Goal: Task Accomplishment & Management: Manage account settings

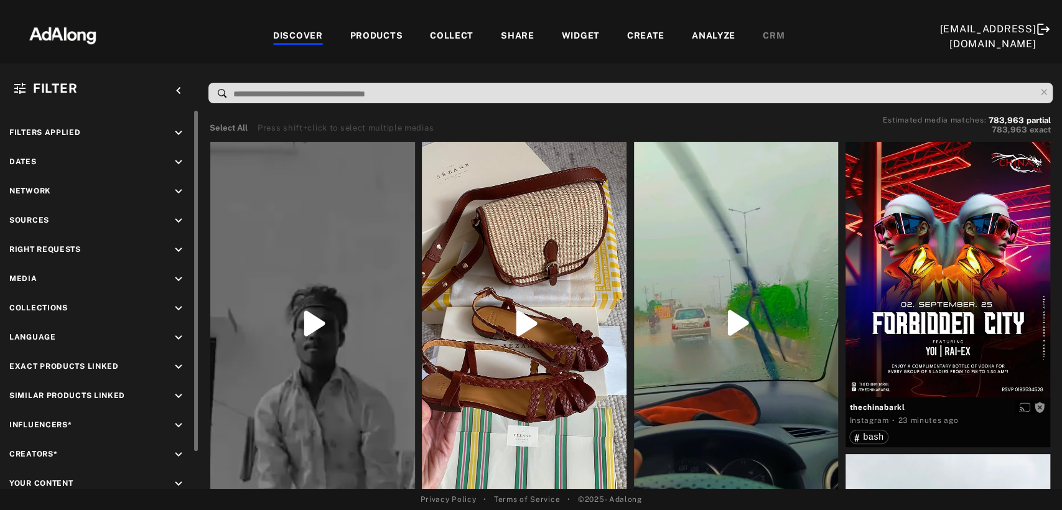
click at [179, 214] on icon "keyboard_arrow_down" at bounding box center [179, 221] width 14 height 14
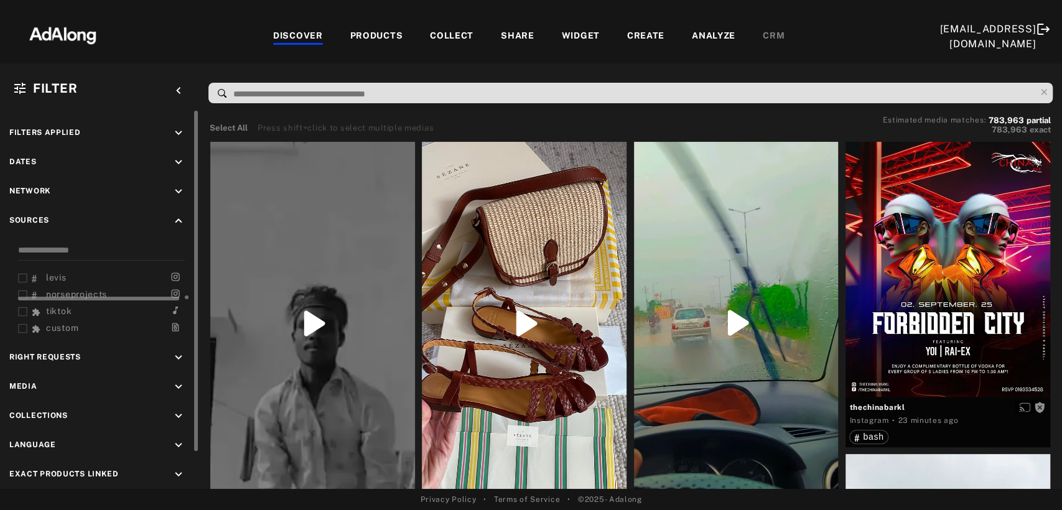
scroll to position [42, 0]
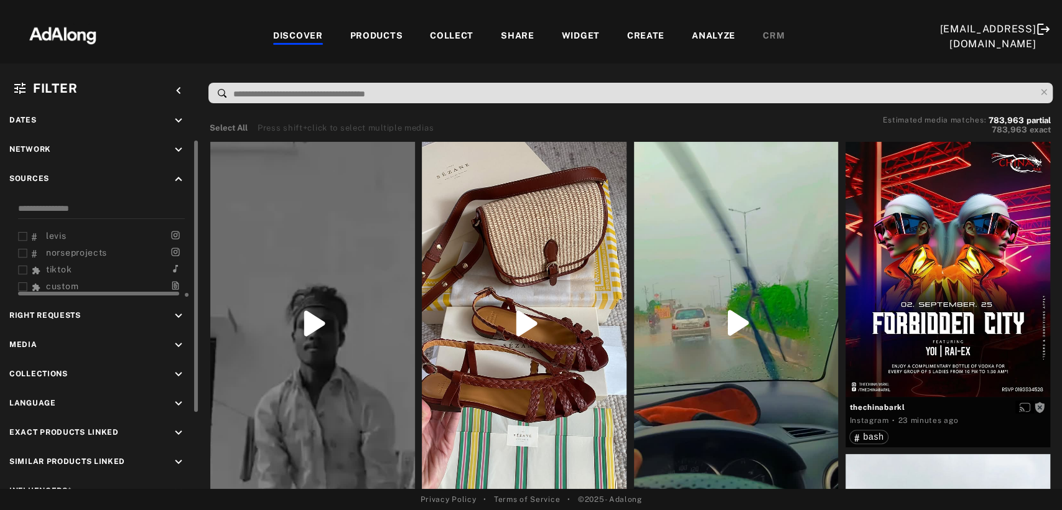
click at [57, 267] on span "tiktok" at bounding box center [59, 269] width 26 height 10
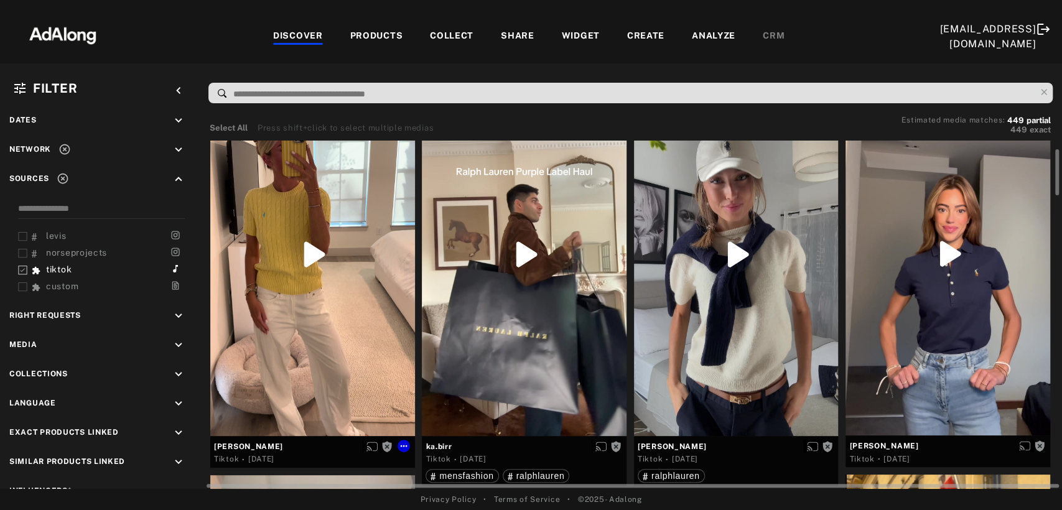
scroll to position [138, 0]
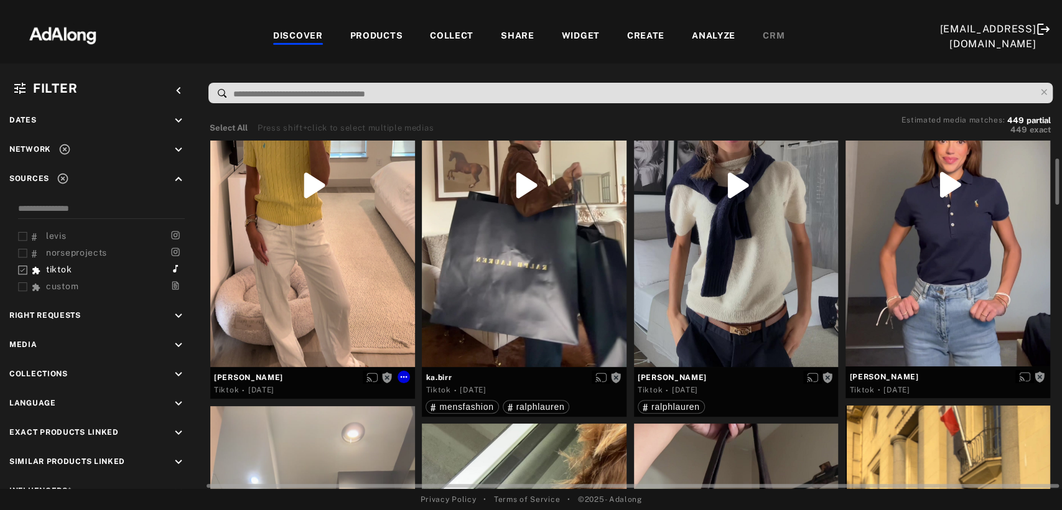
click at [375, 239] on div at bounding box center [312, 185] width 205 height 363
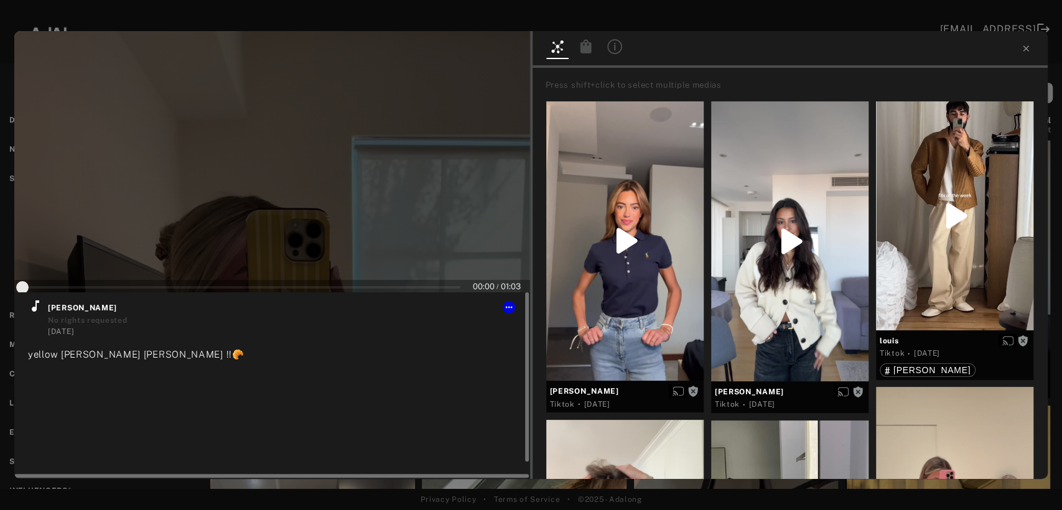
click at [37, 307] on icon at bounding box center [35, 306] width 15 height 15
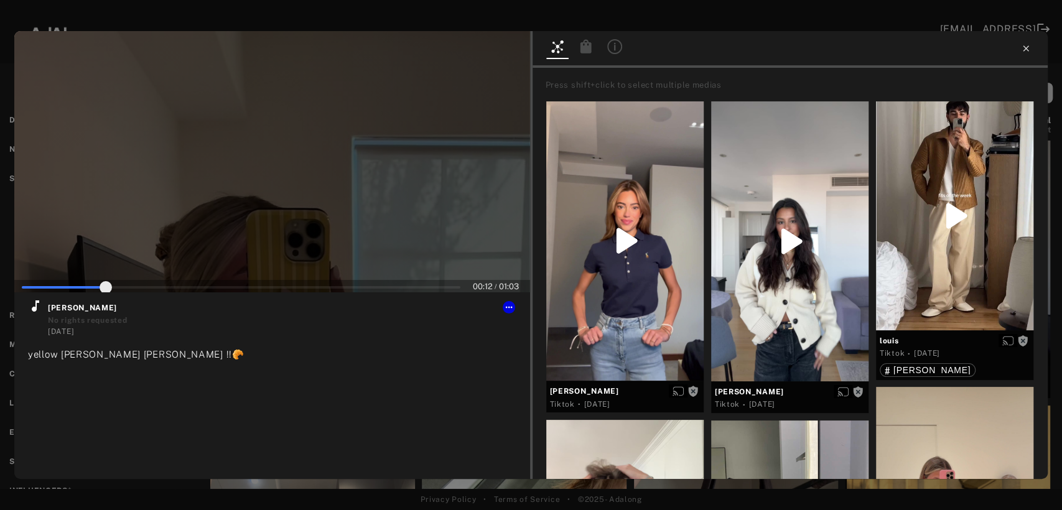
type input "**"
click at [1022, 52] on icon at bounding box center [1026, 49] width 10 height 10
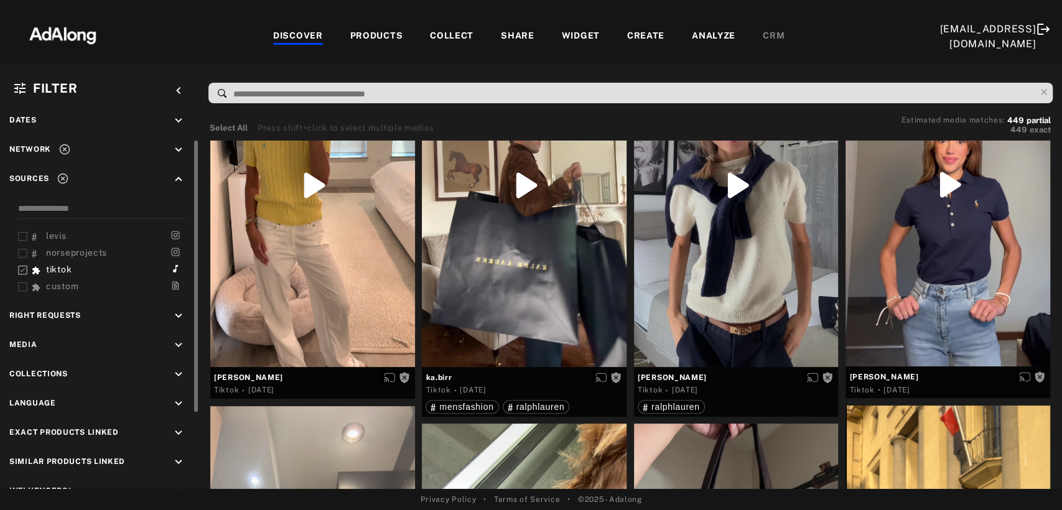
click at [182, 314] on icon "keyboard_arrow_down" at bounding box center [179, 316] width 14 height 14
click at [33, 358] on div "Requested" at bounding box center [111, 361] width 158 height 13
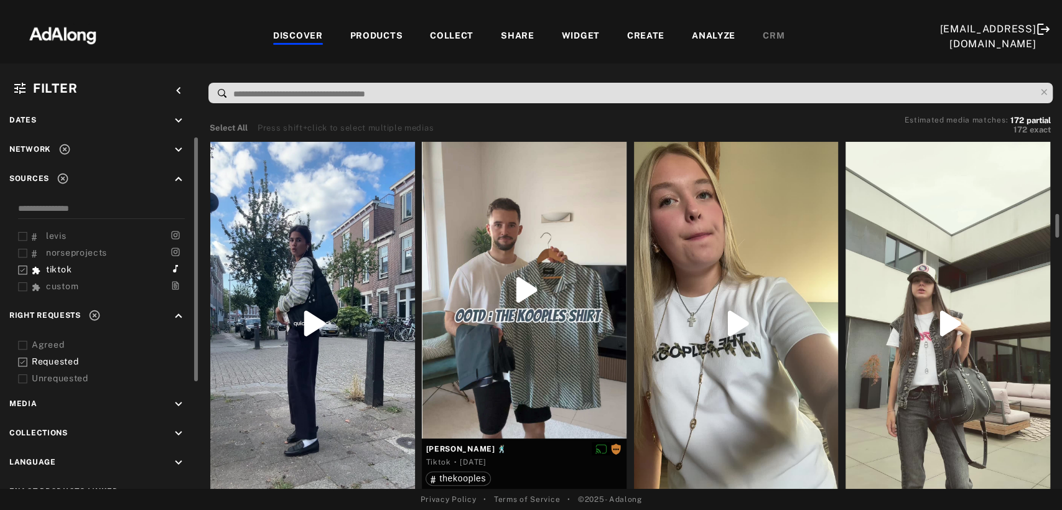
scroll to position [69, 0]
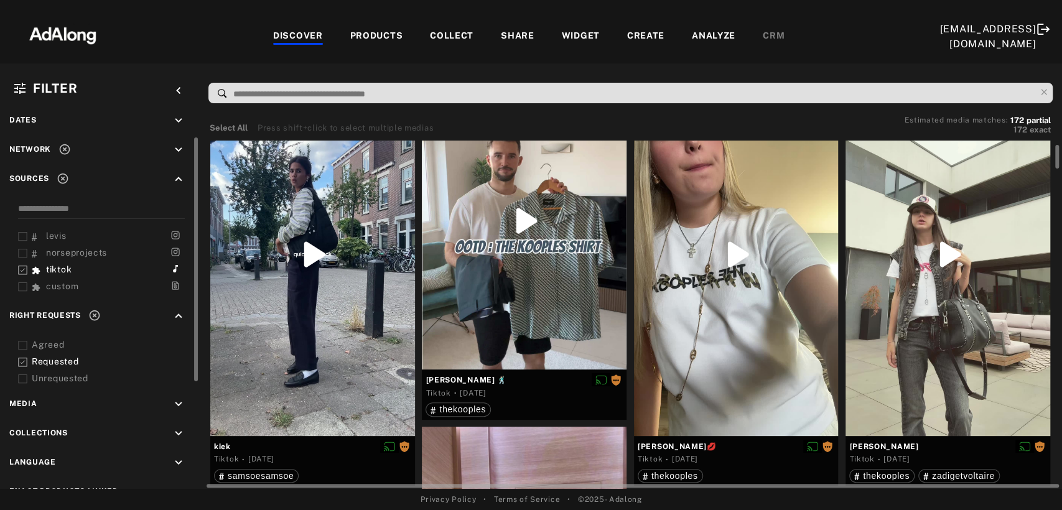
click at [327, 317] on div at bounding box center [312, 254] width 205 height 363
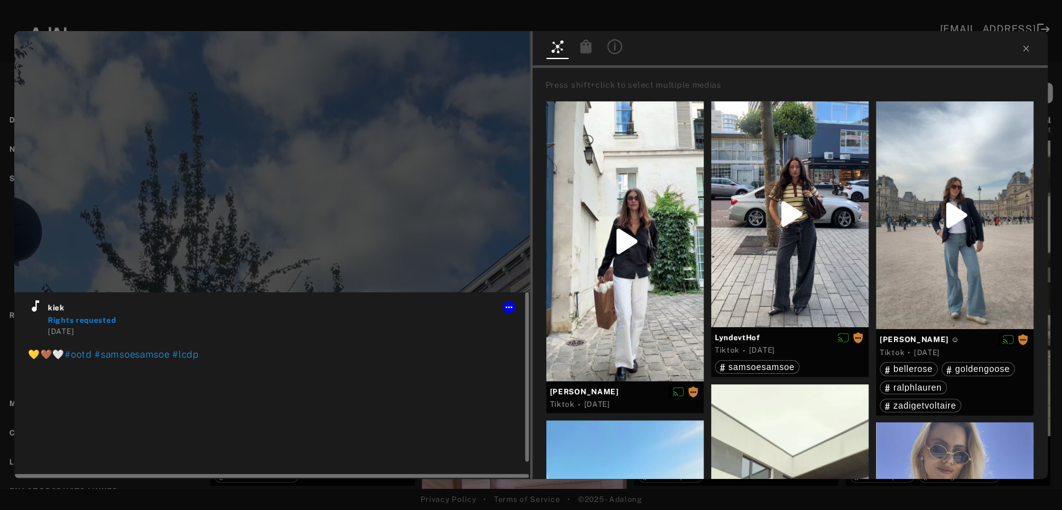
click at [38, 309] on icon at bounding box center [35, 306] width 15 height 15
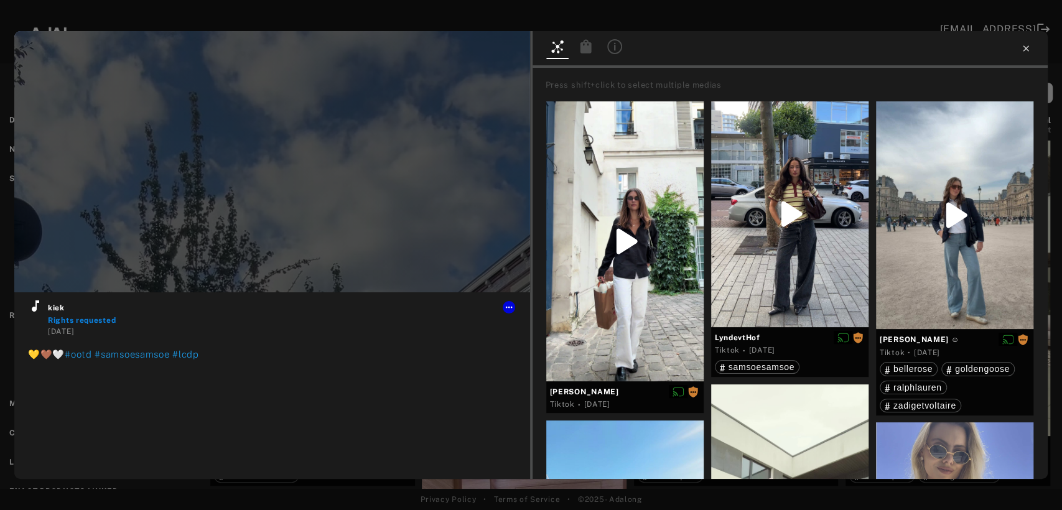
type input "**"
click at [1023, 50] on icon at bounding box center [1026, 48] width 6 height 6
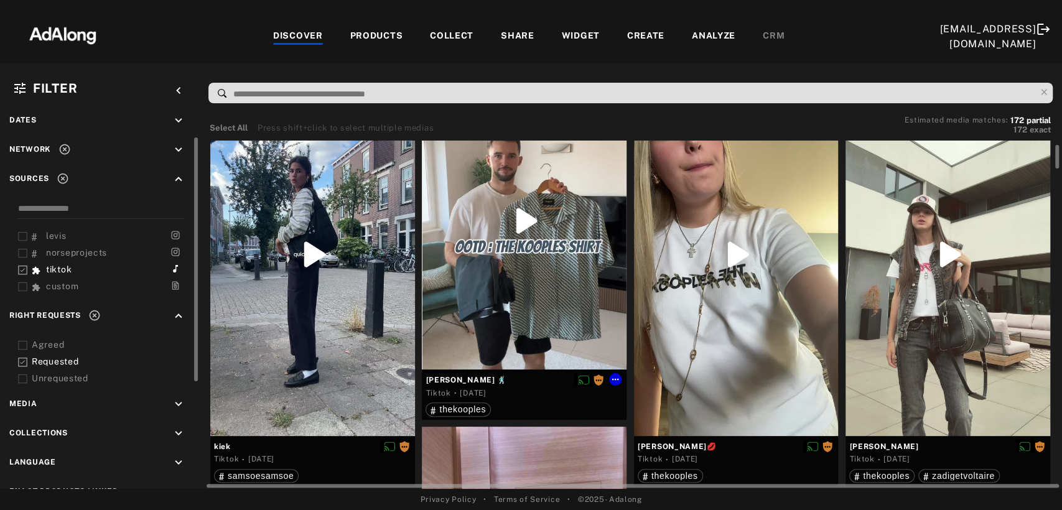
click at [453, 271] on div at bounding box center [524, 221] width 205 height 297
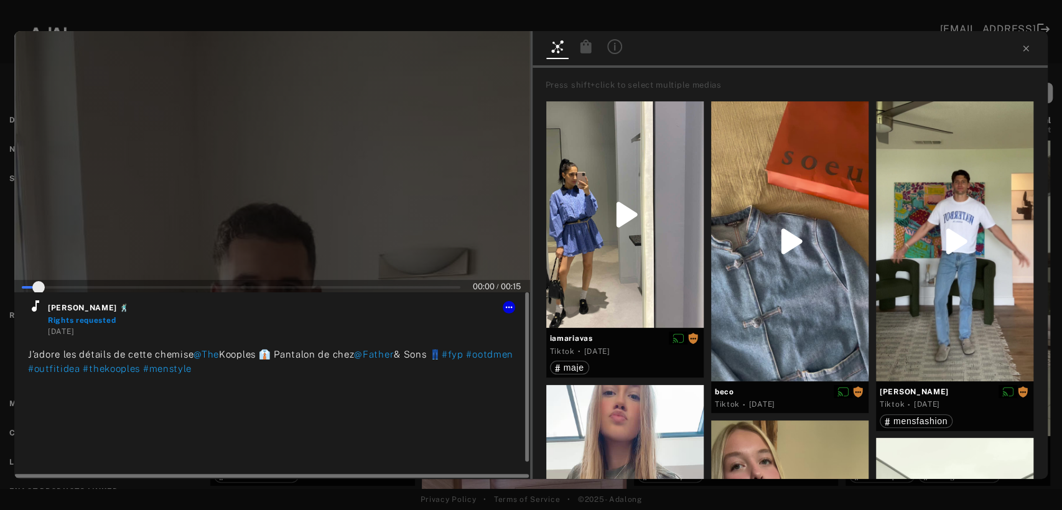
click at [40, 304] on icon at bounding box center [35, 306] width 15 height 15
click at [510, 310] on icon at bounding box center [509, 307] width 10 height 10
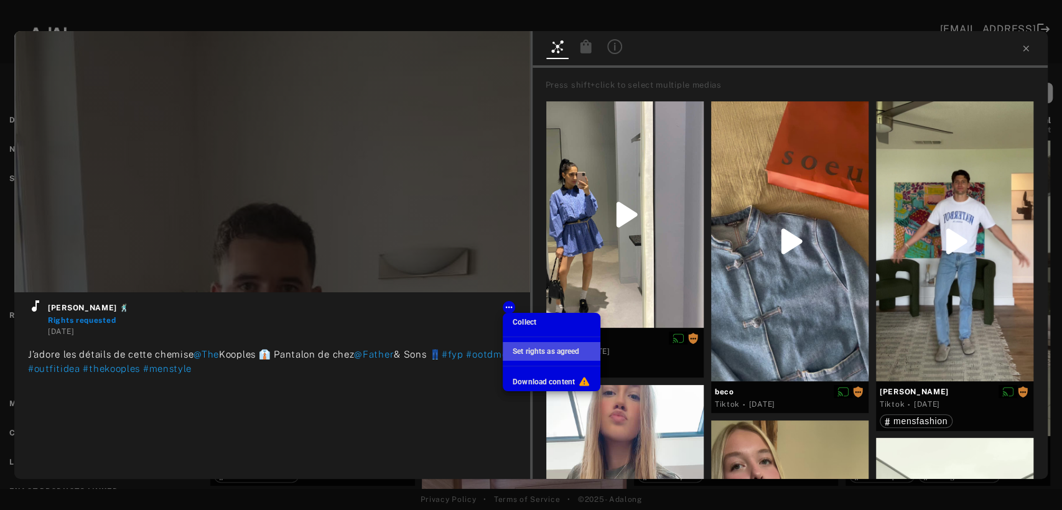
click at [526, 352] on span "Set rights as agreed" at bounding box center [546, 351] width 67 height 9
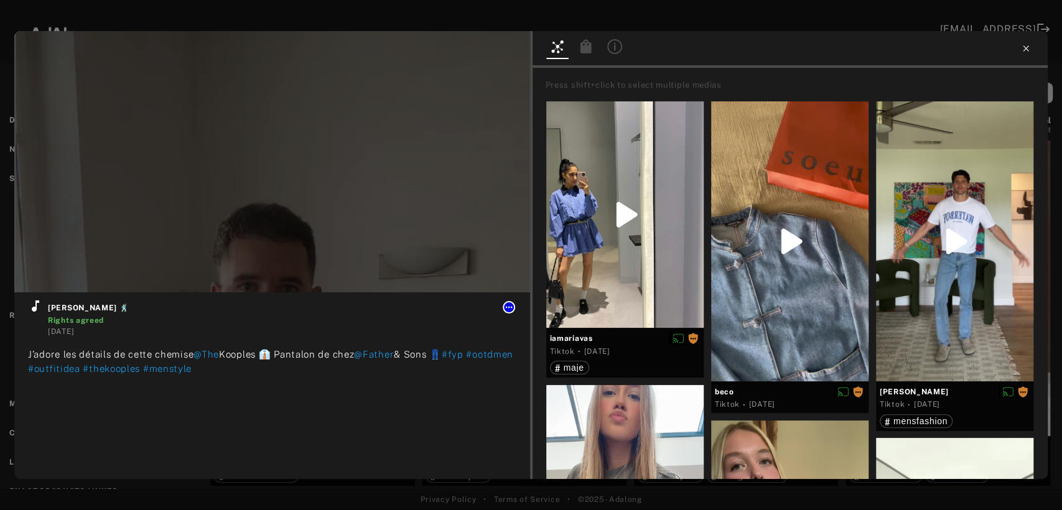
type input "**"
click at [1025, 50] on icon at bounding box center [1026, 49] width 10 height 10
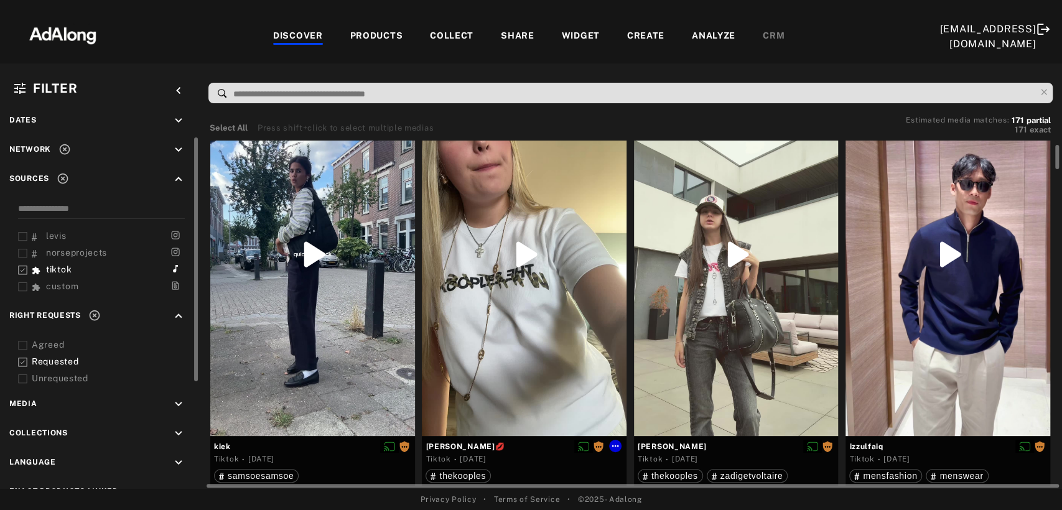
click at [531, 309] on div at bounding box center [524, 254] width 205 height 363
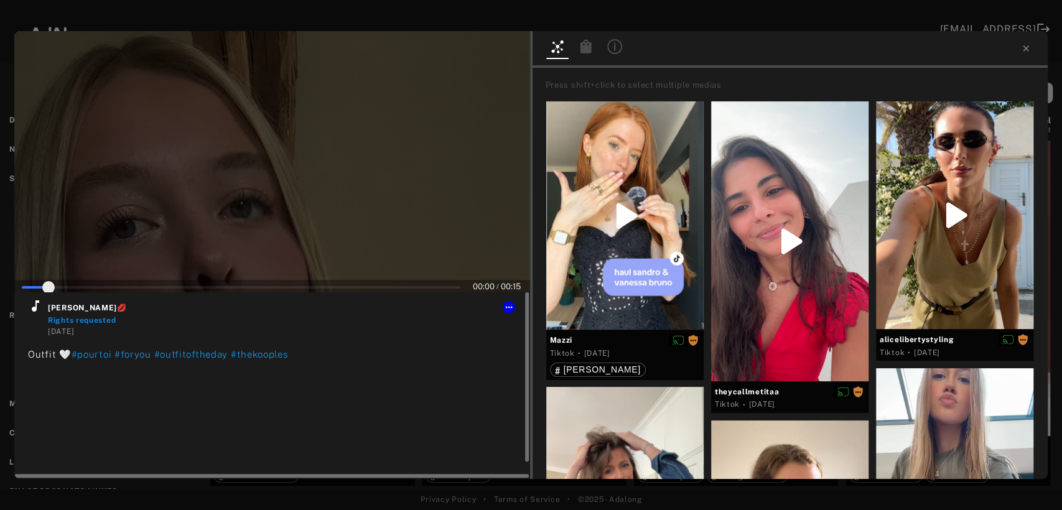
click at [35, 309] on icon at bounding box center [35, 305] width 7 height 11
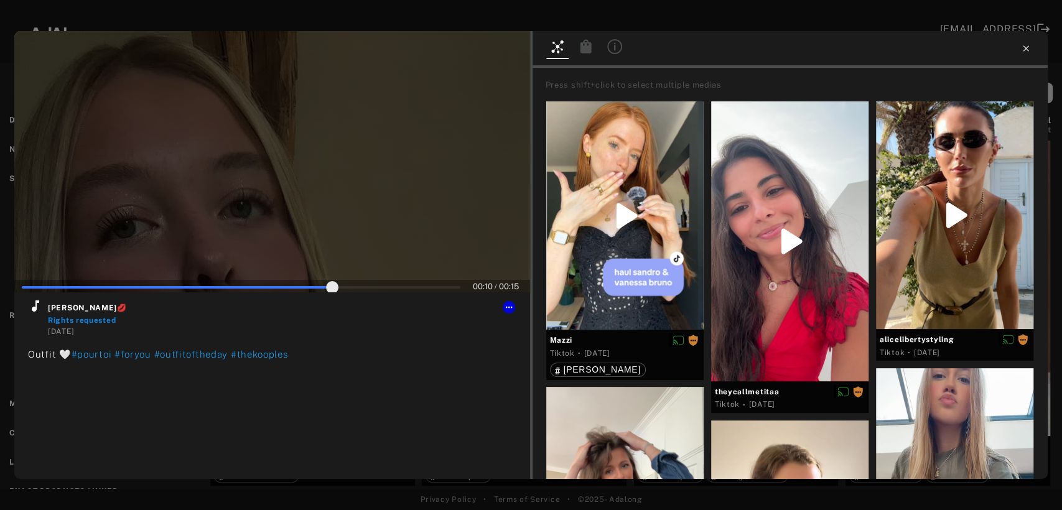
type input "**"
click at [1025, 45] on icon at bounding box center [1026, 49] width 10 height 10
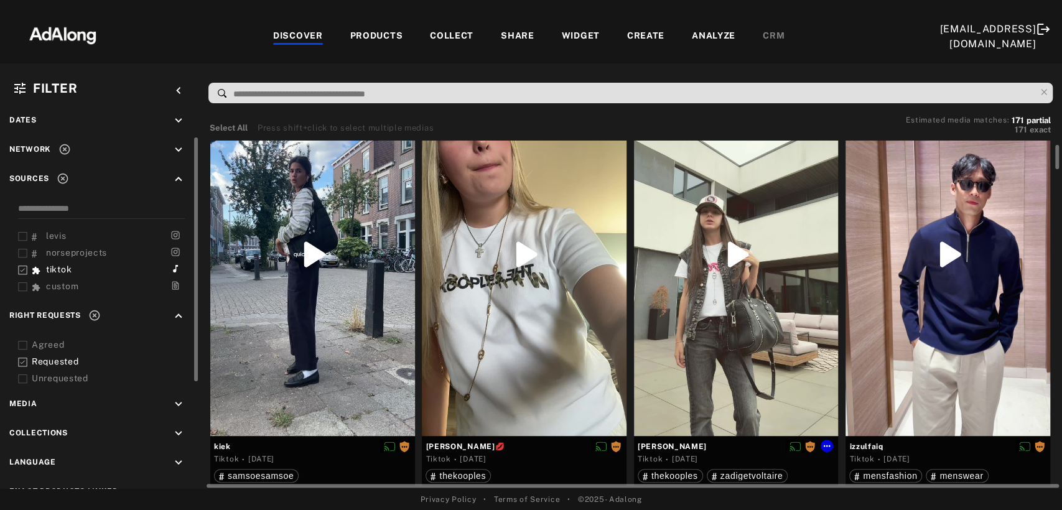
click at [713, 355] on div at bounding box center [736, 254] width 205 height 363
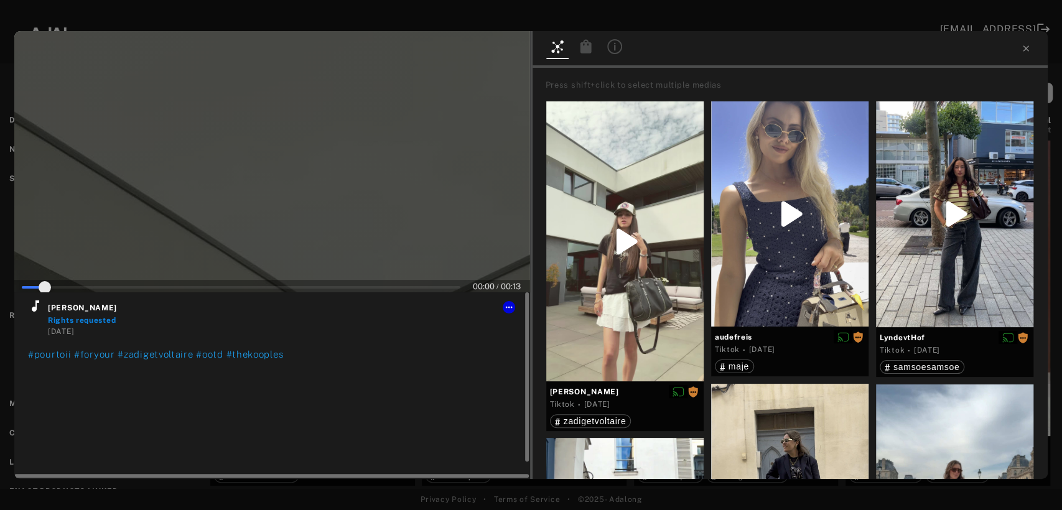
click at [35, 310] on icon at bounding box center [35, 305] width 7 height 11
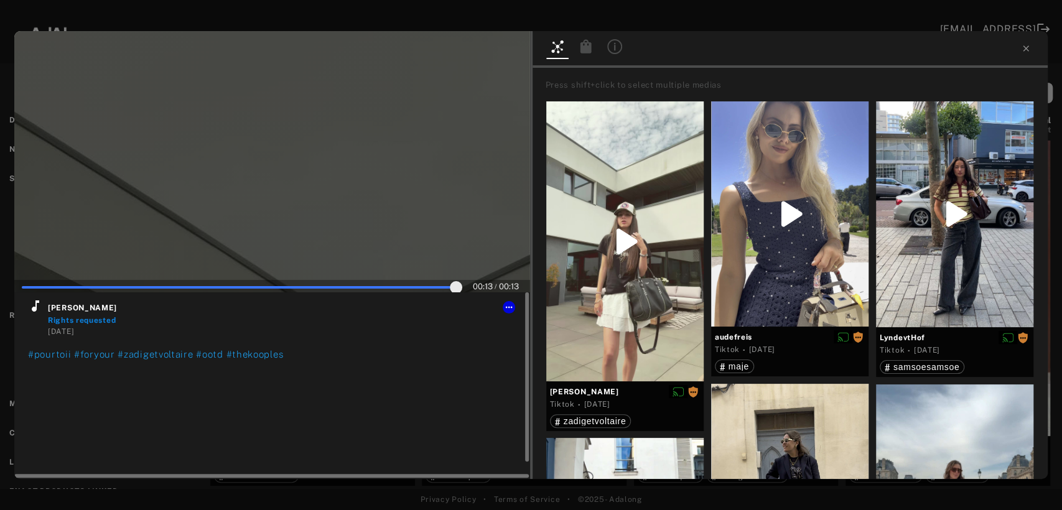
type input "***"
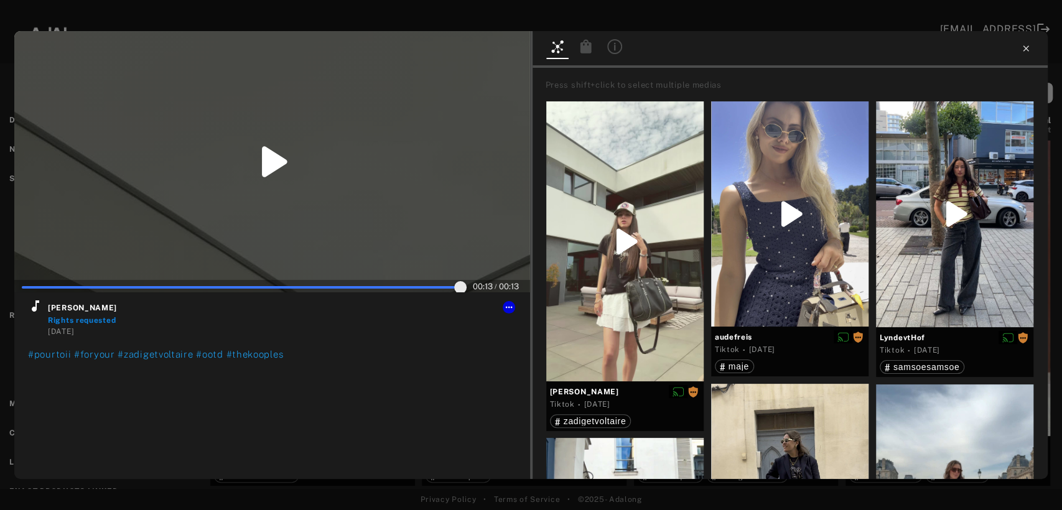
click at [1026, 51] on icon at bounding box center [1026, 49] width 10 height 10
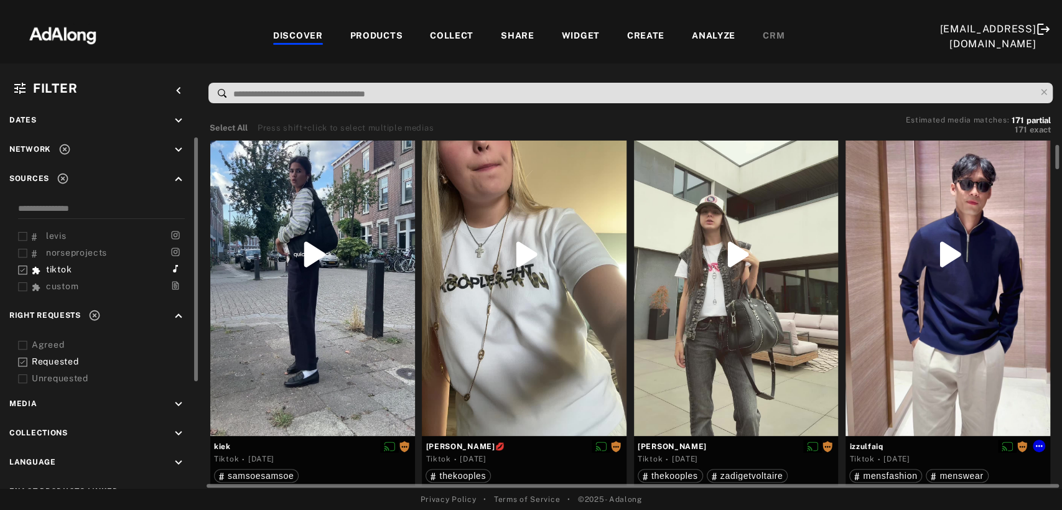
click at [950, 270] on div at bounding box center [947, 254] width 205 height 363
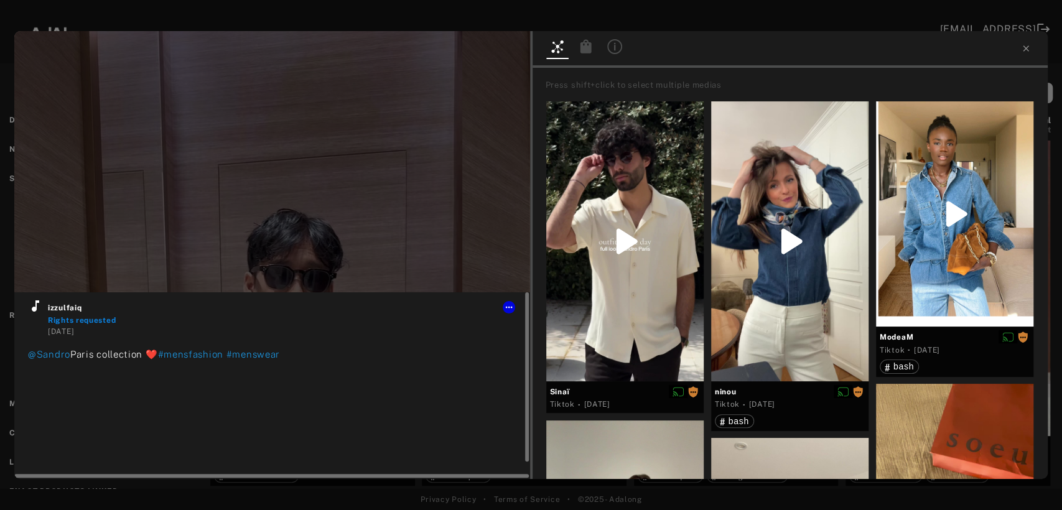
click at [35, 309] on icon at bounding box center [35, 305] width 7 height 11
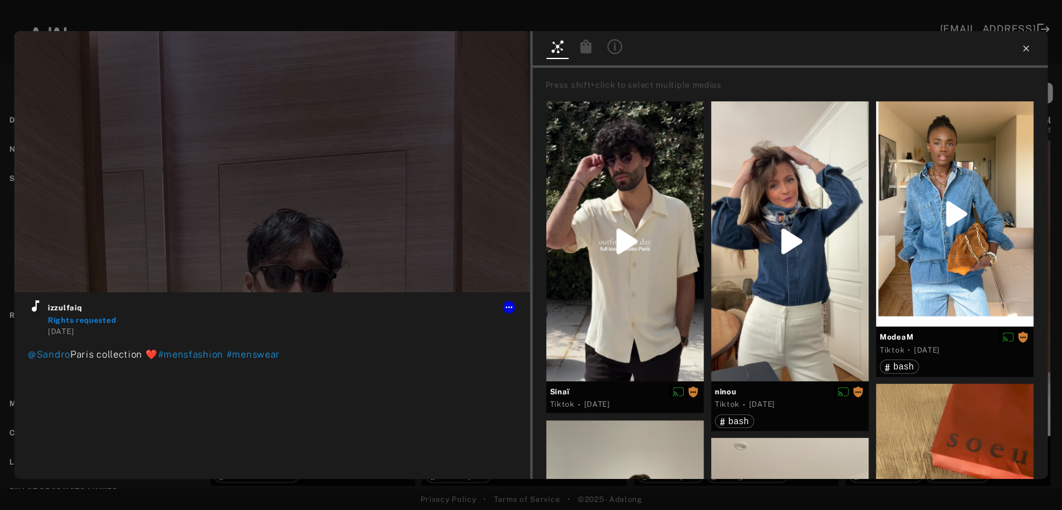
type input "**"
click at [1029, 48] on icon at bounding box center [1026, 49] width 10 height 10
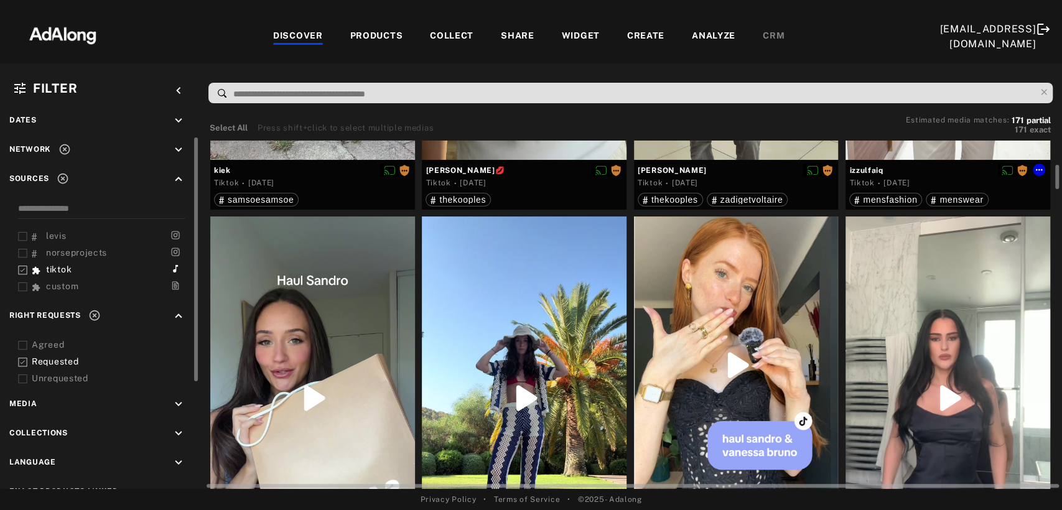
scroll to position [414, 0]
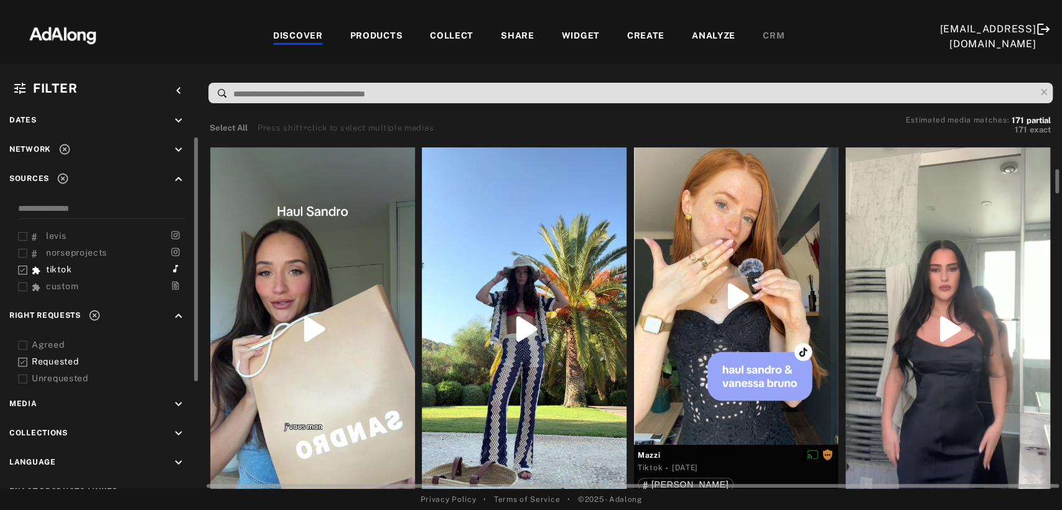
click at [293, 360] on div at bounding box center [312, 328] width 205 height 363
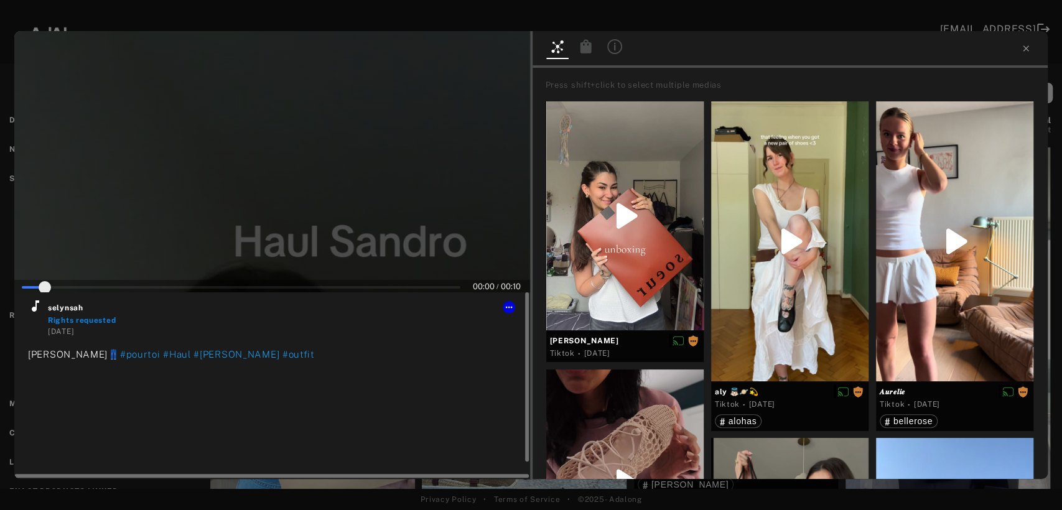
click at [30, 309] on icon at bounding box center [35, 306] width 15 height 15
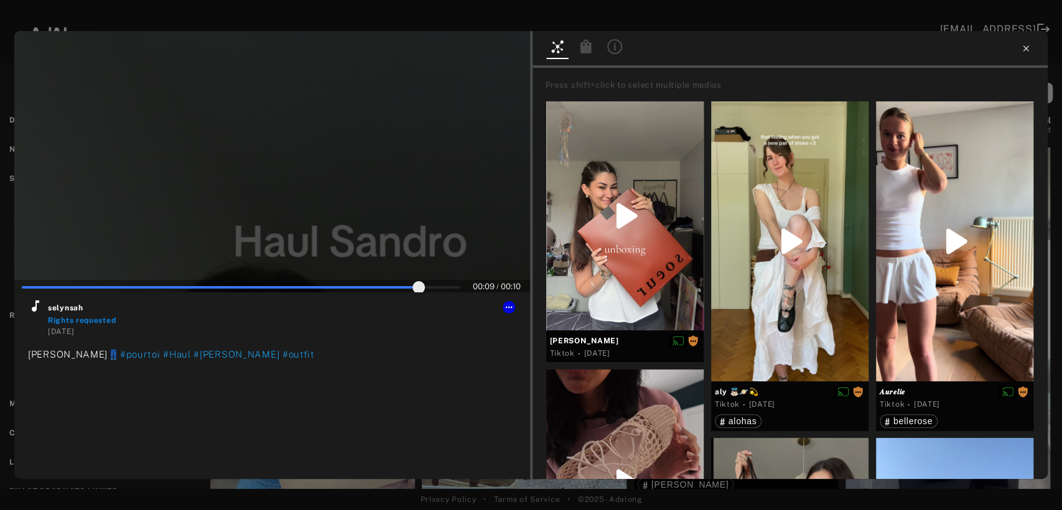
type input "**"
click at [1027, 47] on icon at bounding box center [1026, 49] width 10 height 10
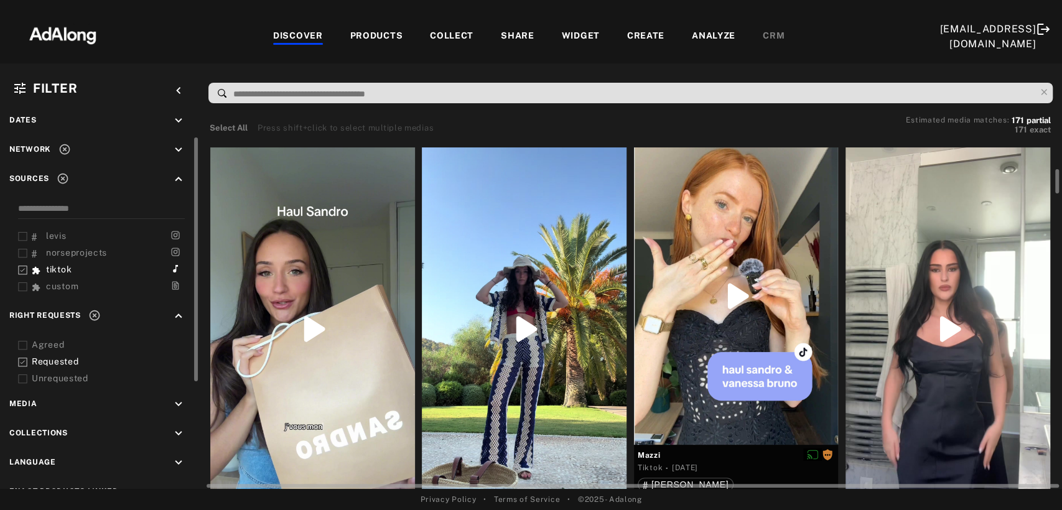
click at [541, 296] on div at bounding box center [524, 328] width 205 height 363
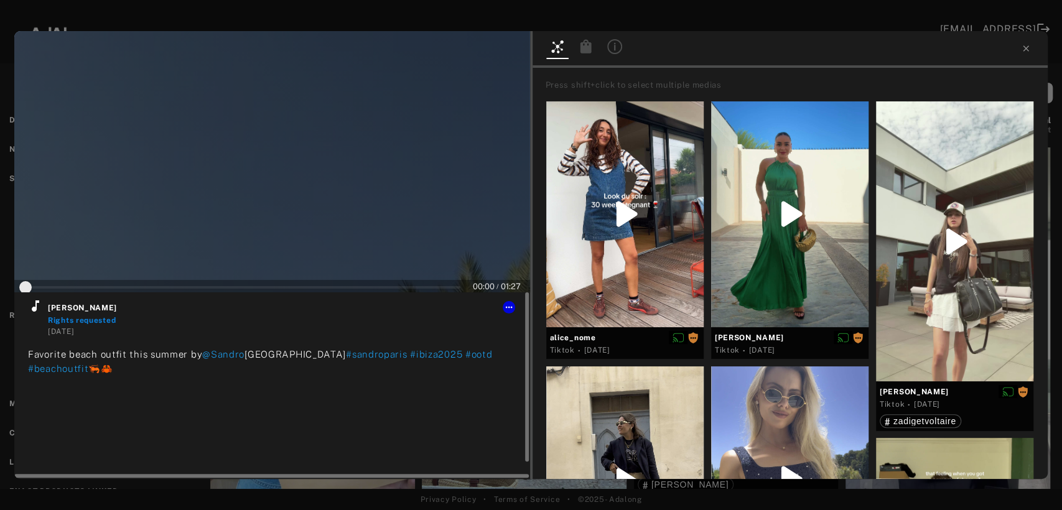
click at [35, 309] on icon at bounding box center [35, 305] width 7 height 11
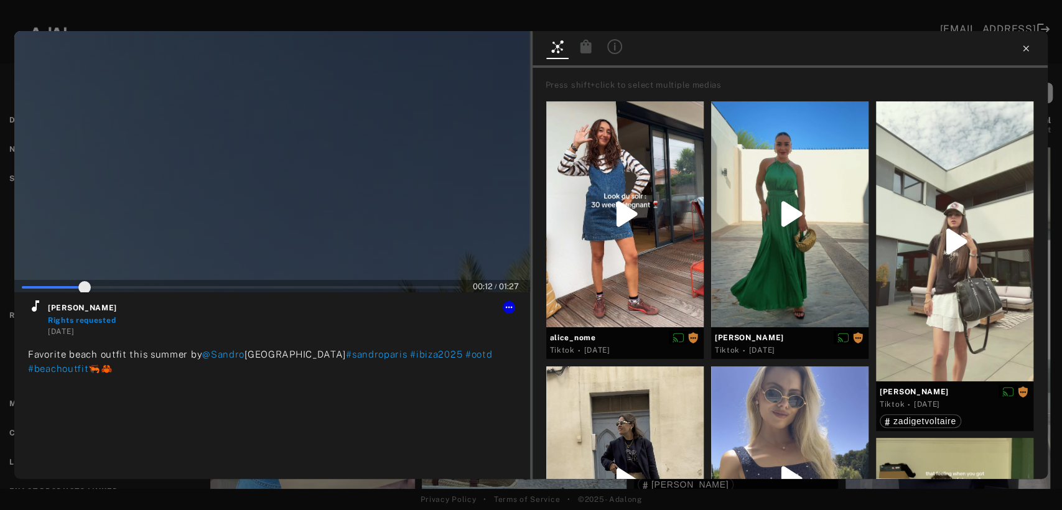
type input "**"
click at [1026, 49] on icon at bounding box center [1026, 48] width 6 height 6
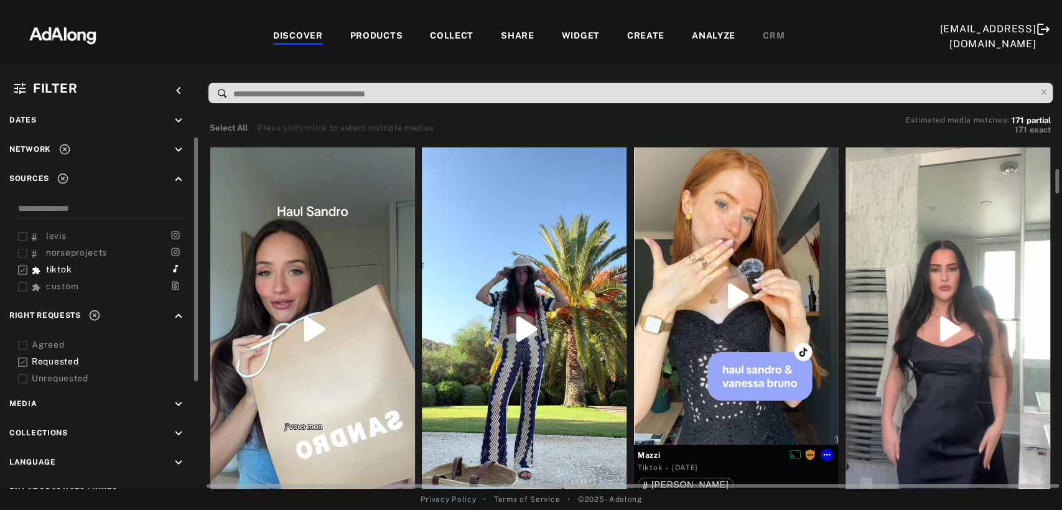
click at [743, 333] on div at bounding box center [736, 295] width 205 height 297
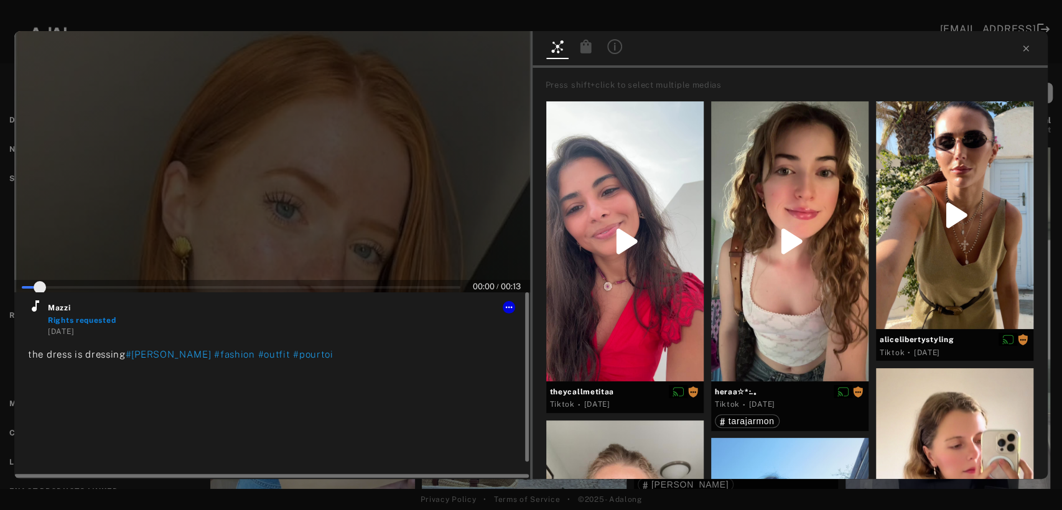
click at [36, 310] on icon at bounding box center [35, 305] width 7 height 11
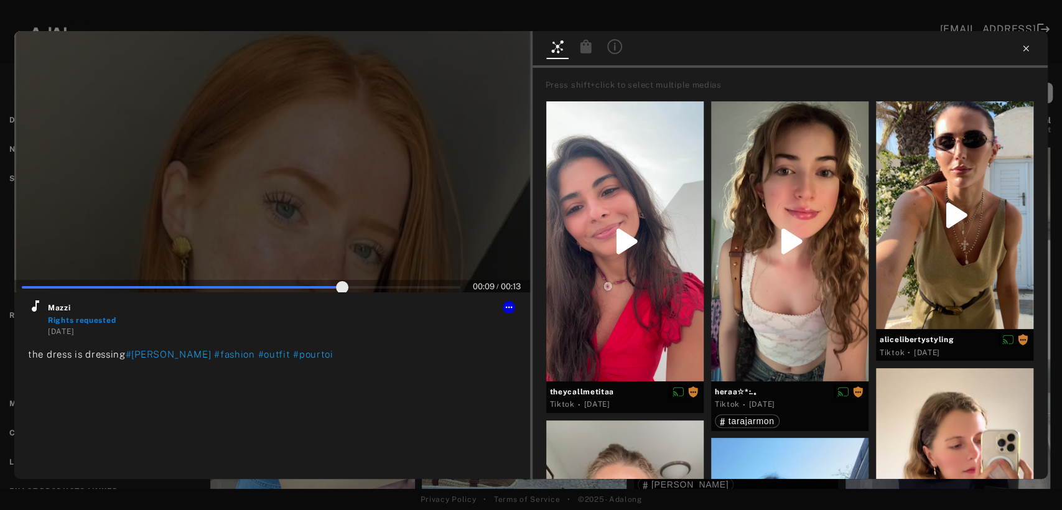
type input "**"
click at [1025, 50] on icon at bounding box center [1026, 49] width 10 height 10
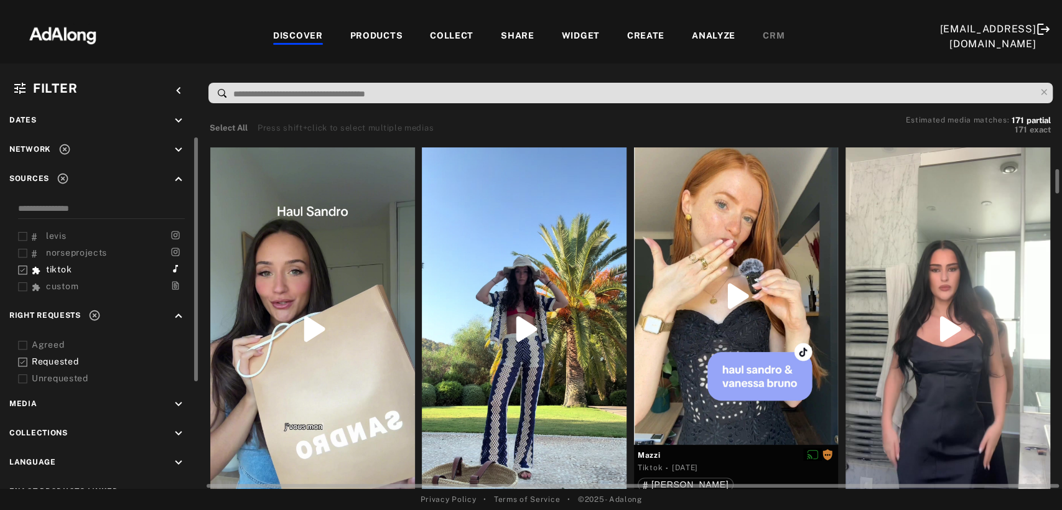
click at [928, 381] on div at bounding box center [947, 328] width 205 height 363
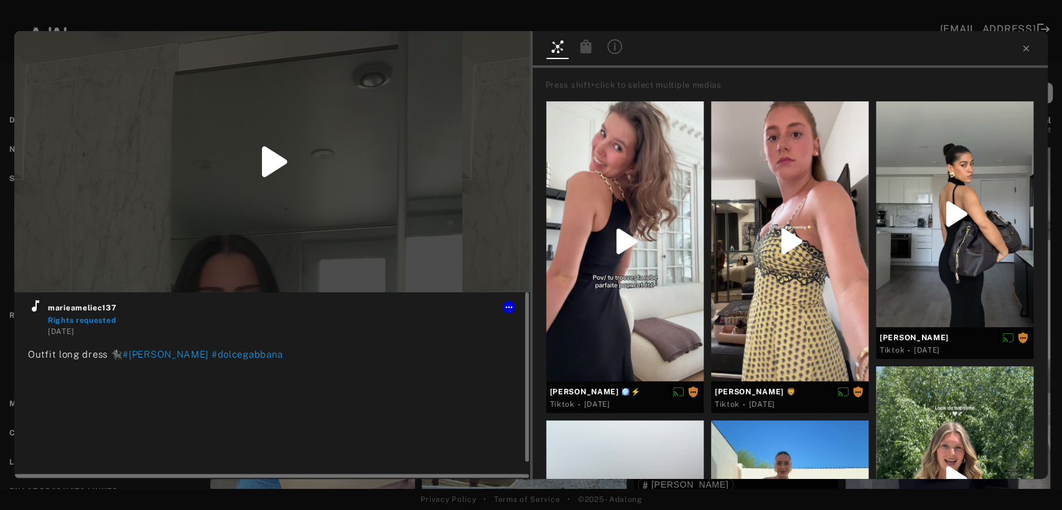
click at [35, 305] on icon at bounding box center [35, 306] width 15 height 15
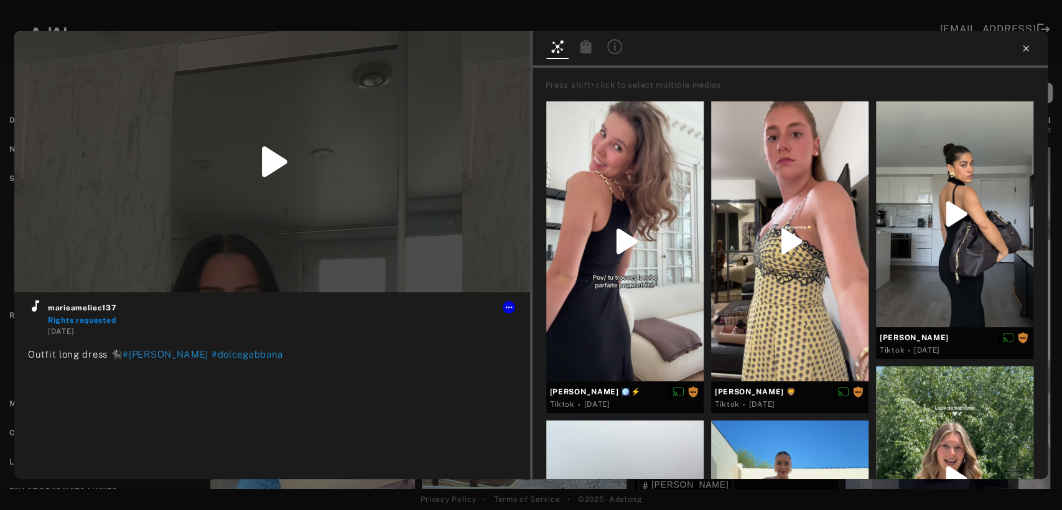
click at [1021, 47] on icon at bounding box center [1026, 49] width 10 height 10
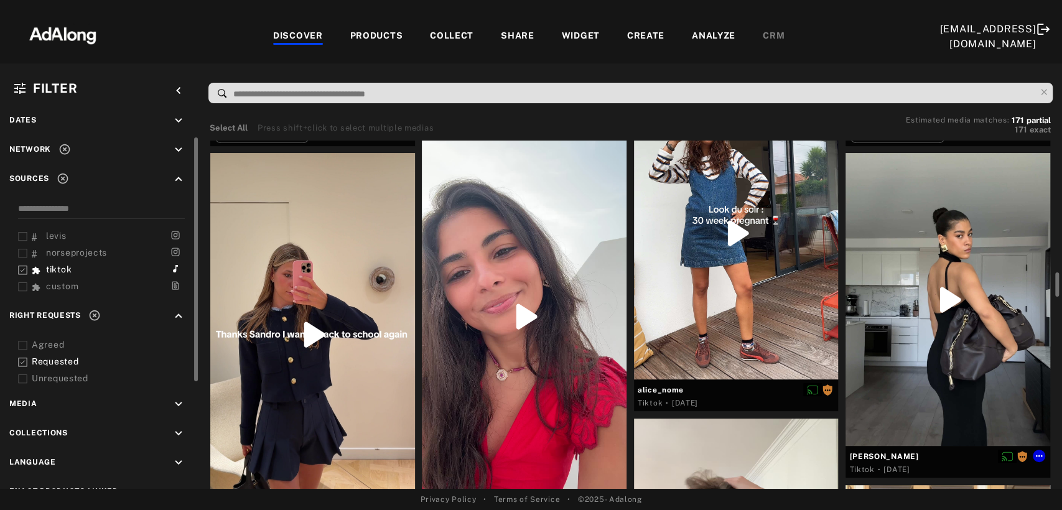
scroll to position [898, 0]
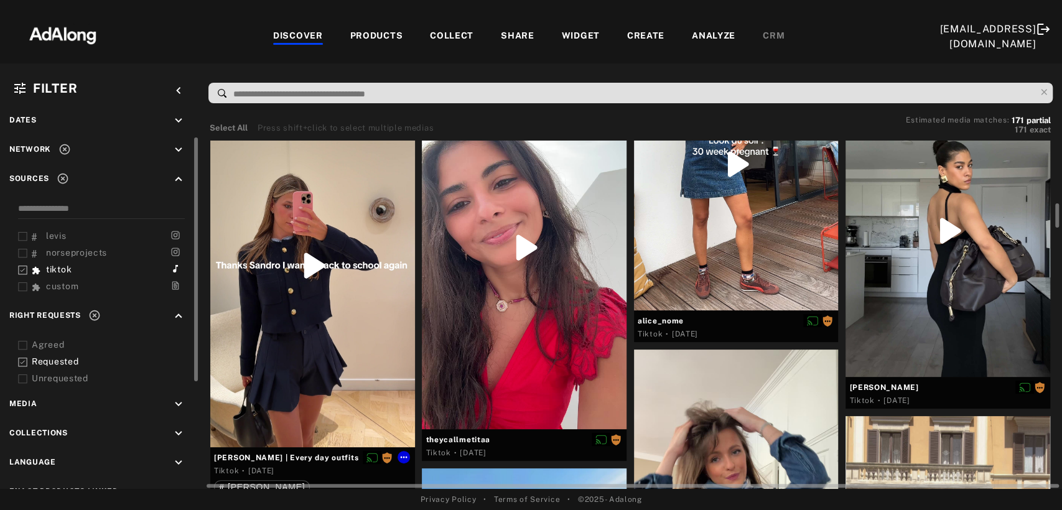
click at [333, 375] on div at bounding box center [312, 265] width 205 height 363
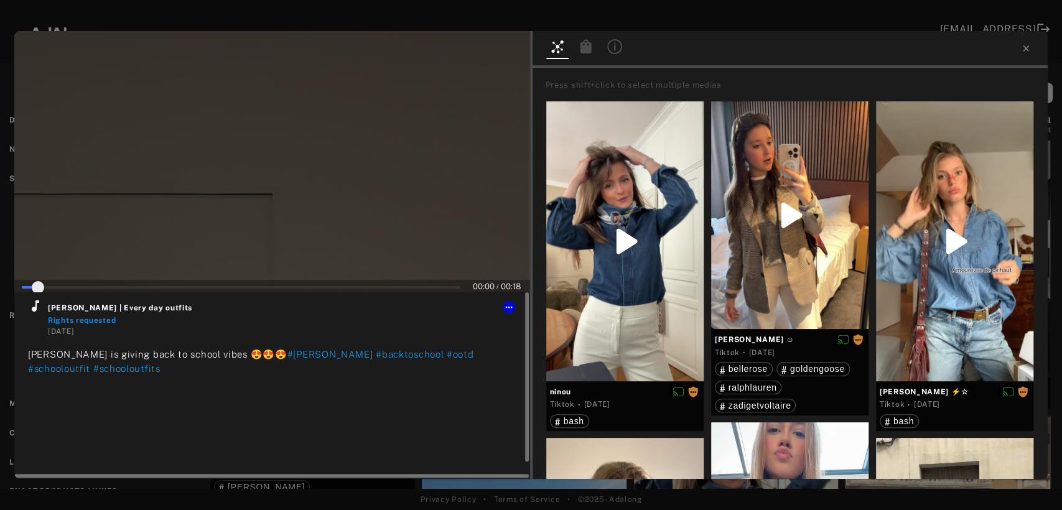
click at [32, 307] on icon at bounding box center [35, 306] width 15 height 15
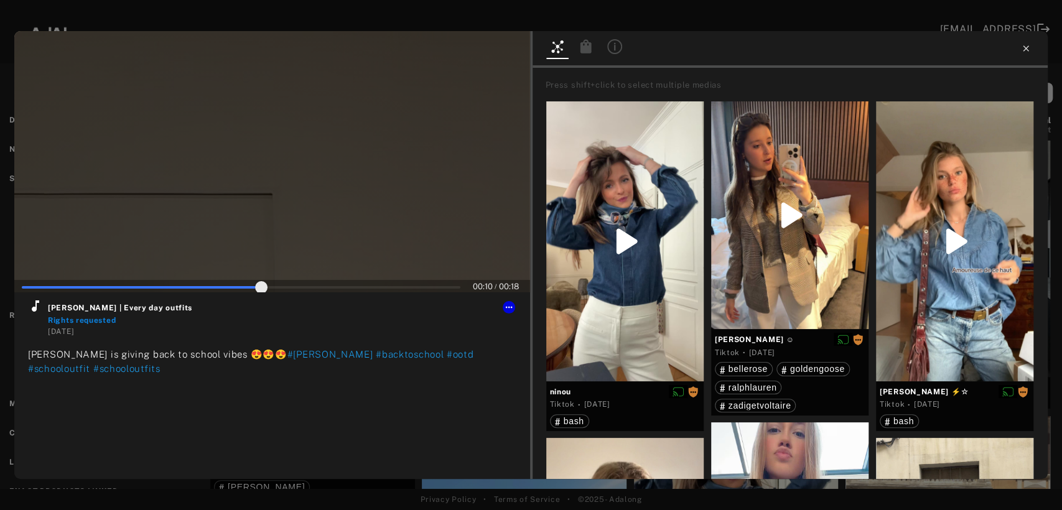
type input "**"
click at [1026, 48] on icon at bounding box center [1026, 49] width 10 height 10
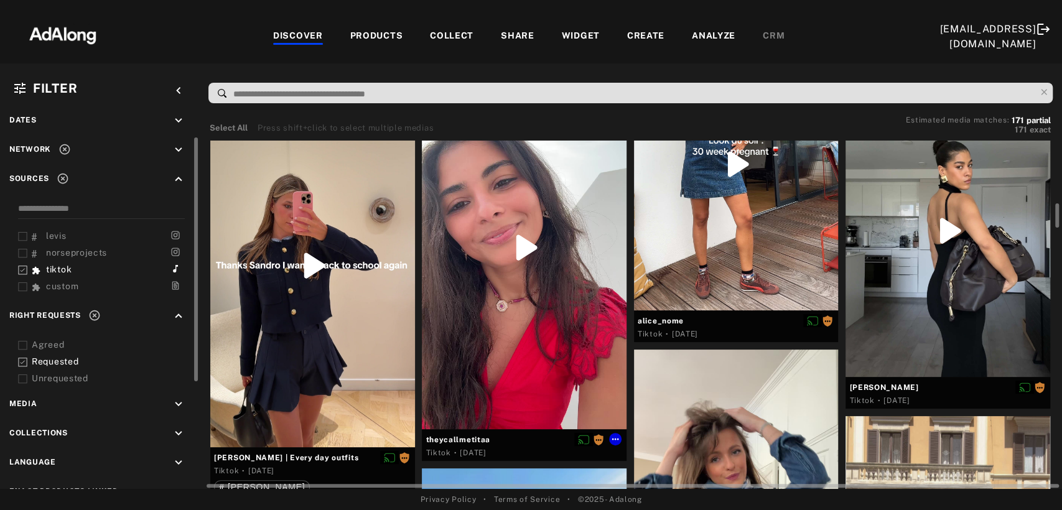
click at [543, 327] on div at bounding box center [524, 247] width 205 height 363
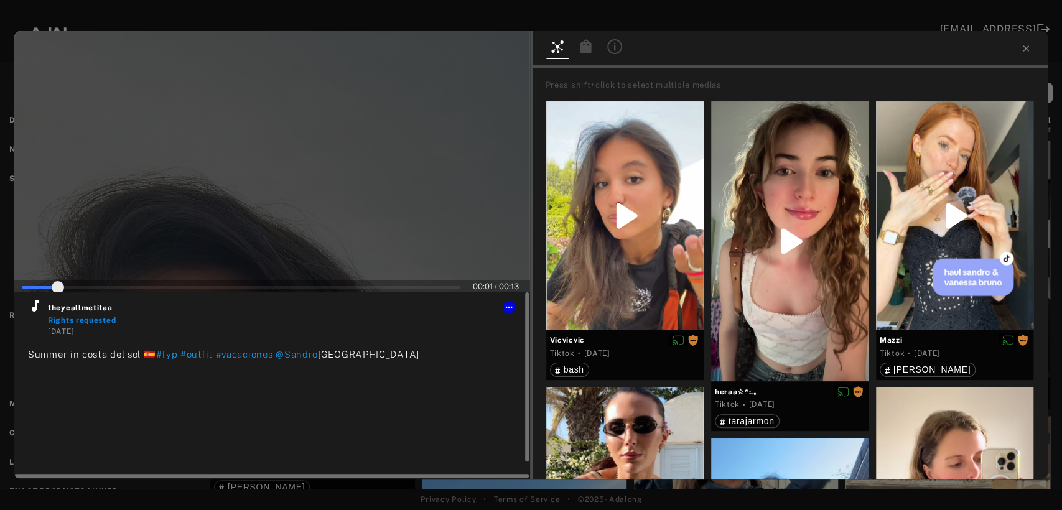
click at [36, 309] on icon at bounding box center [35, 305] width 7 height 11
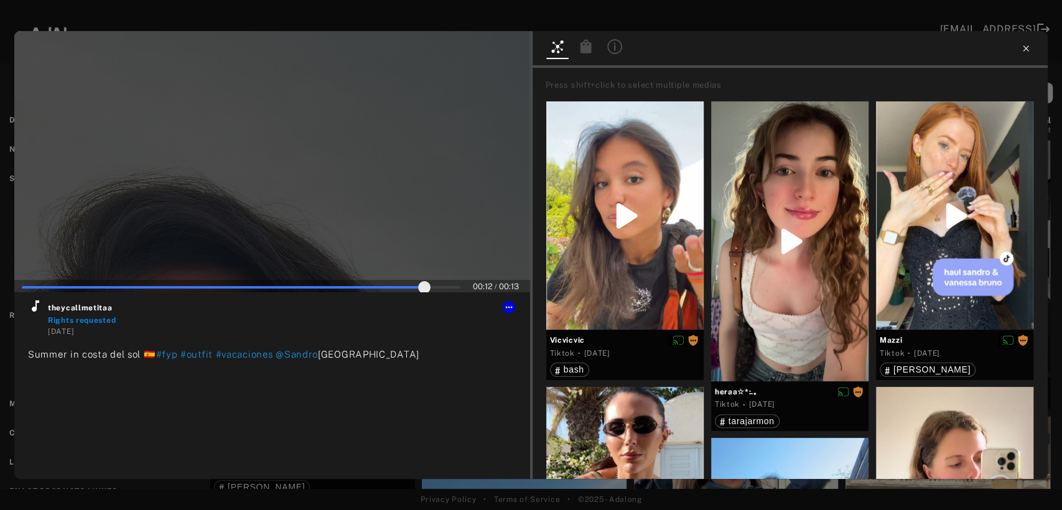
type input "**"
click at [1028, 45] on icon at bounding box center [1026, 49] width 10 height 10
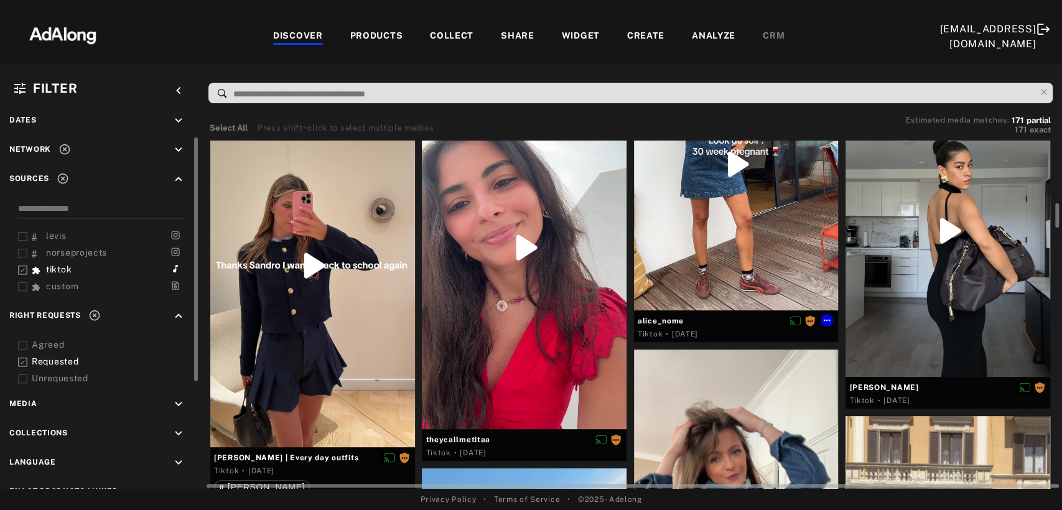
click at [752, 259] on div at bounding box center [736, 163] width 205 height 293
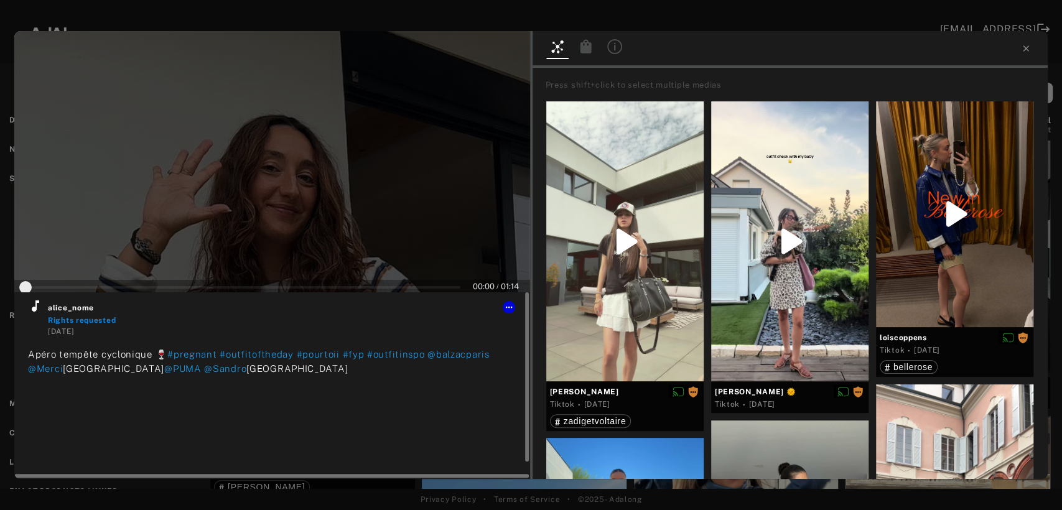
click at [35, 308] on icon at bounding box center [35, 305] width 7 height 11
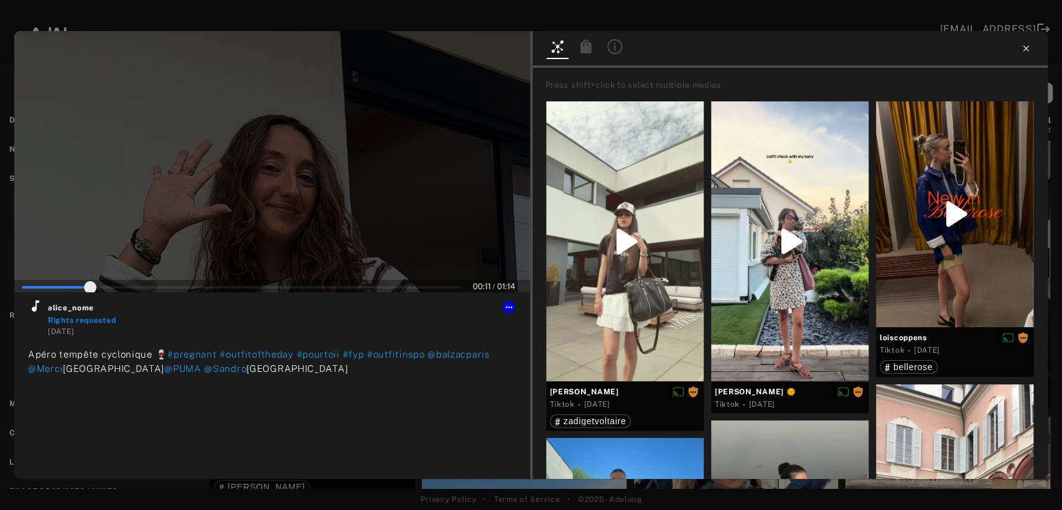
type input "**"
click at [1028, 49] on icon at bounding box center [1026, 49] width 10 height 10
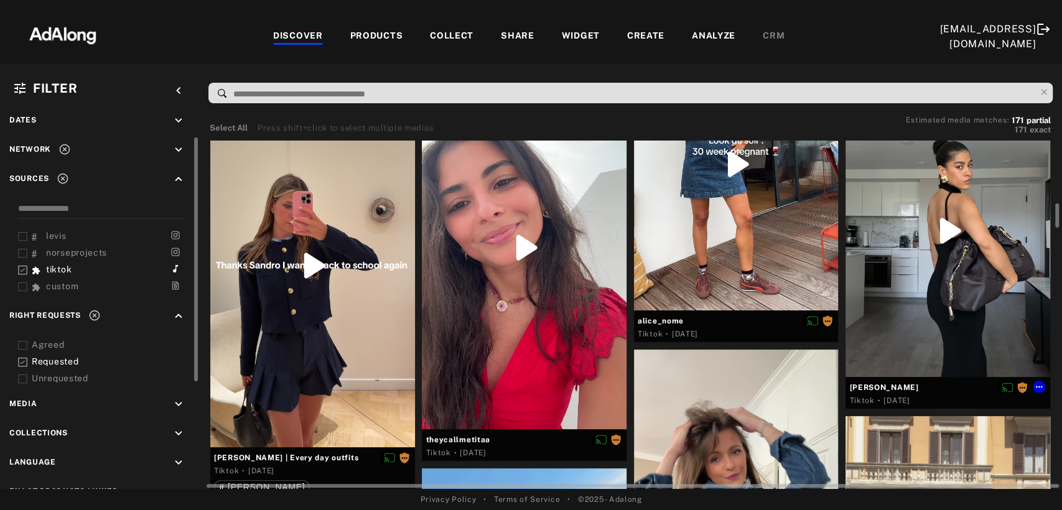
click at [975, 266] on div at bounding box center [947, 230] width 205 height 293
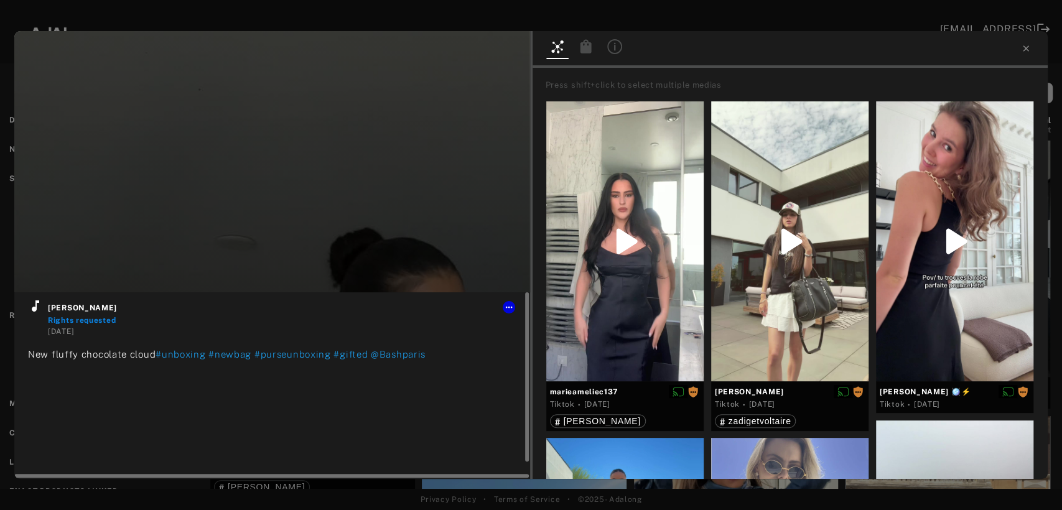
click at [35, 310] on icon at bounding box center [35, 305] width 7 height 11
click at [508, 310] on icon at bounding box center [509, 307] width 10 height 10
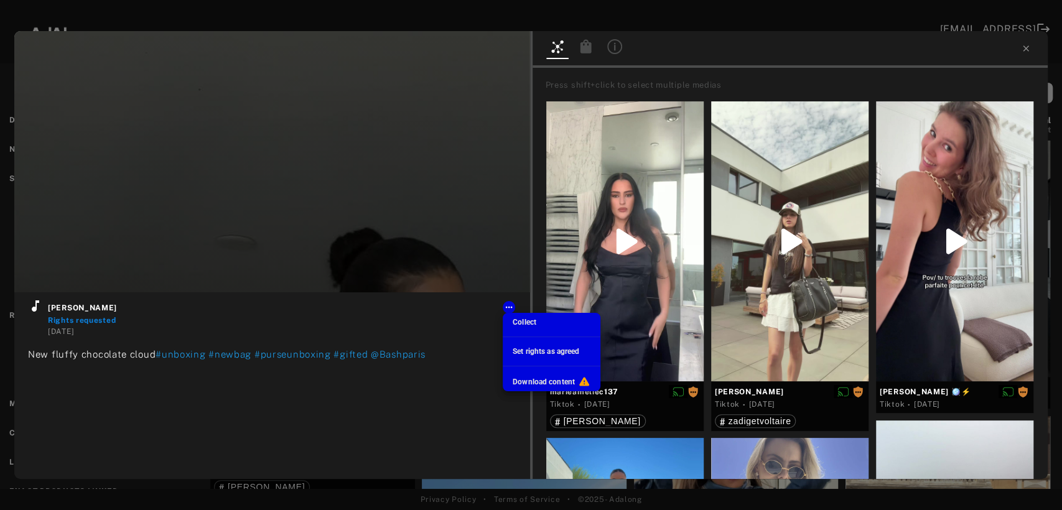
click at [526, 351] on span "Set rights as agreed" at bounding box center [546, 351] width 67 height 9
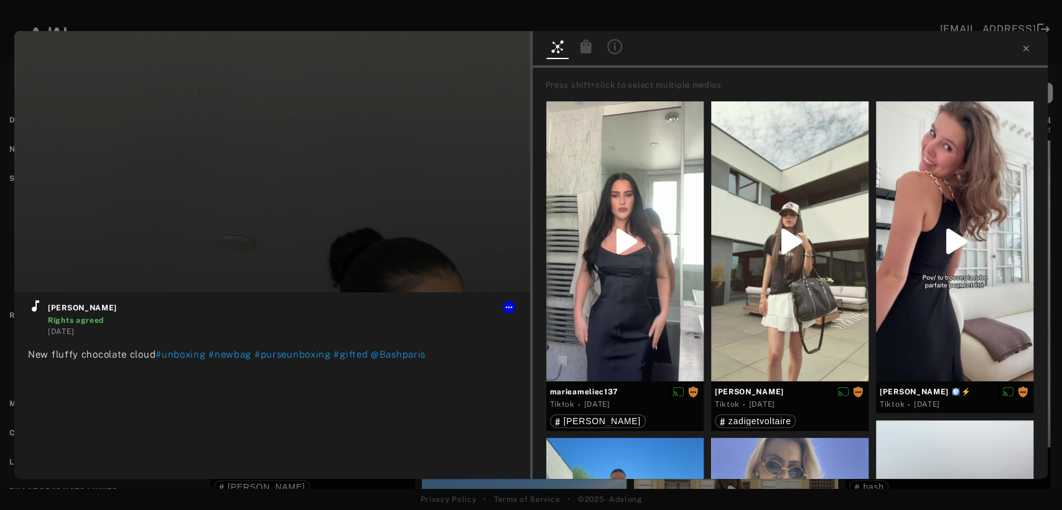
type input "**"
click at [1025, 51] on icon at bounding box center [1026, 49] width 10 height 10
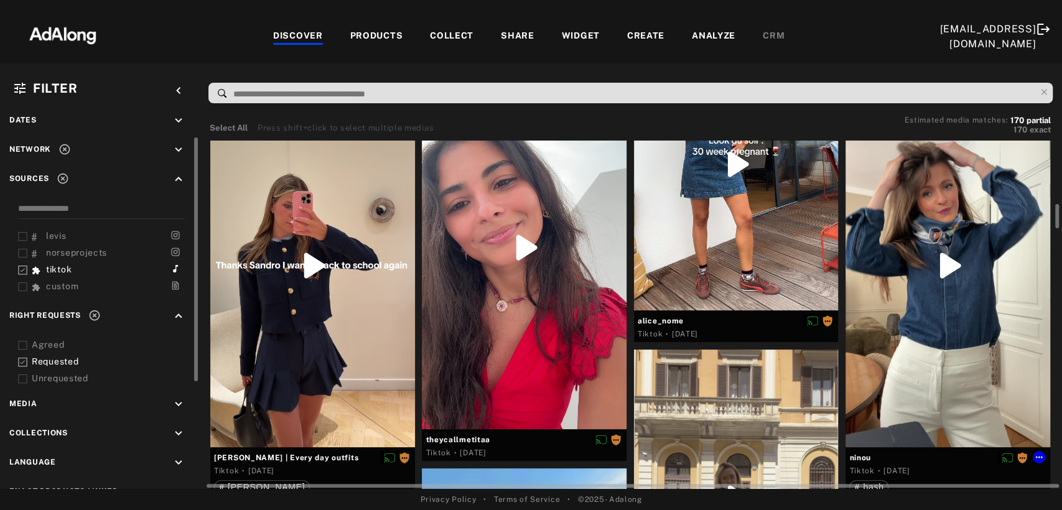
click at [946, 334] on div at bounding box center [947, 265] width 205 height 363
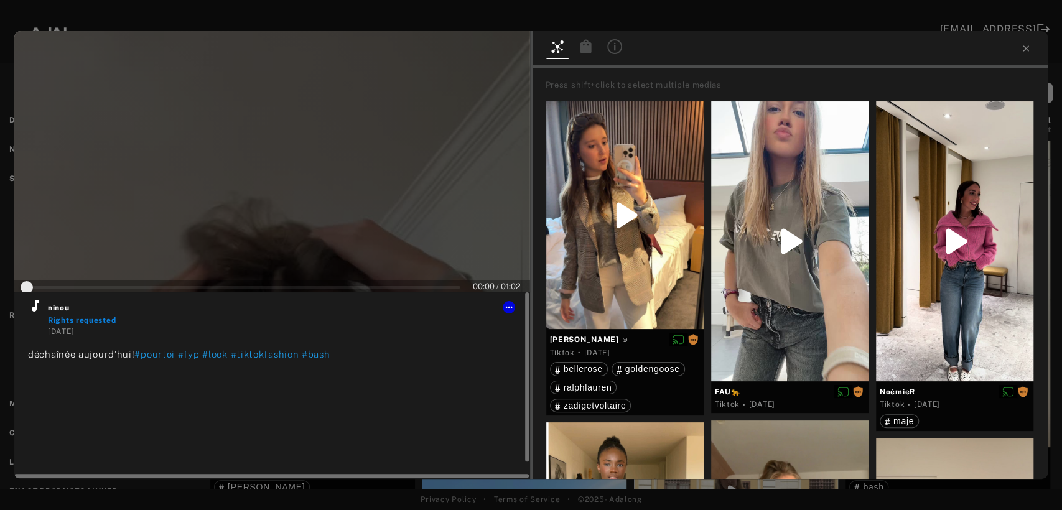
click at [39, 310] on icon at bounding box center [35, 306] width 15 height 15
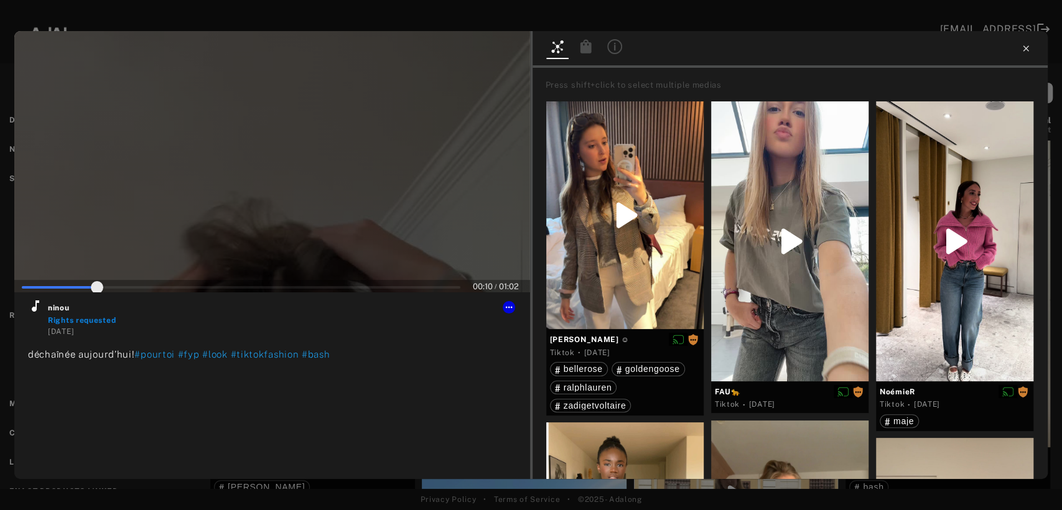
type input "**"
click at [1025, 48] on icon at bounding box center [1026, 49] width 10 height 10
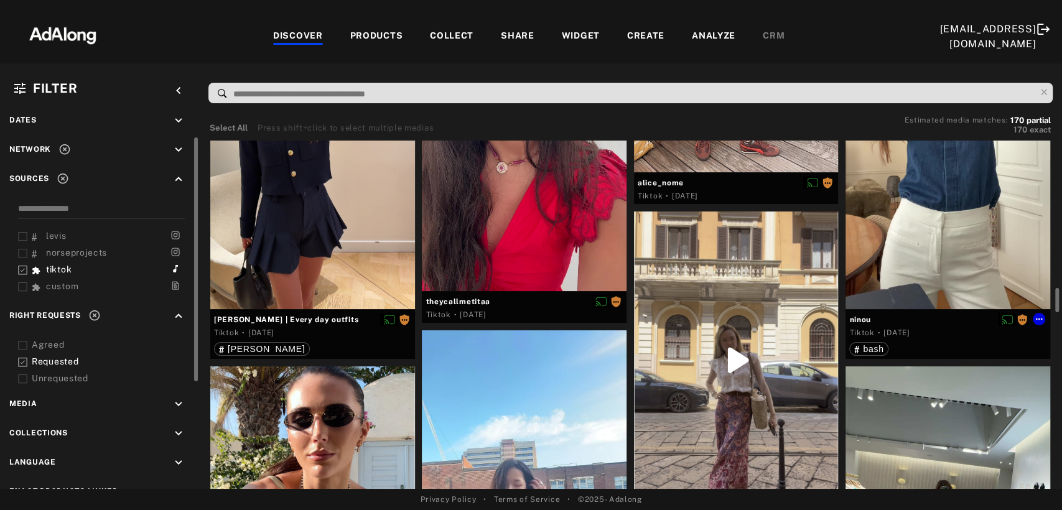
scroll to position [1175, 0]
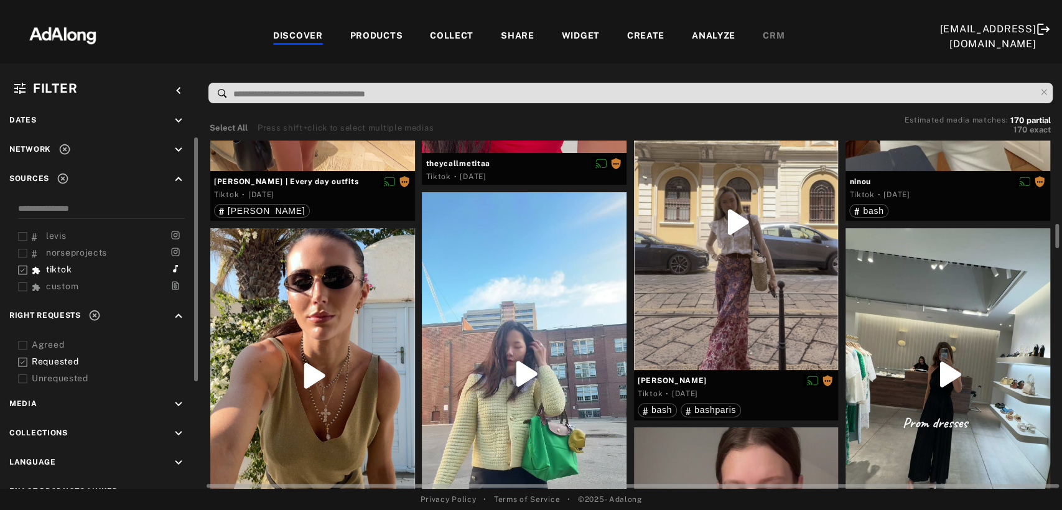
click at [305, 380] on div at bounding box center [312, 376] width 205 height 296
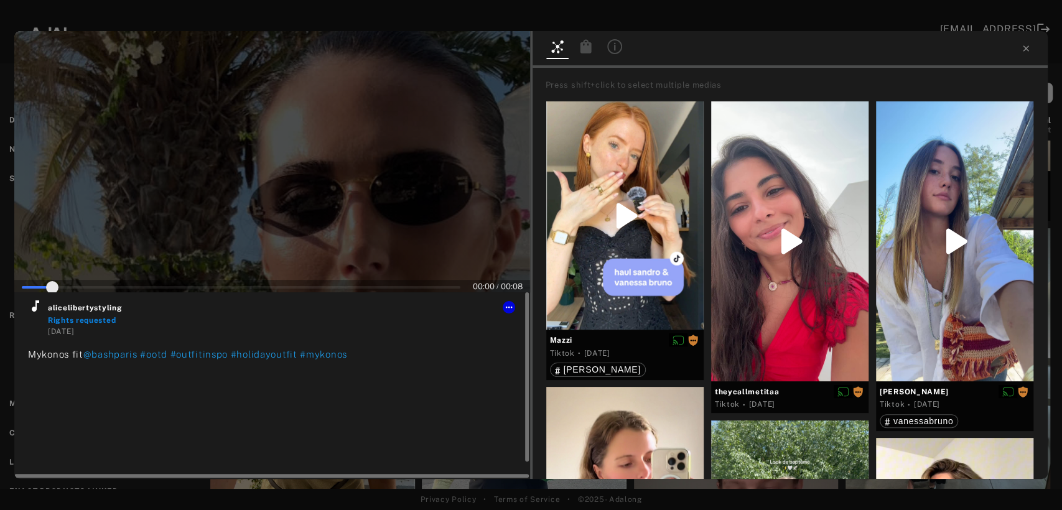
click at [37, 310] on icon at bounding box center [35, 306] width 15 height 15
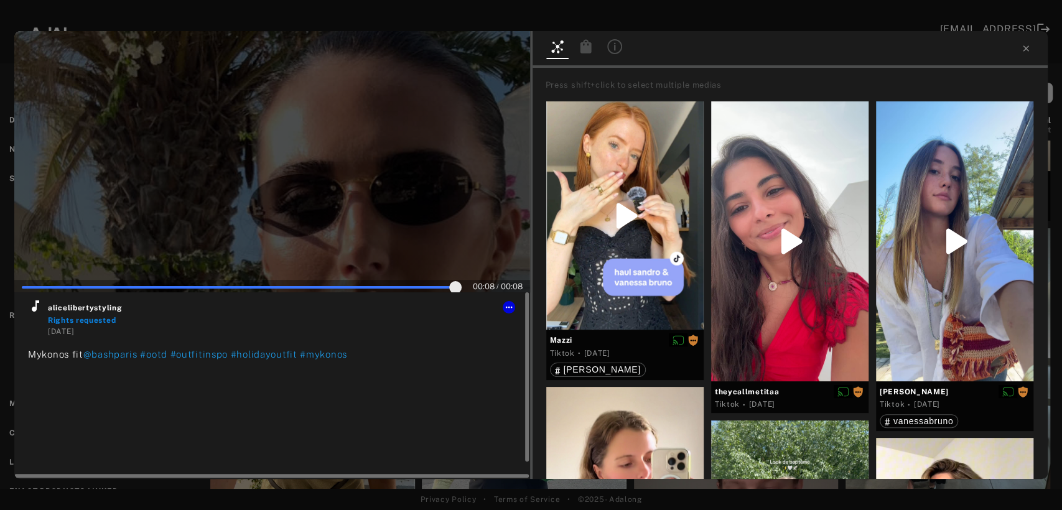
type input "***"
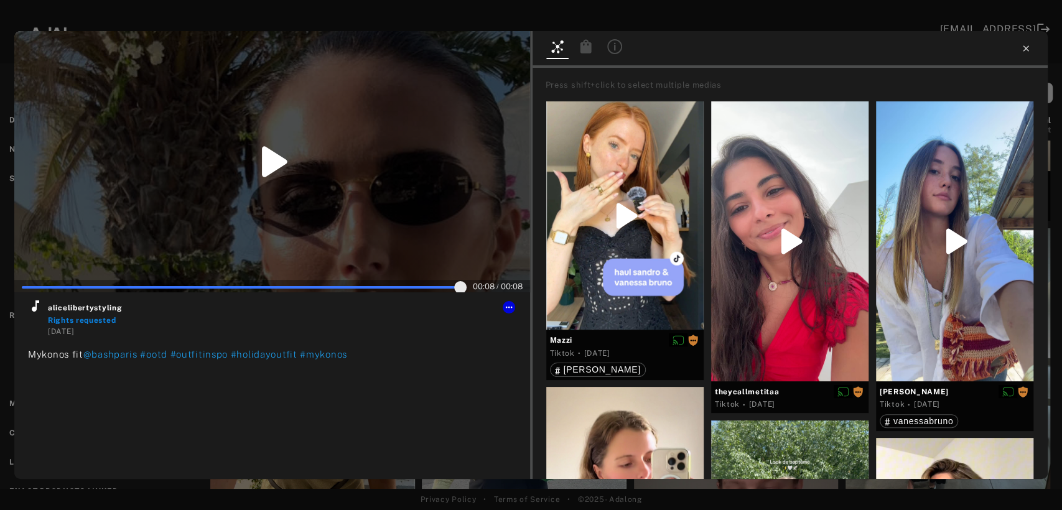
click at [1025, 49] on icon at bounding box center [1026, 49] width 10 height 10
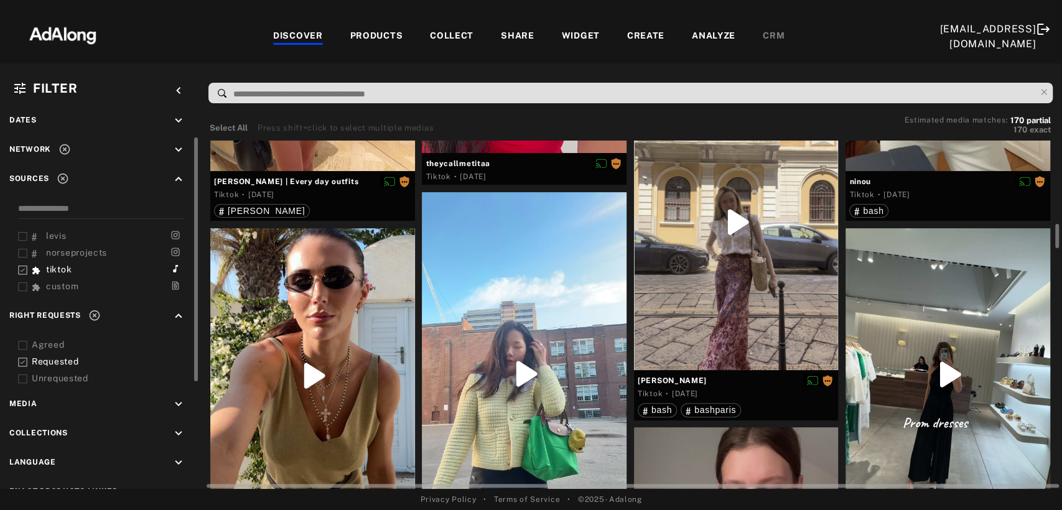
click at [477, 340] on div at bounding box center [524, 373] width 205 height 363
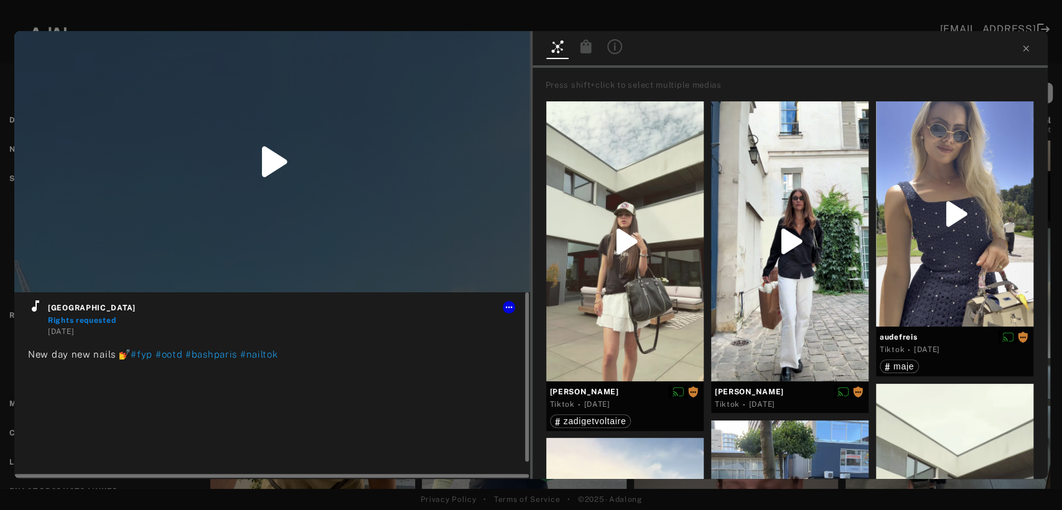
click at [30, 312] on icon at bounding box center [35, 306] width 15 height 15
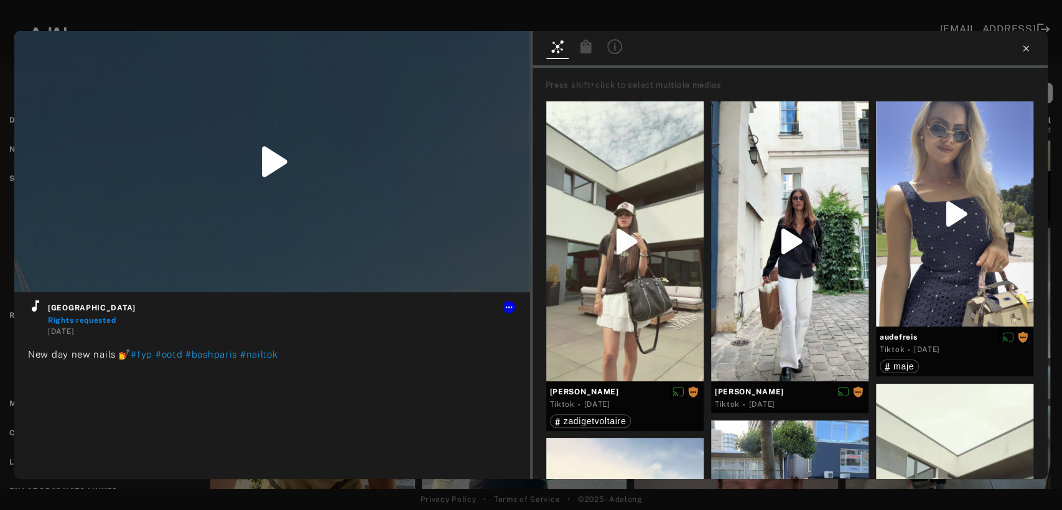
click at [1025, 50] on icon at bounding box center [1026, 49] width 10 height 10
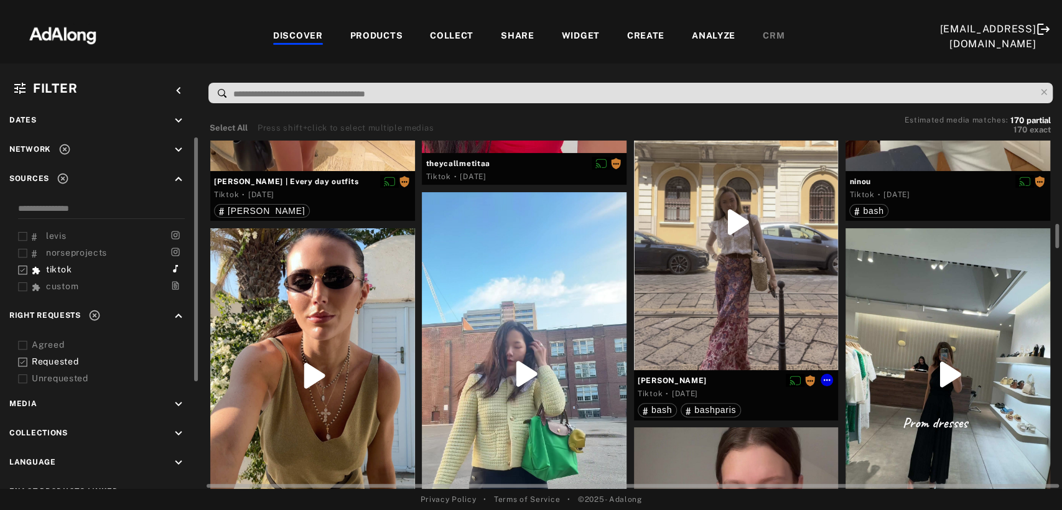
click at [731, 308] on div at bounding box center [736, 221] width 205 height 297
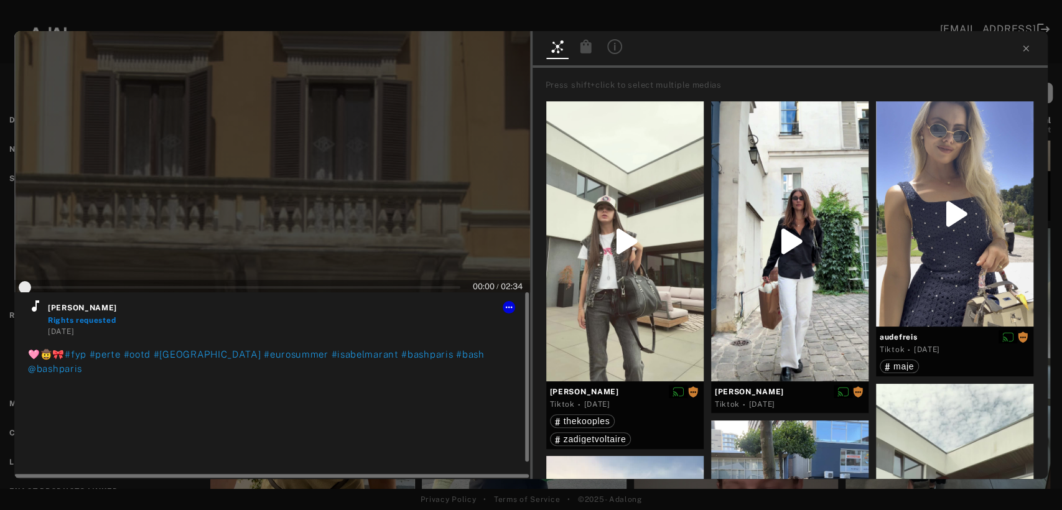
click at [36, 309] on icon at bounding box center [35, 305] width 7 height 11
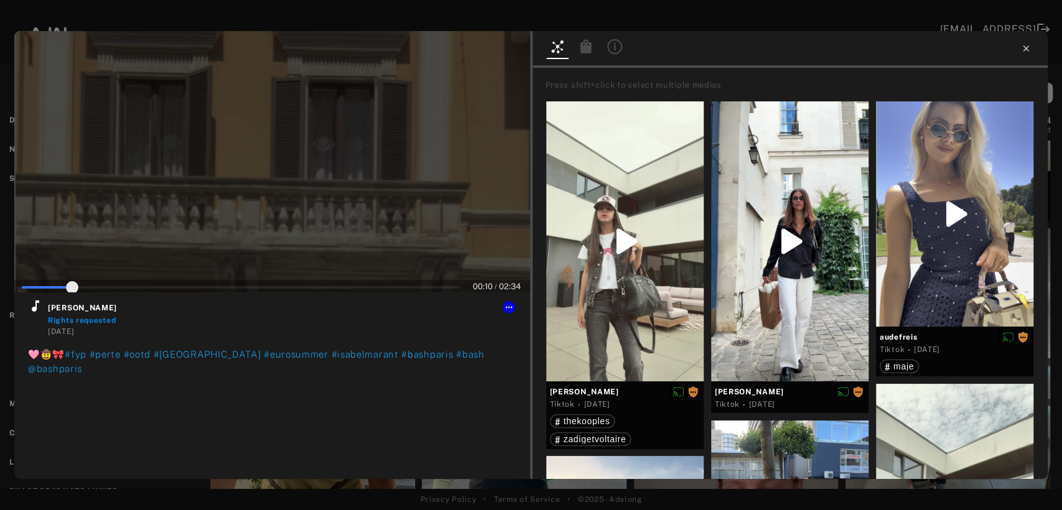
type input "**"
click at [1027, 50] on icon at bounding box center [1026, 48] width 6 height 6
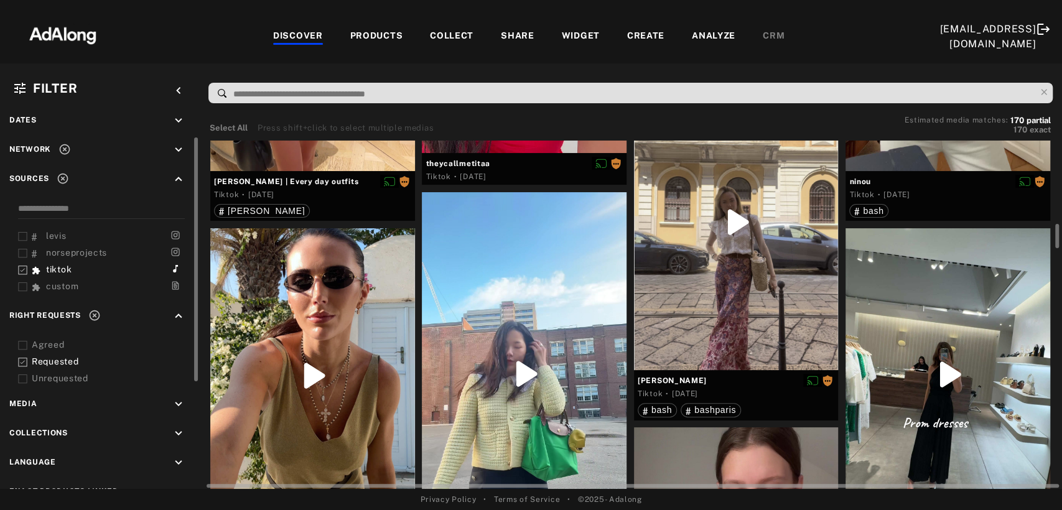
click at [955, 386] on div at bounding box center [947, 374] width 205 height 293
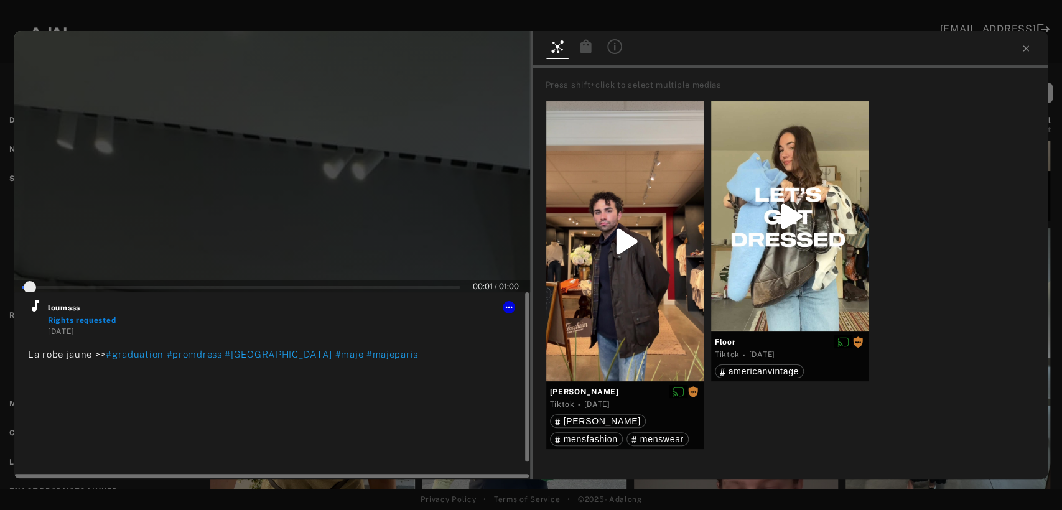
click at [36, 309] on icon at bounding box center [35, 305] width 7 height 11
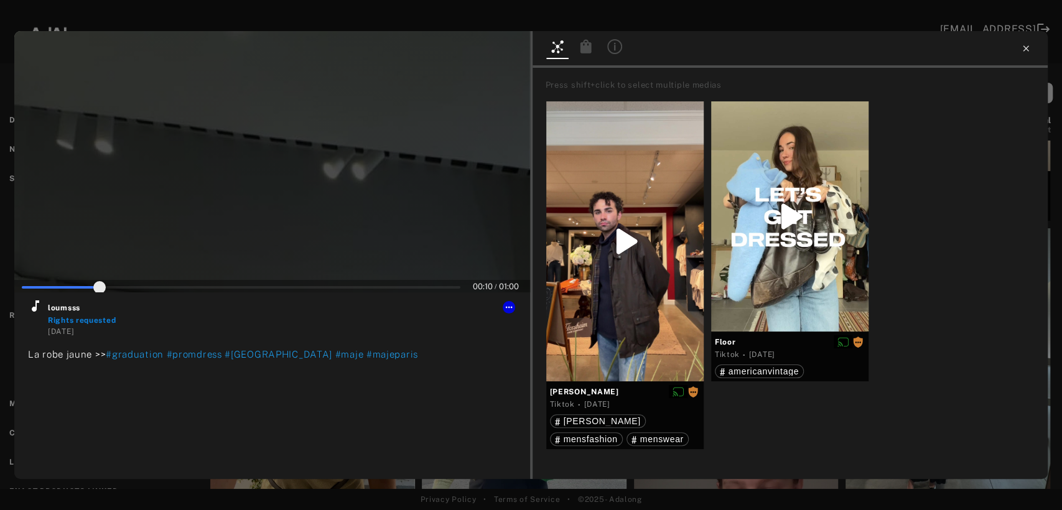
type input "**"
click at [1026, 52] on icon at bounding box center [1026, 49] width 10 height 10
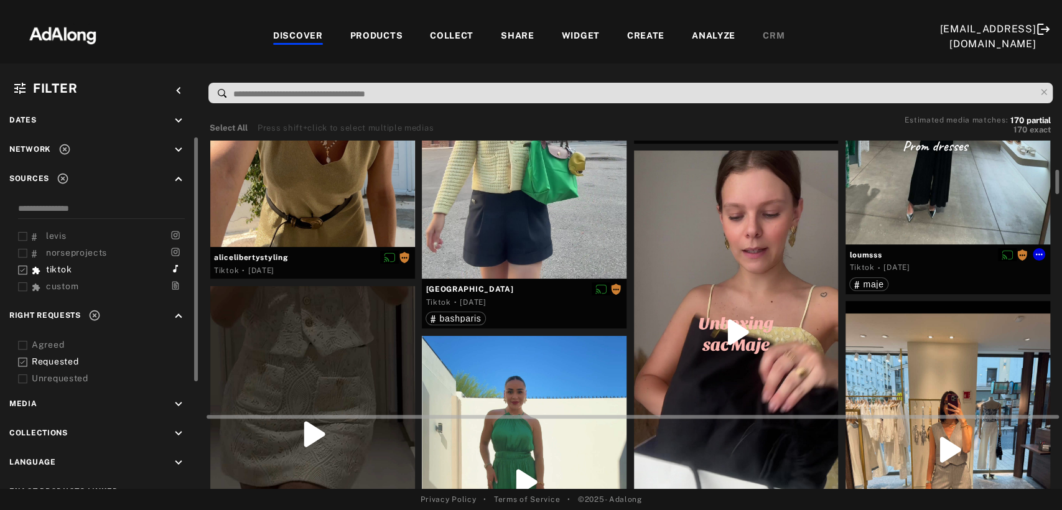
scroll to position [1520, 0]
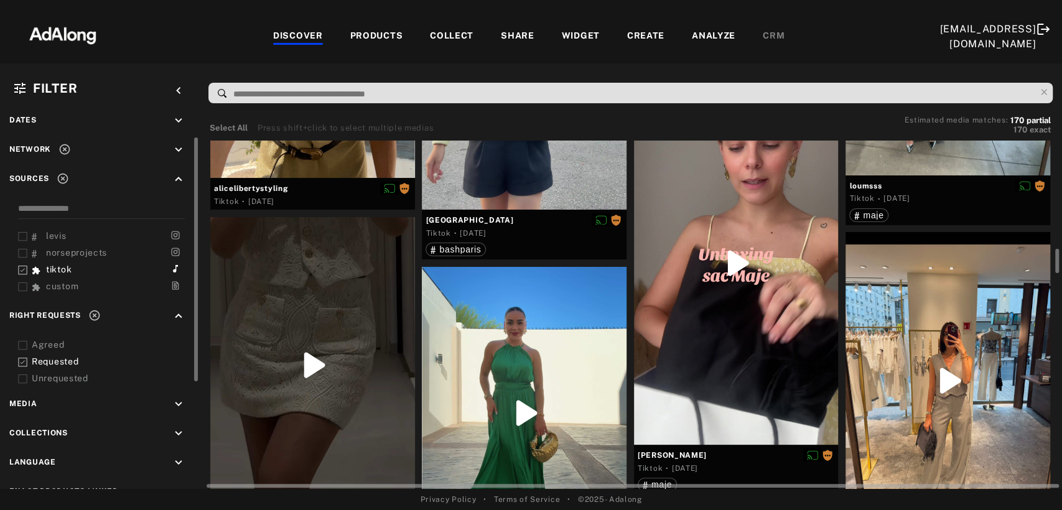
click at [266, 430] on div at bounding box center [312, 365] width 205 height 296
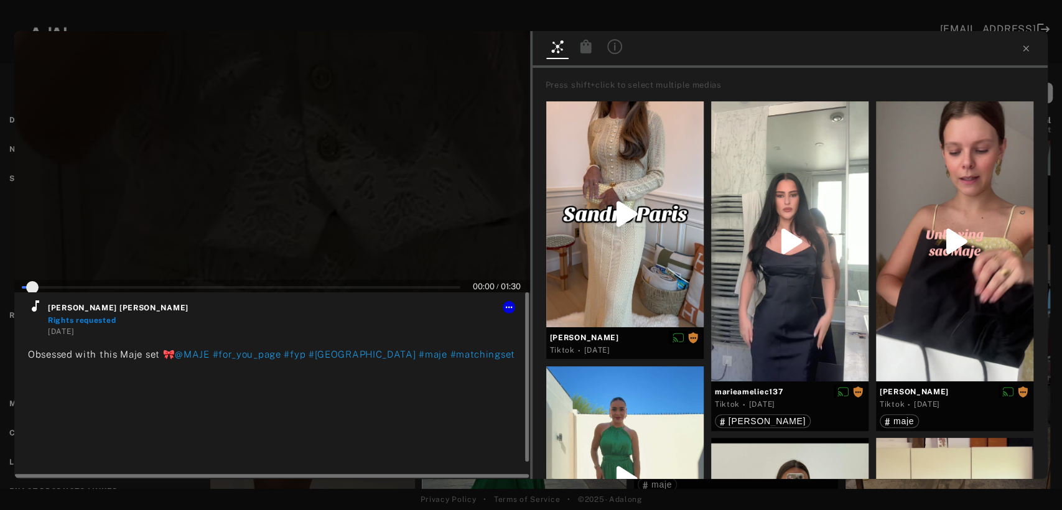
click at [32, 308] on icon at bounding box center [35, 305] width 7 height 11
click at [511, 309] on icon at bounding box center [509, 307] width 10 height 10
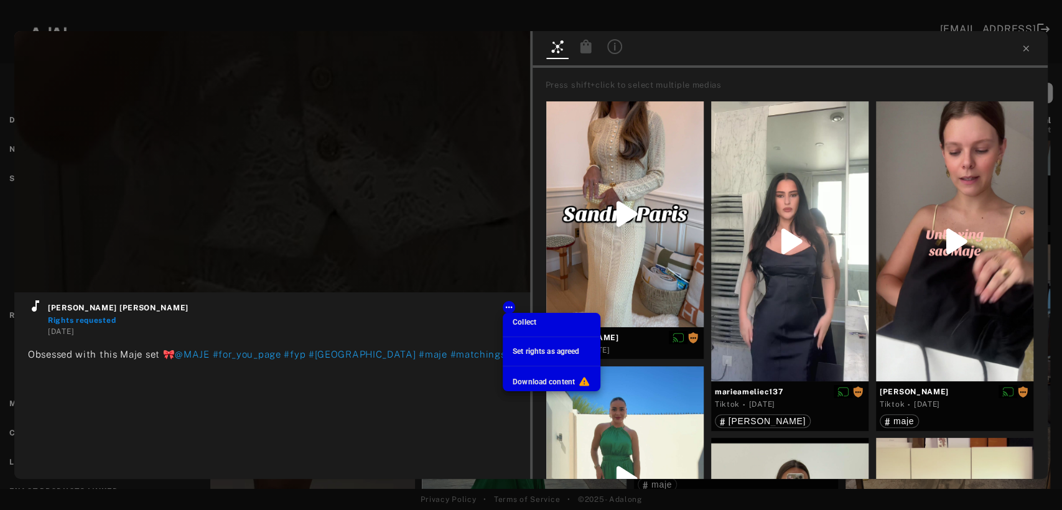
click at [538, 353] on span "Set rights as agreed" at bounding box center [546, 351] width 67 height 9
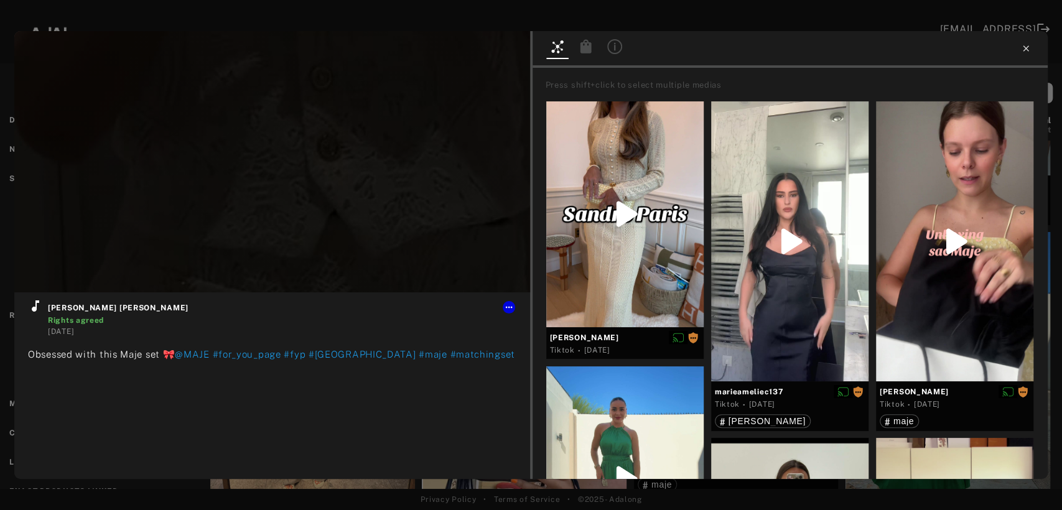
type input "**"
click at [1025, 49] on icon at bounding box center [1026, 48] width 6 height 6
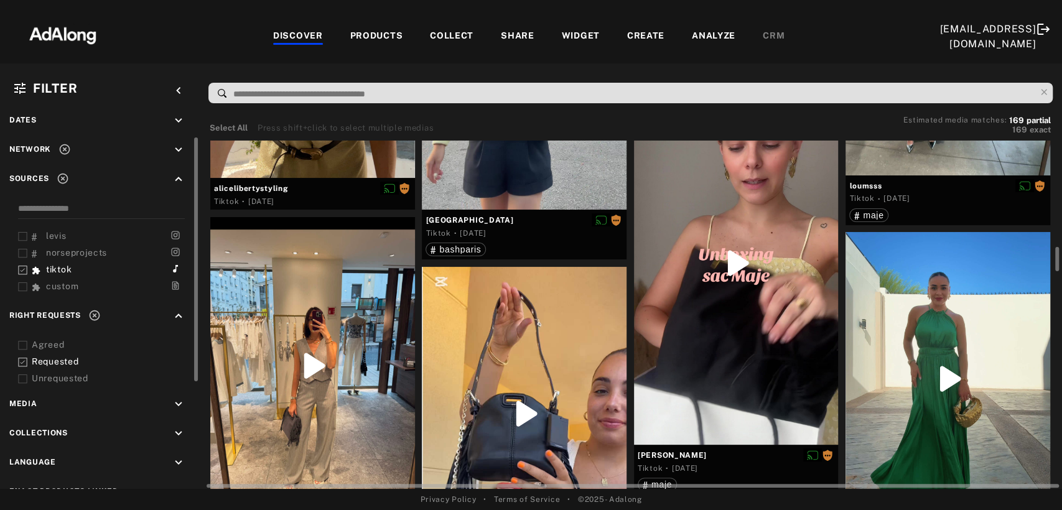
click at [348, 360] on div at bounding box center [312, 365] width 205 height 297
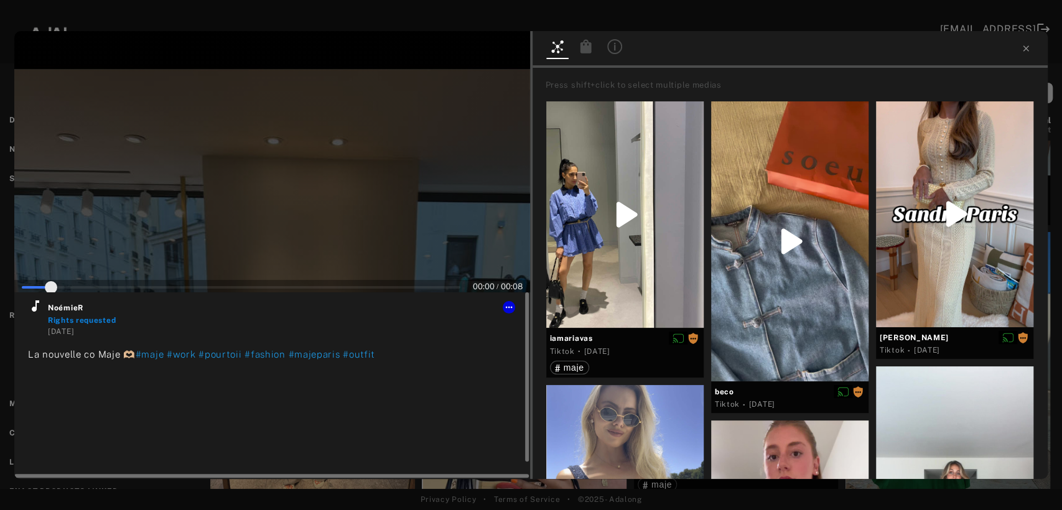
click at [30, 309] on icon at bounding box center [35, 306] width 15 height 15
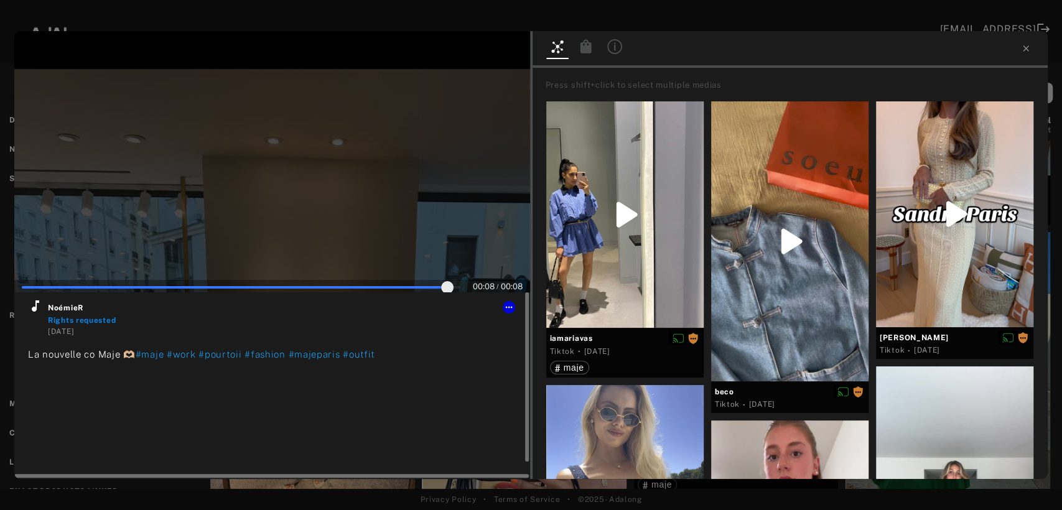
type input "***"
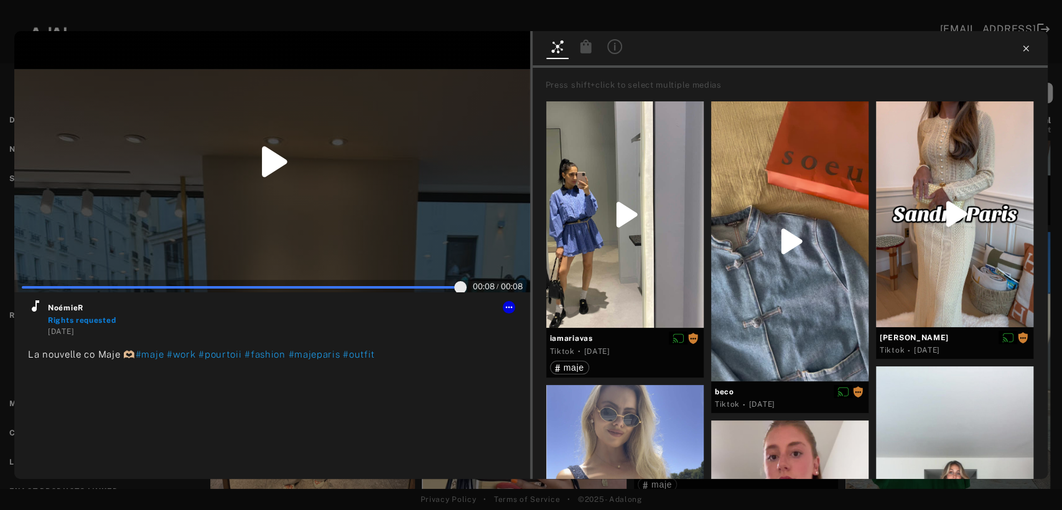
click at [1026, 52] on icon at bounding box center [1026, 49] width 10 height 10
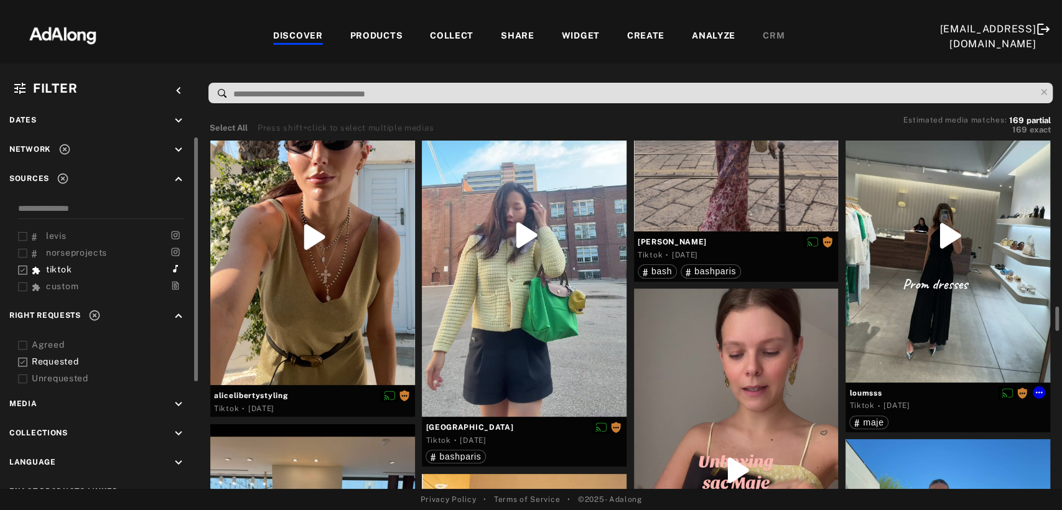
scroll to position [1590, 0]
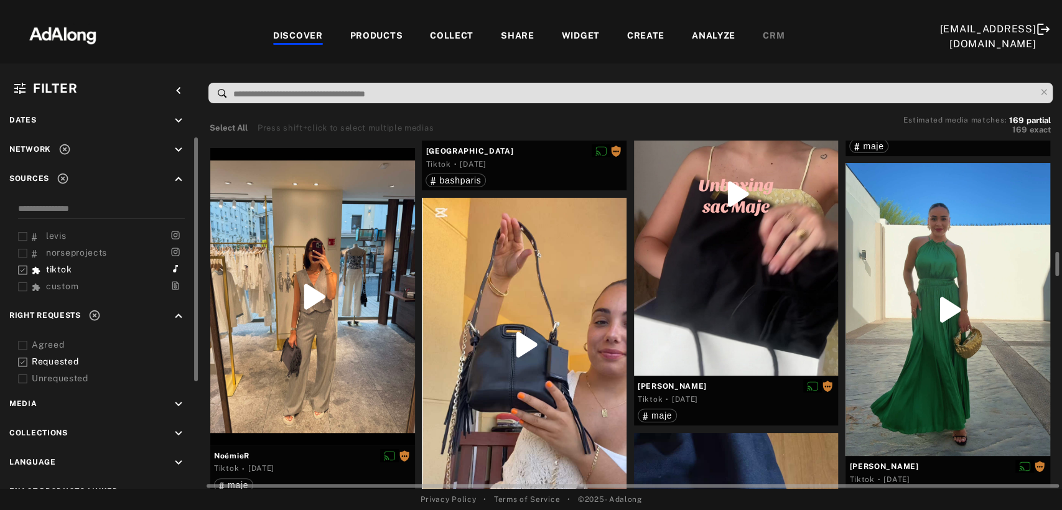
click at [544, 368] on div at bounding box center [524, 345] width 205 height 294
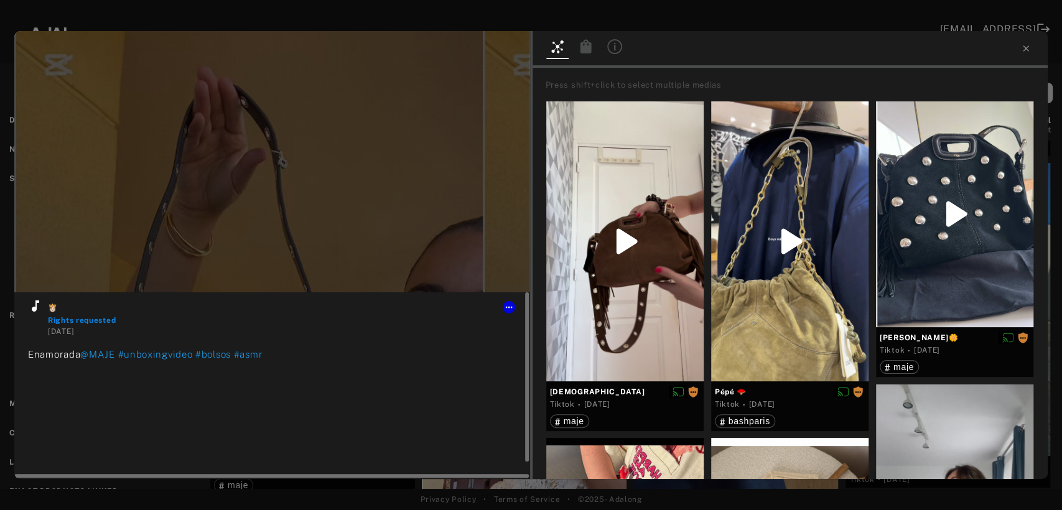
click at [30, 307] on icon at bounding box center [35, 306] width 15 height 15
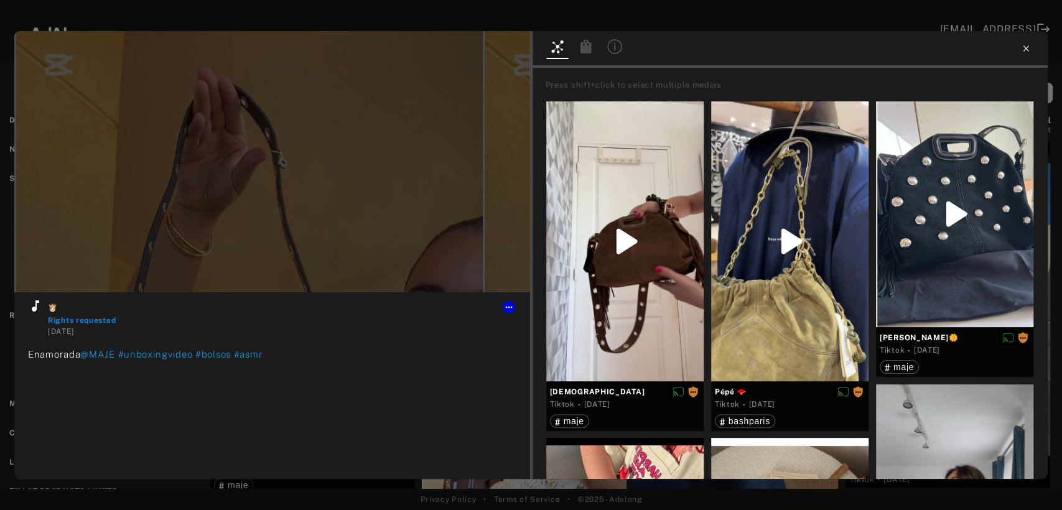
type input "**"
click at [1023, 49] on icon at bounding box center [1026, 49] width 10 height 10
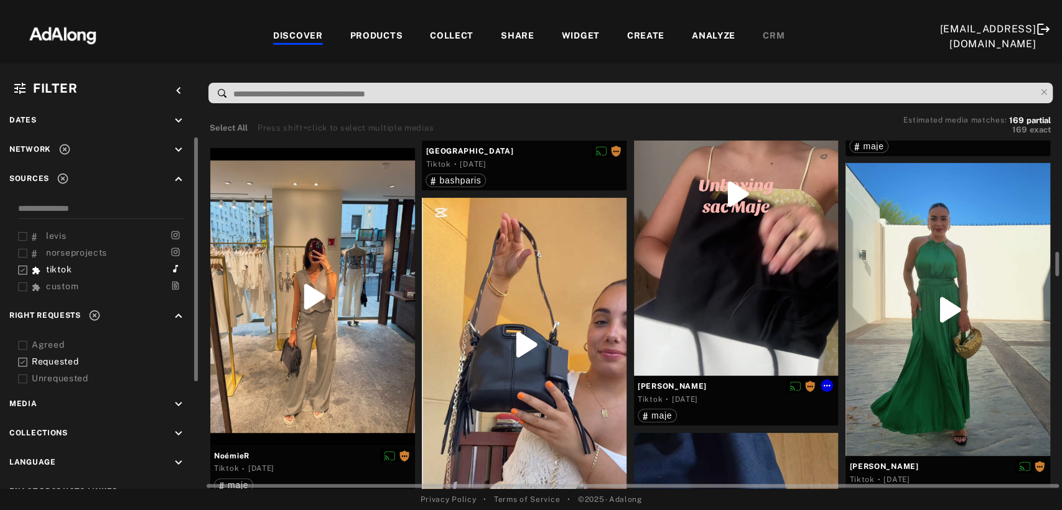
click at [768, 296] on div at bounding box center [736, 193] width 205 height 363
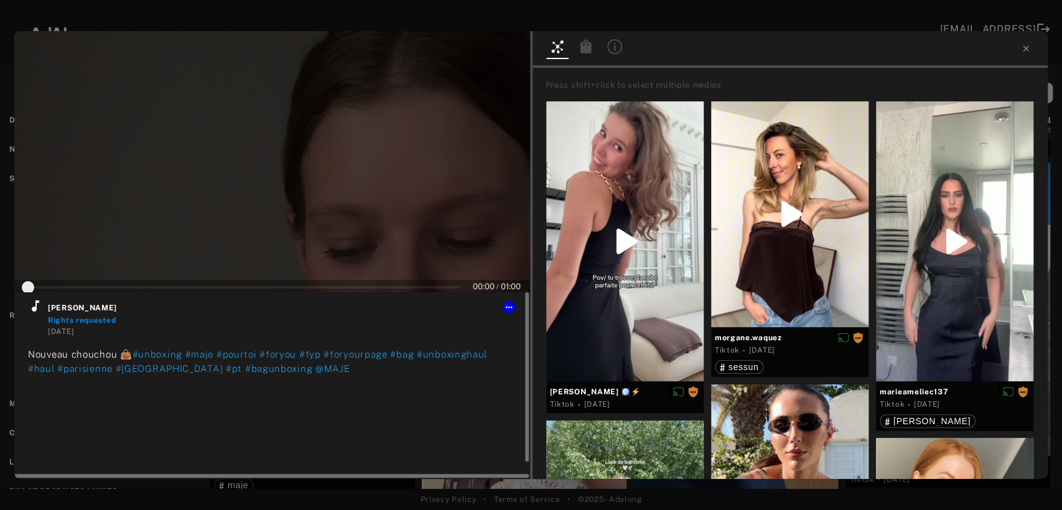
click at [35, 302] on icon at bounding box center [35, 305] width 7 height 11
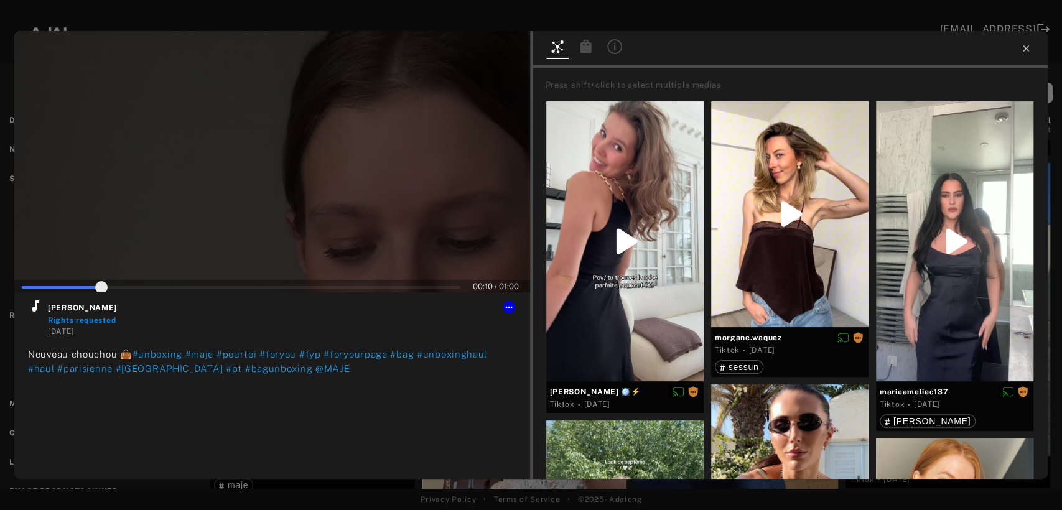
type input "**"
click at [1025, 46] on icon at bounding box center [1026, 49] width 10 height 10
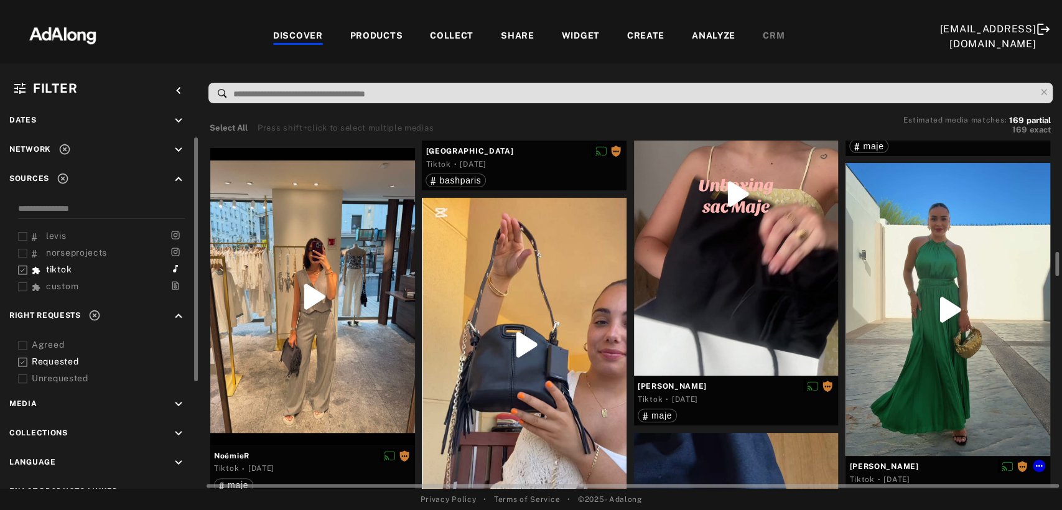
click at [934, 305] on div at bounding box center [947, 309] width 205 height 293
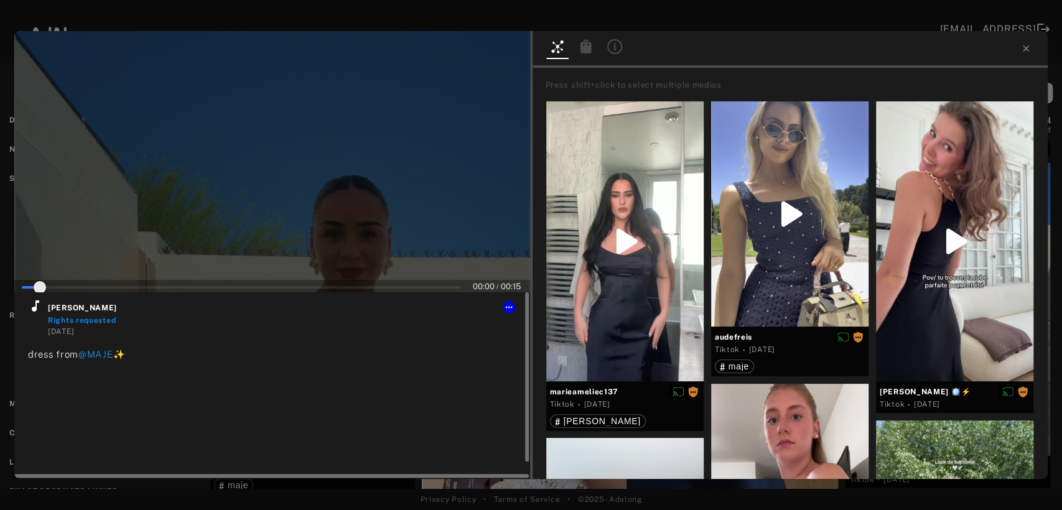
click at [32, 309] on icon at bounding box center [35, 305] width 7 height 11
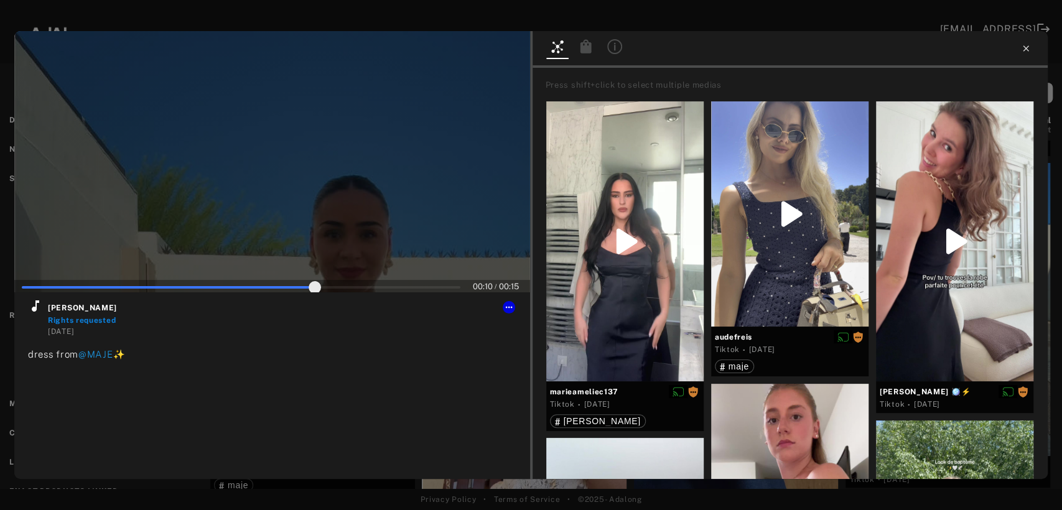
type input "**"
click at [1026, 47] on icon at bounding box center [1026, 48] width 6 height 6
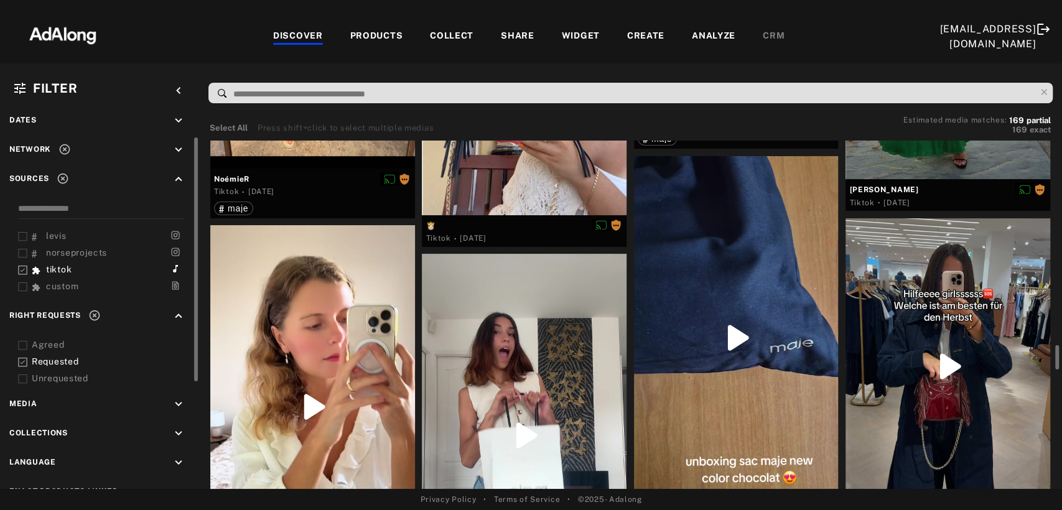
scroll to position [1935, 0]
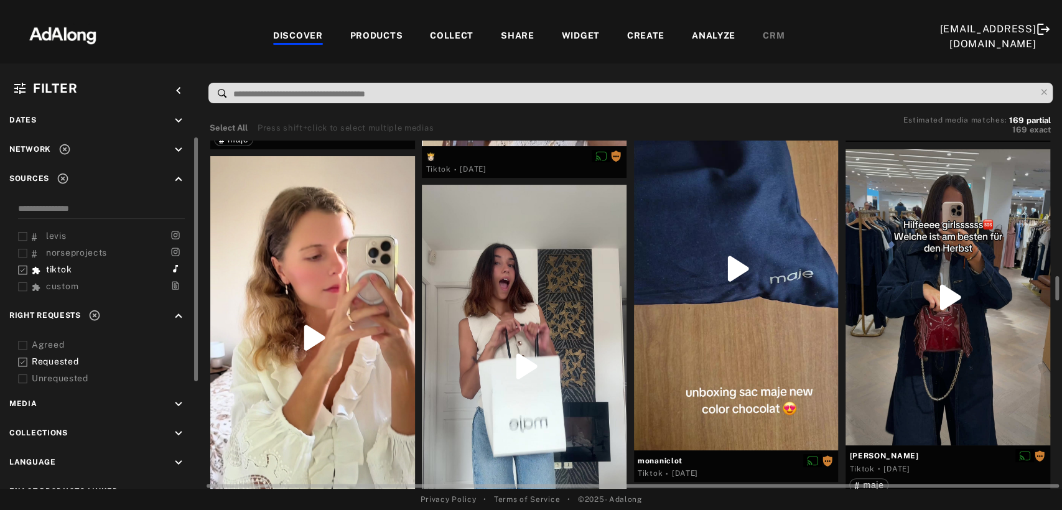
click at [309, 389] on div at bounding box center [312, 337] width 205 height 363
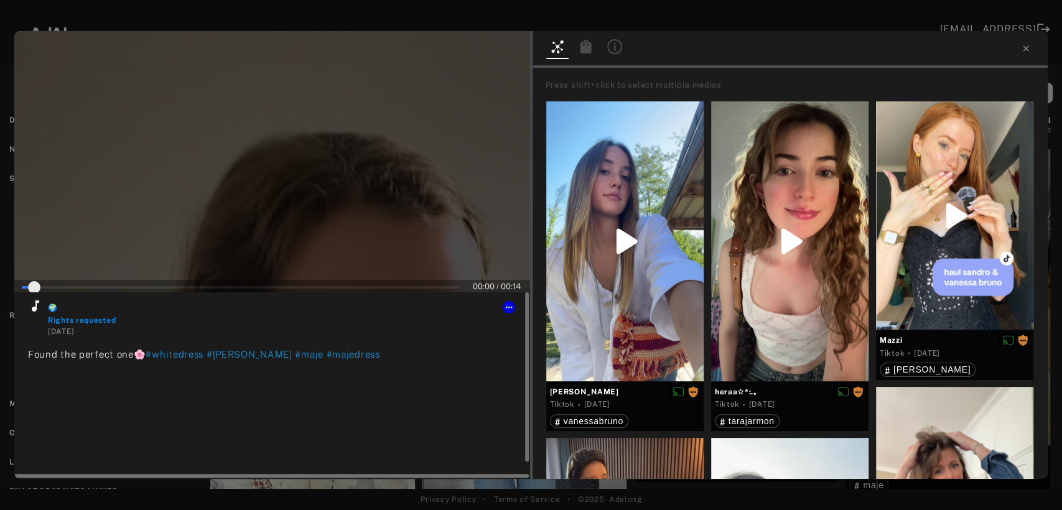
click at [34, 302] on icon at bounding box center [35, 306] width 15 height 15
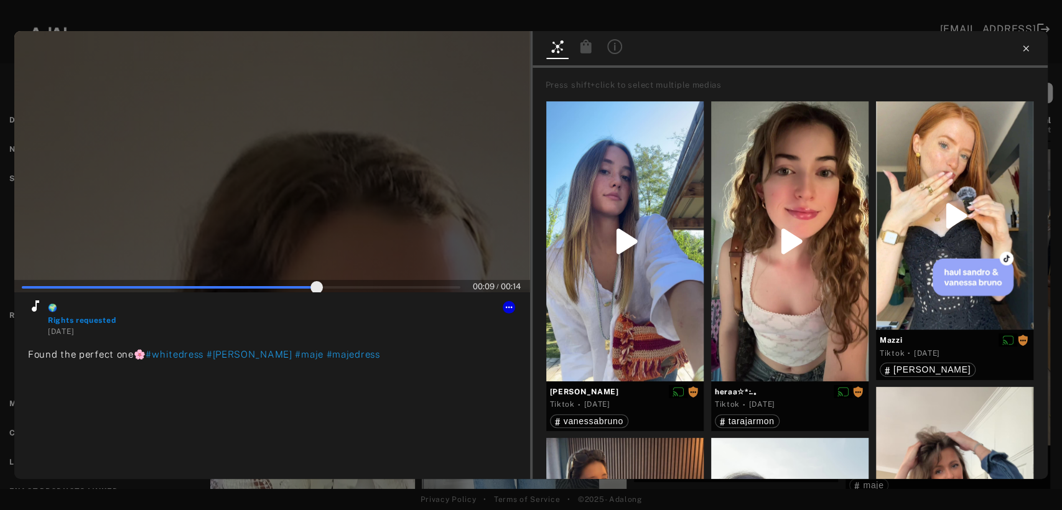
type input "**"
click at [1026, 46] on icon at bounding box center [1026, 49] width 10 height 10
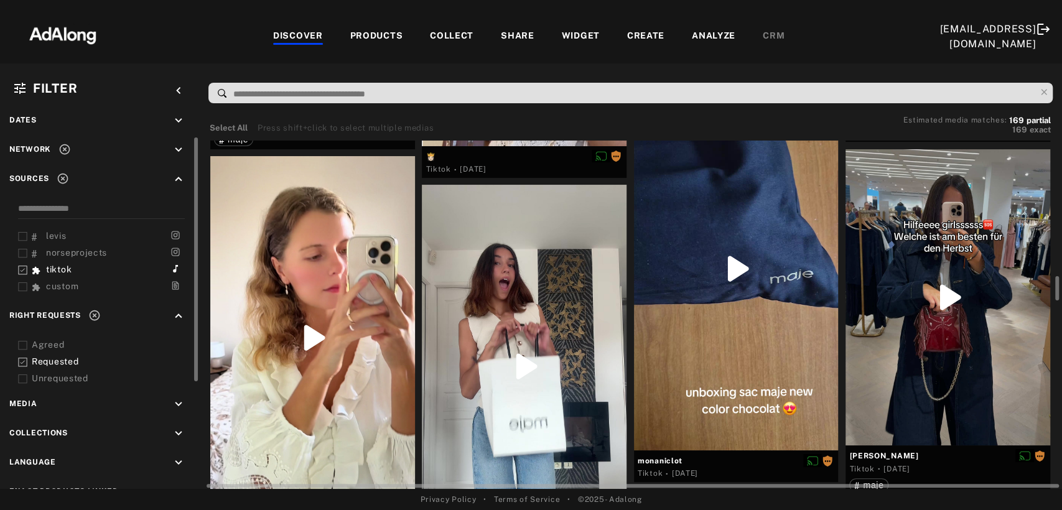
click at [503, 384] on div at bounding box center [524, 366] width 205 height 363
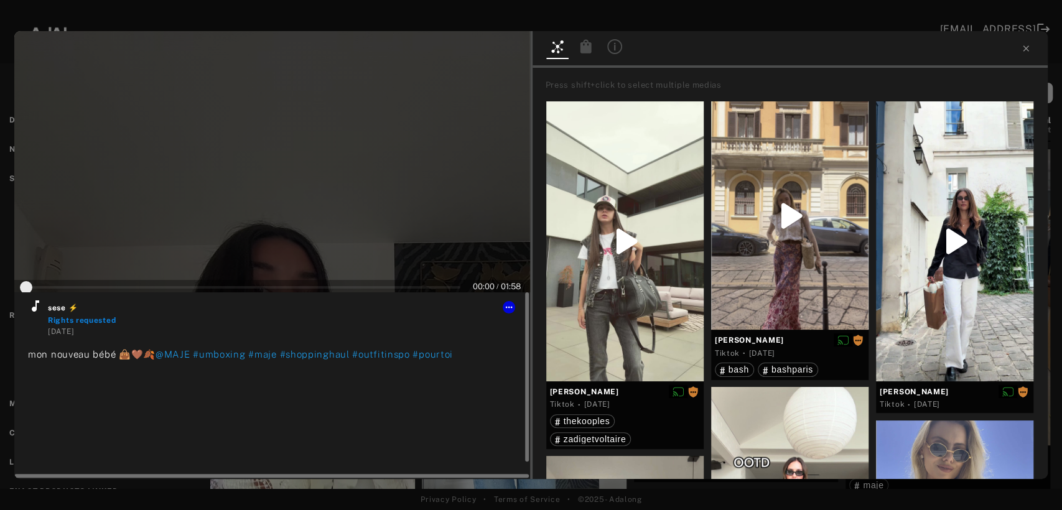
click at [35, 305] on icon at bounding box center [35, 306] width 15 height 15
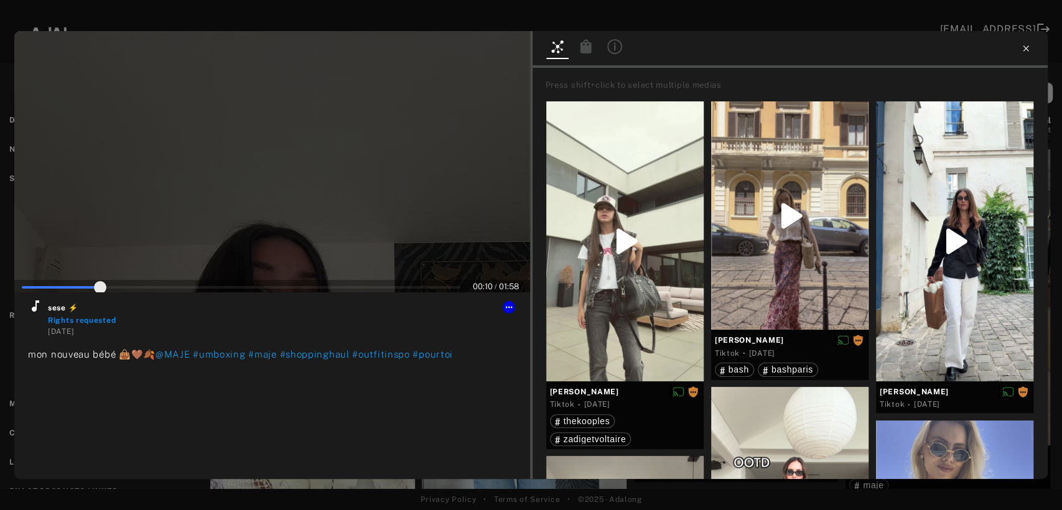
type input "**"
click at [1028, 45] on icon at bounding box center [1026, 49] width 10 height 10
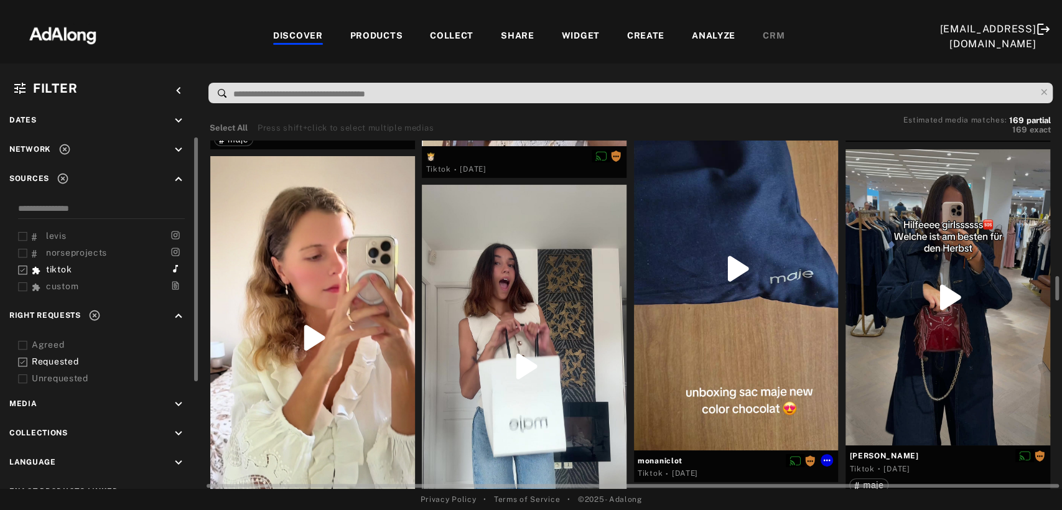
click at [763, 345] on div at bounding box center [736, 268] width 205 height 363
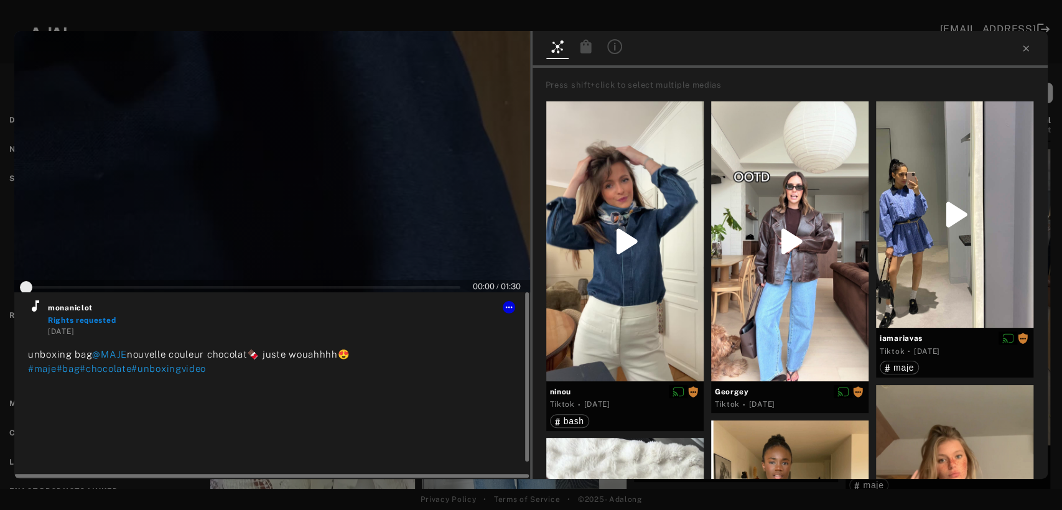
click at [35, 307] on icon at bounding box center [35, 305] width 7 height 11
click at [509, 312] on button at bounding box center [509, 307] width 12 height 12
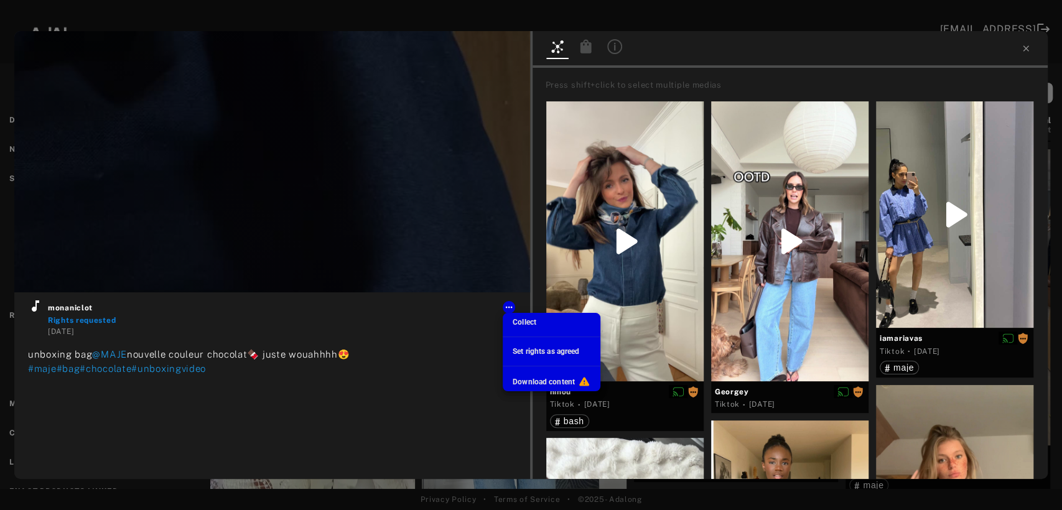
click at [526, 343] on li "Set rights as agreed" at bounding box center [552, 351] width 98 height 19
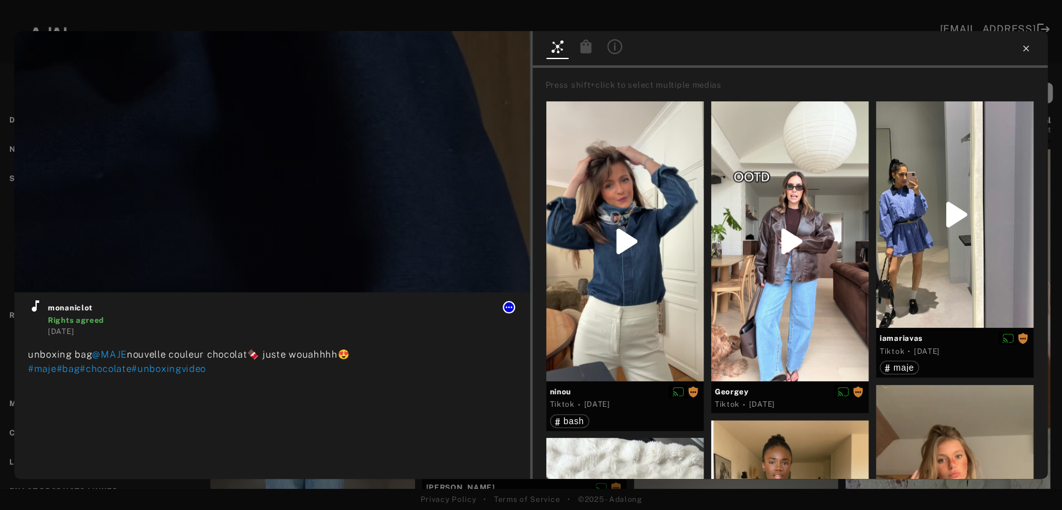
type input "**"
click at [1021, 49] on icon at bounding box center [1026, 49] width 10 height 10
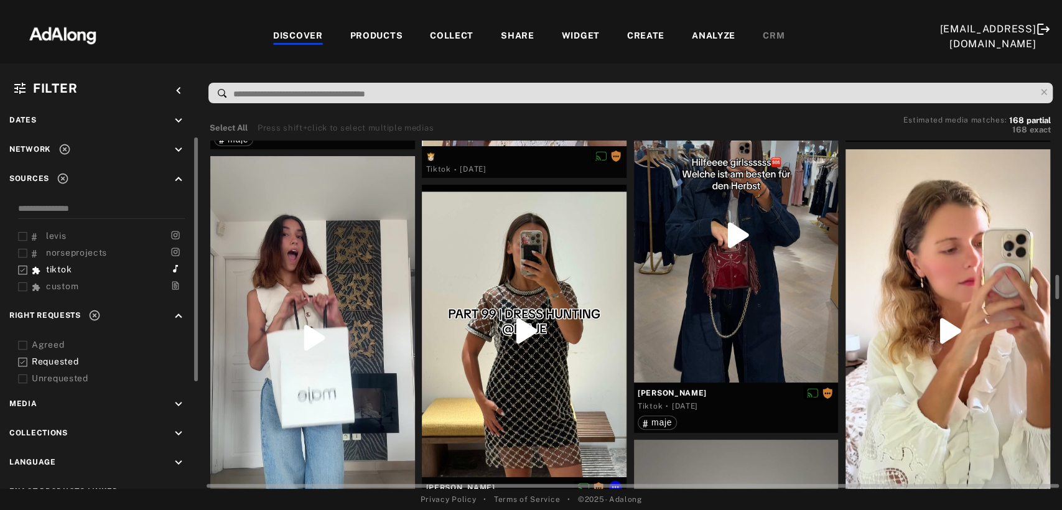
click at [538, 364] on div at bounding box center [524, 331] width 205 height 292
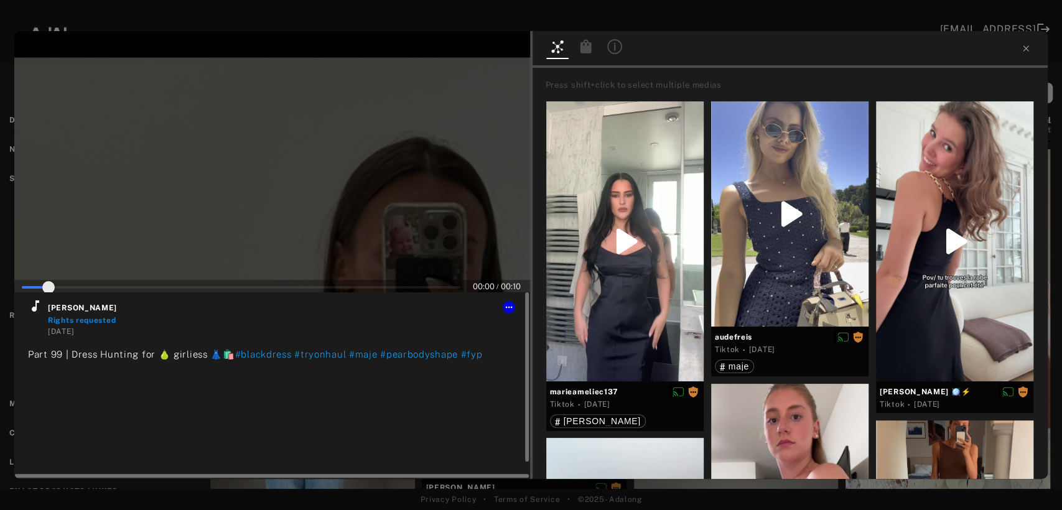
click at [35, 312] on icon at bounding box center [35, 306] width 15 height 15
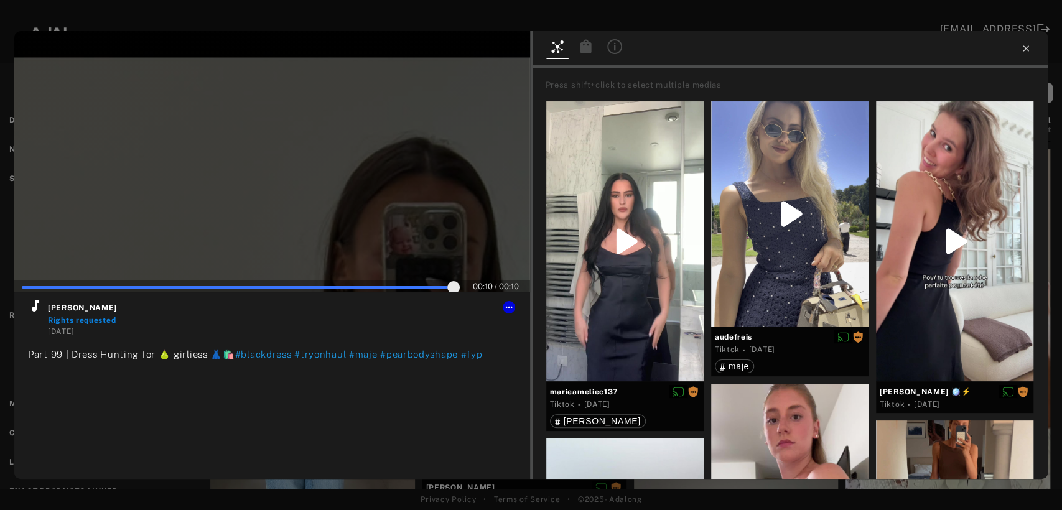
type input "***"
click at [1024, 51] on icon at bounding box center [1026, 49] width 10 height 10
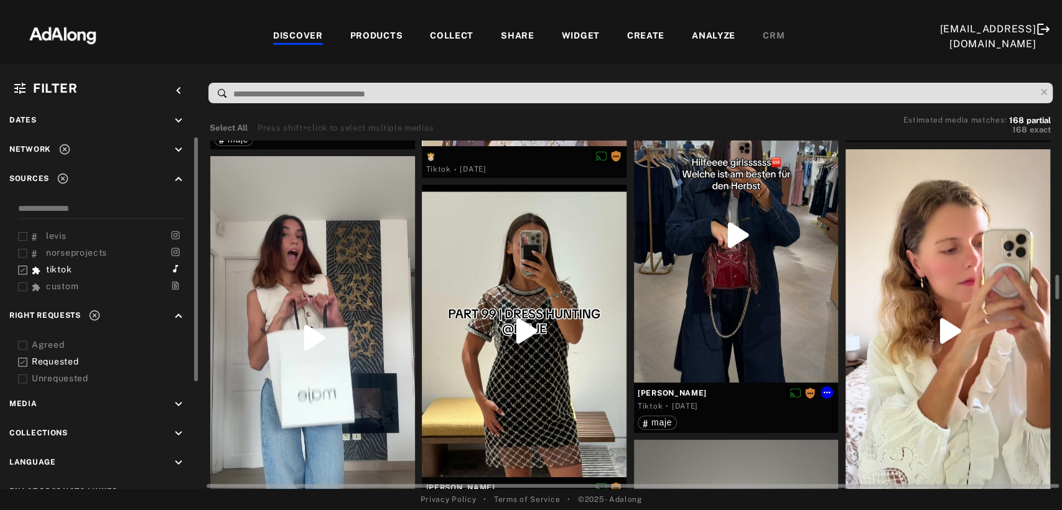
click at [766, 285] on div at bounding box center [736, 235] width 205 height 296
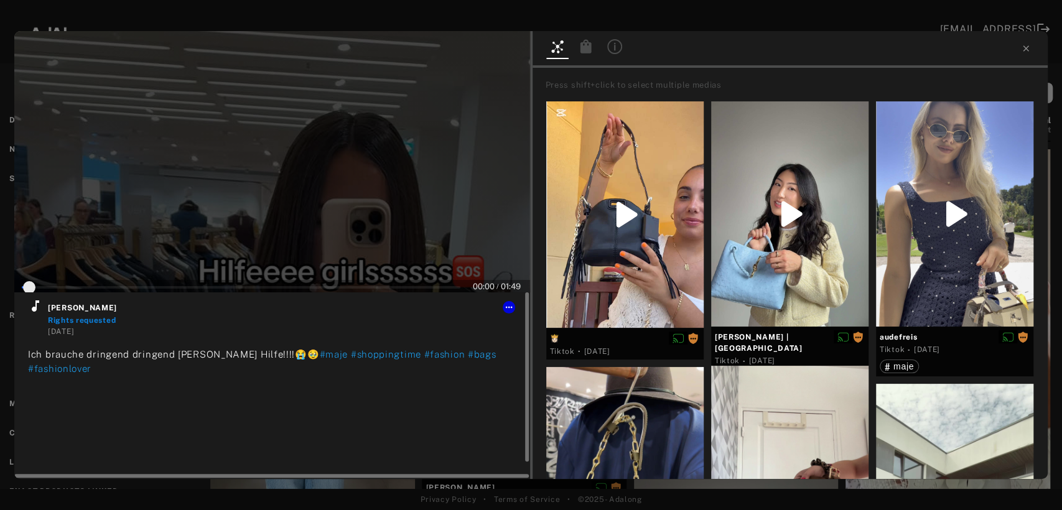
click at [33, 307] on icon at bounding box center [35, 305] width 7 height 11
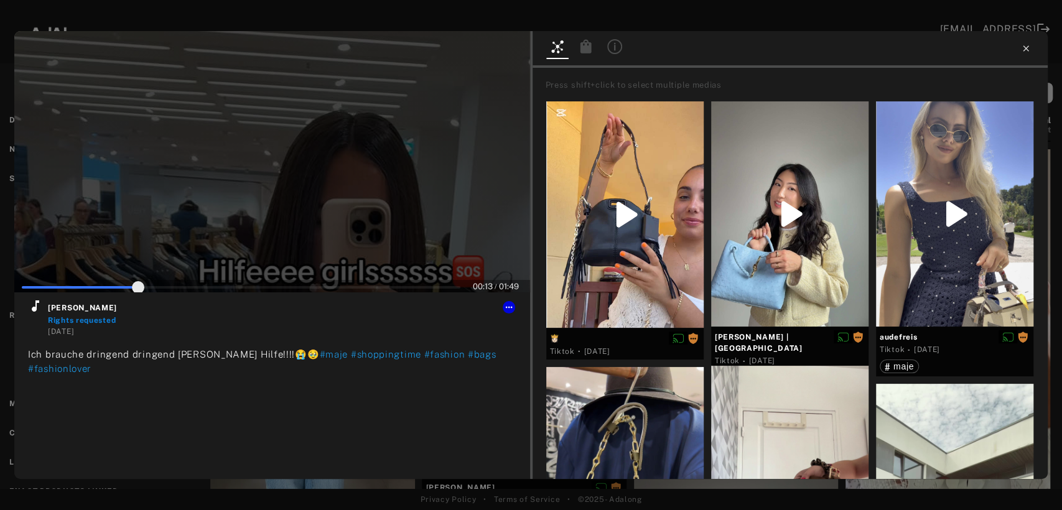
type input "**"
click at [1023, 50] on icon at bounding box center [1026, 48] width 6 height 6
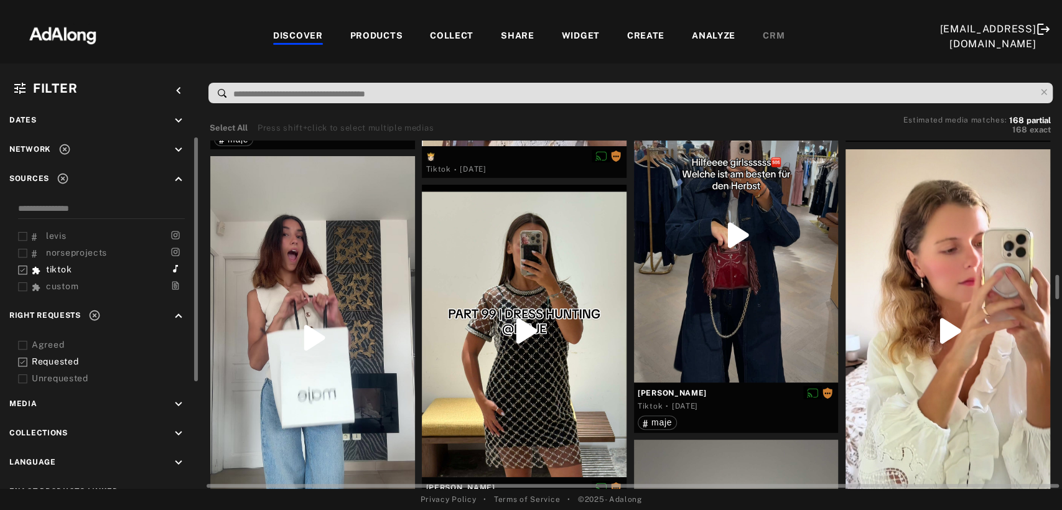
click at [957, 322] on div at bounding box center [947, 330] width 205 height 363
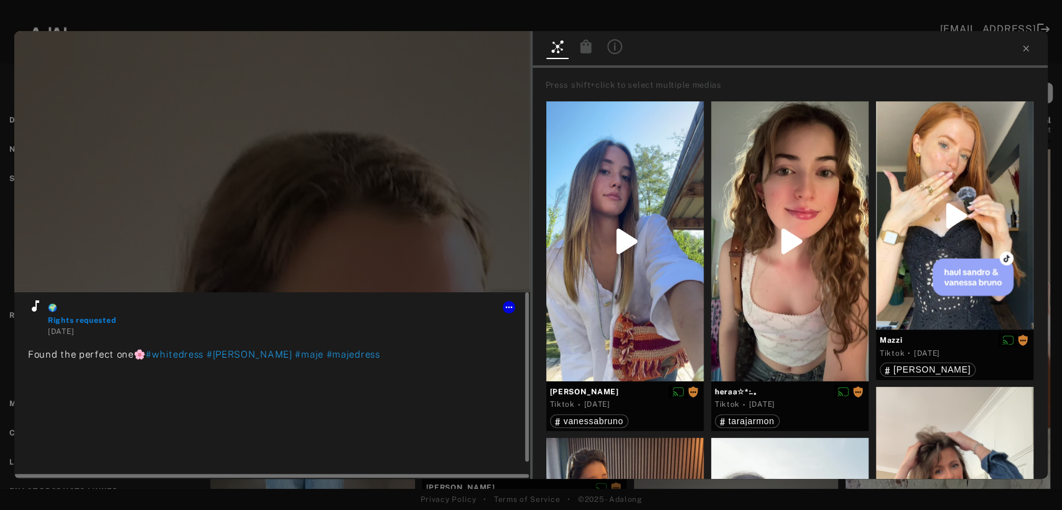
click at [37, 305] on icon at bounding box center [35, 306] width 15 height 15
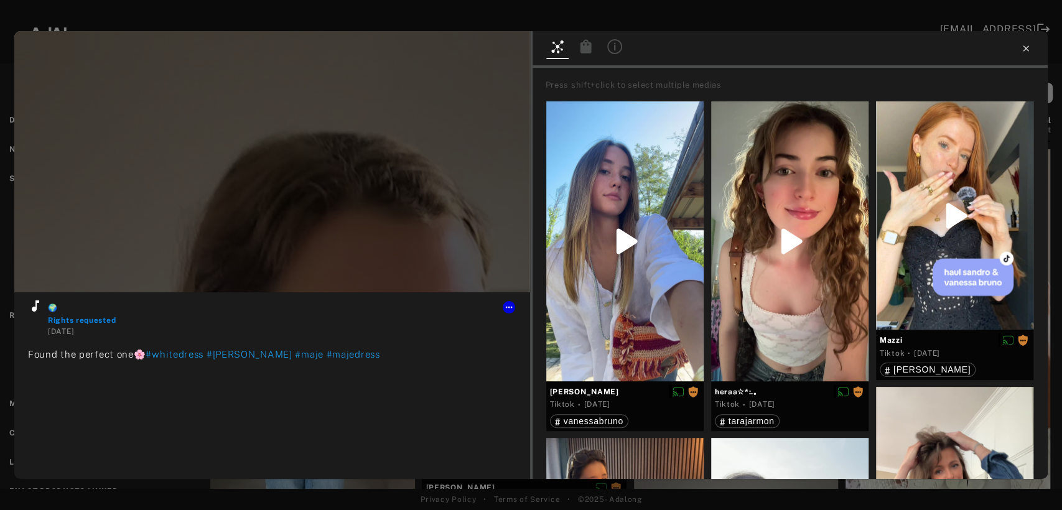
type input "**"
click at [1027, 49] on icon at bounding box center [1026, 49] width 10 height 10
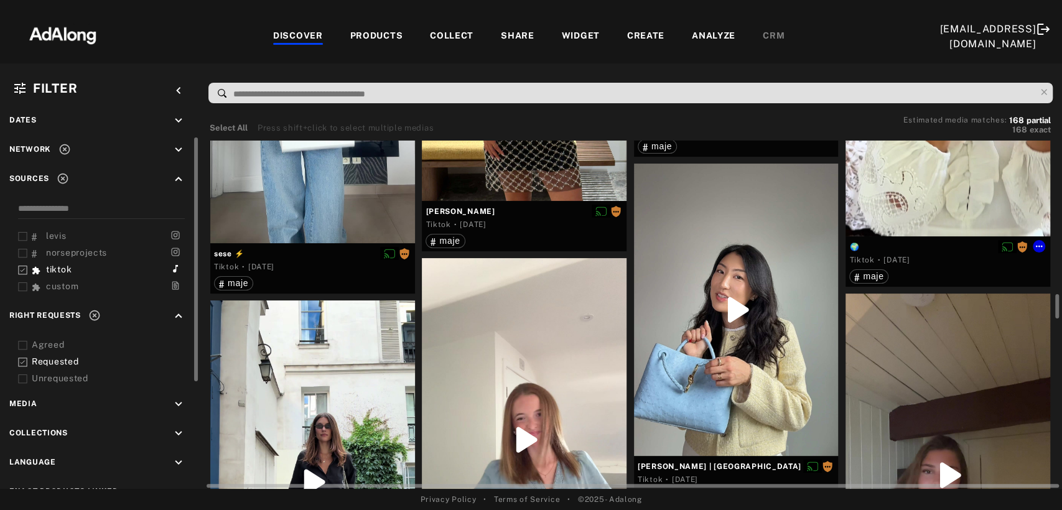
scroll to position [2281, 0]
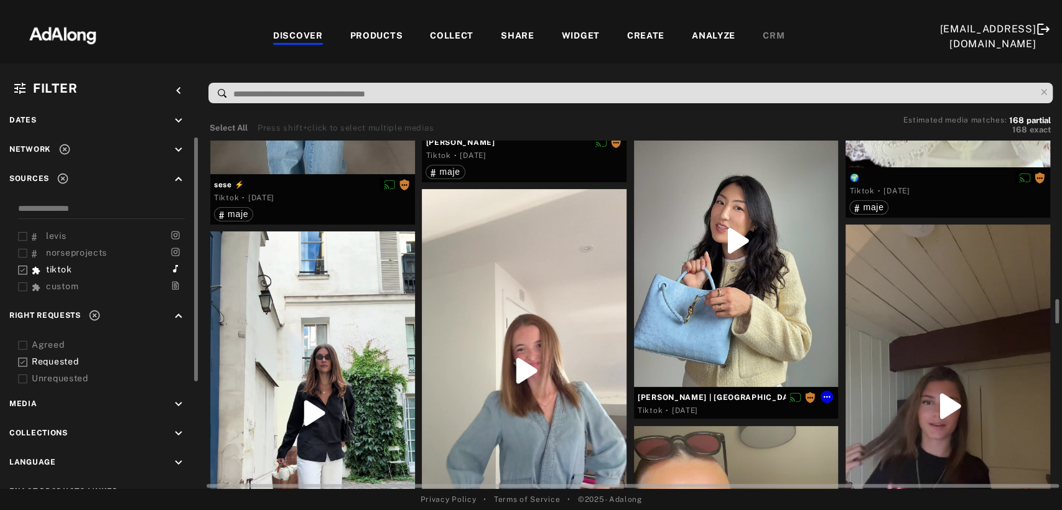
click at [761, 299] on div at bounding box center [736, 241] width 205 height 292
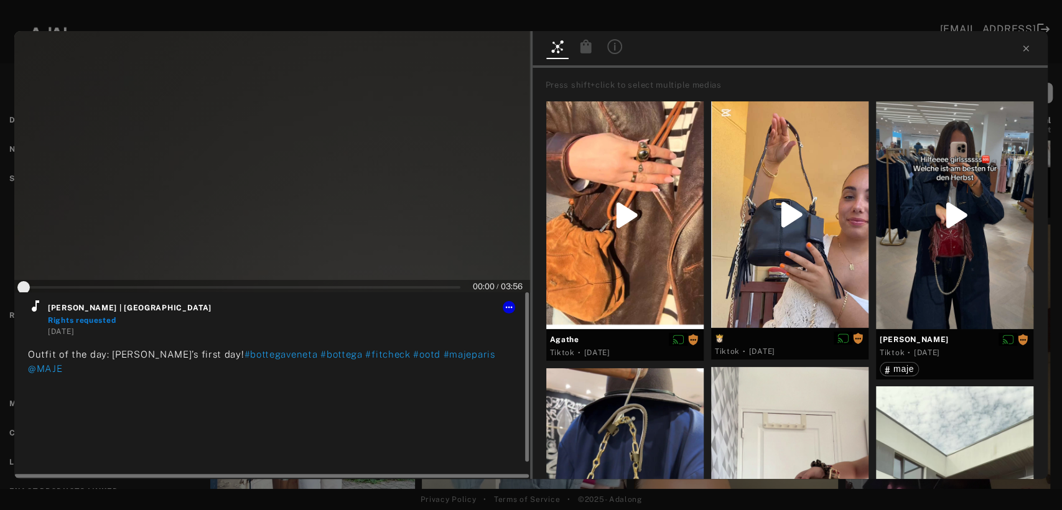
click at [34, 310] on icon at bounding box center [35, 305] width 7 height 11
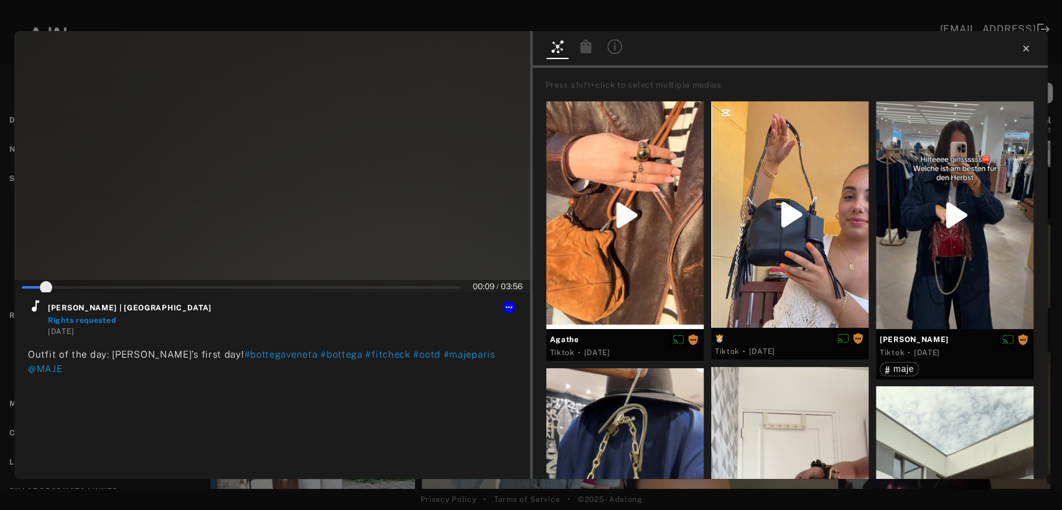
type input "*"
click at [1028, 49] on icon at bounding box center [1026, 49] width 10 height 10
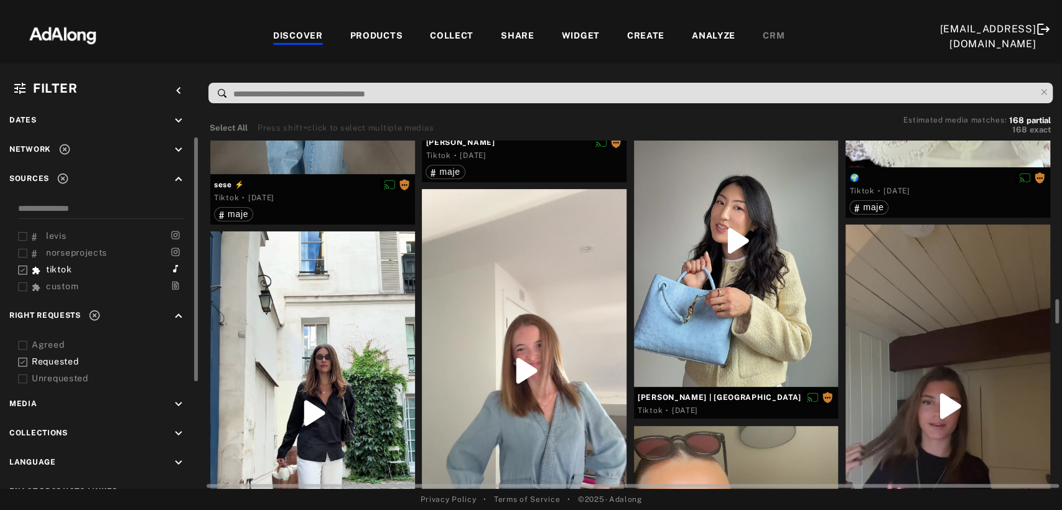
scroll to position [2419, 0]
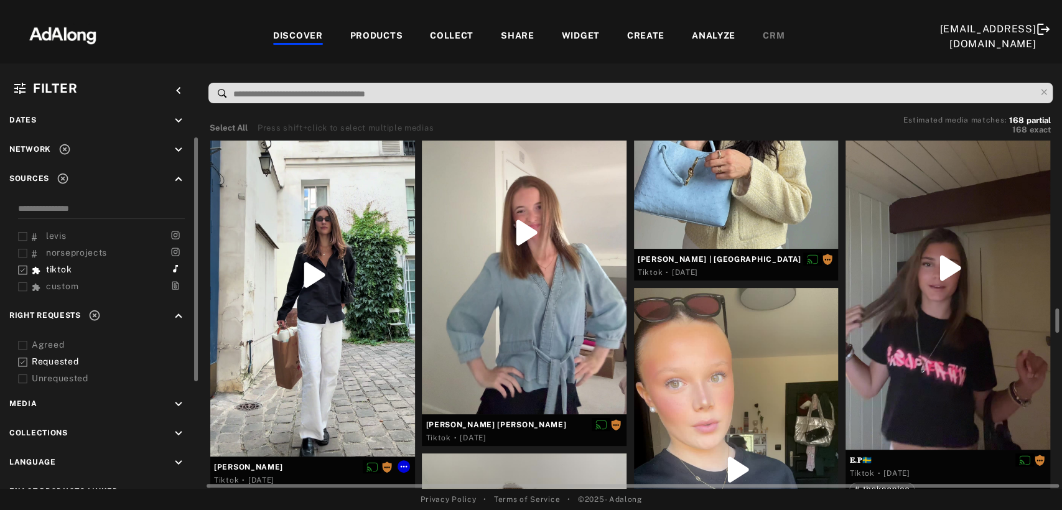
click at [294, 321] on div at bounding box center [312, 274] width 205 height 363
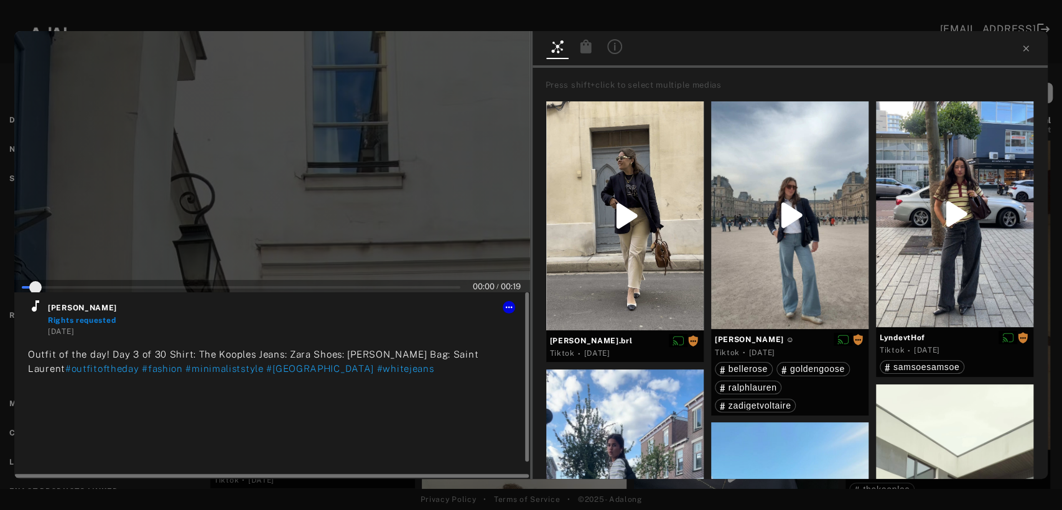
click at [32, 306] on icon at bounding box center [35, 306] width 15 height 15
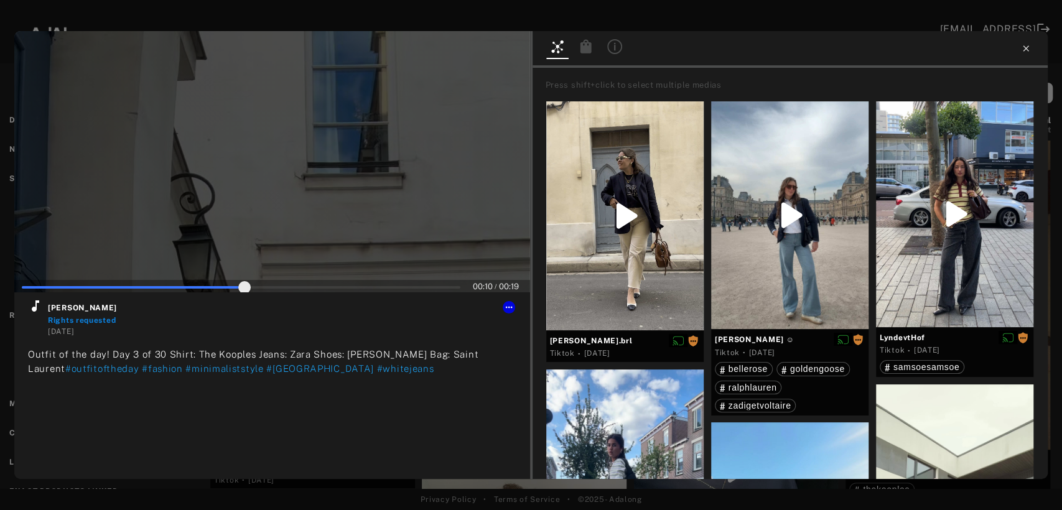
type input "**"
click at [1030, 49] on icon at bounding box center [1026, 49] width 10 height 10
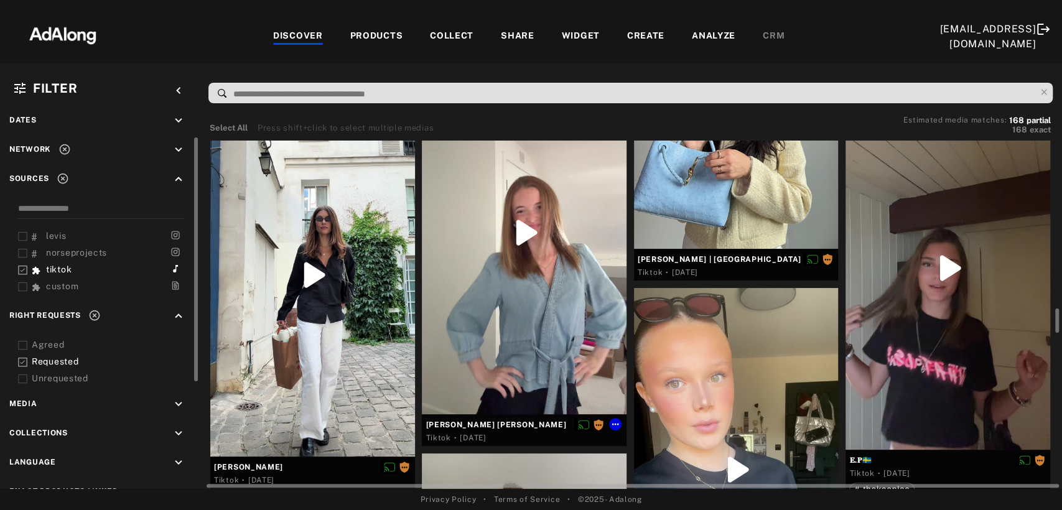
click at [562, 300] on div at bounding box center [524, 232] width 205 height 363
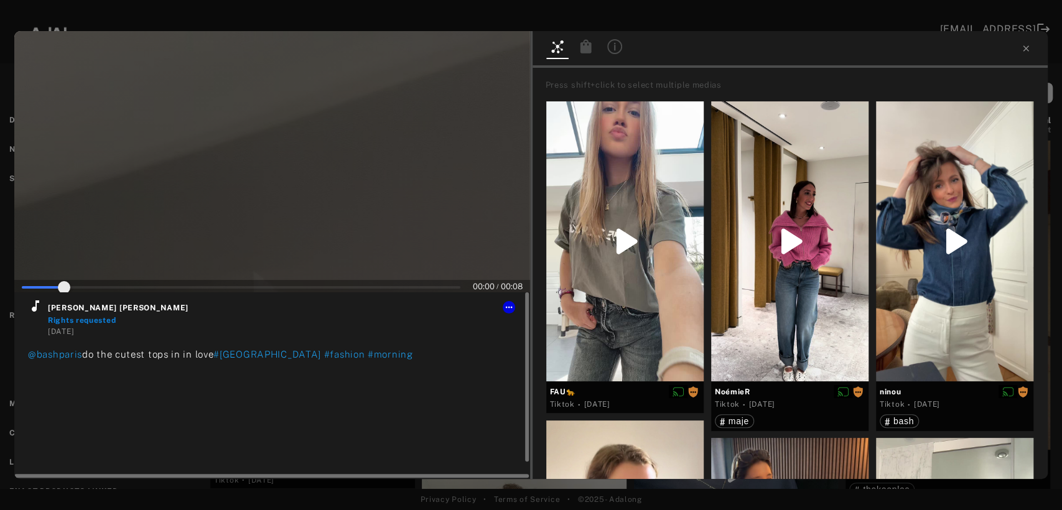
click at [37, 305] on icon at bounding box center [35, 306] width 15 height 15
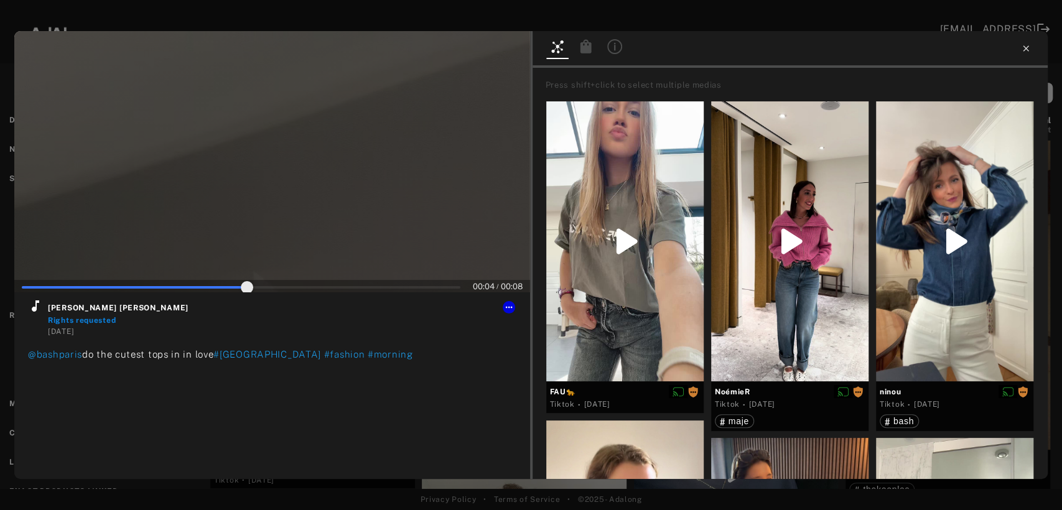
type input "**"
click at [1024, 46] on icon at bounding box center [1026, 49] width 10 height 10
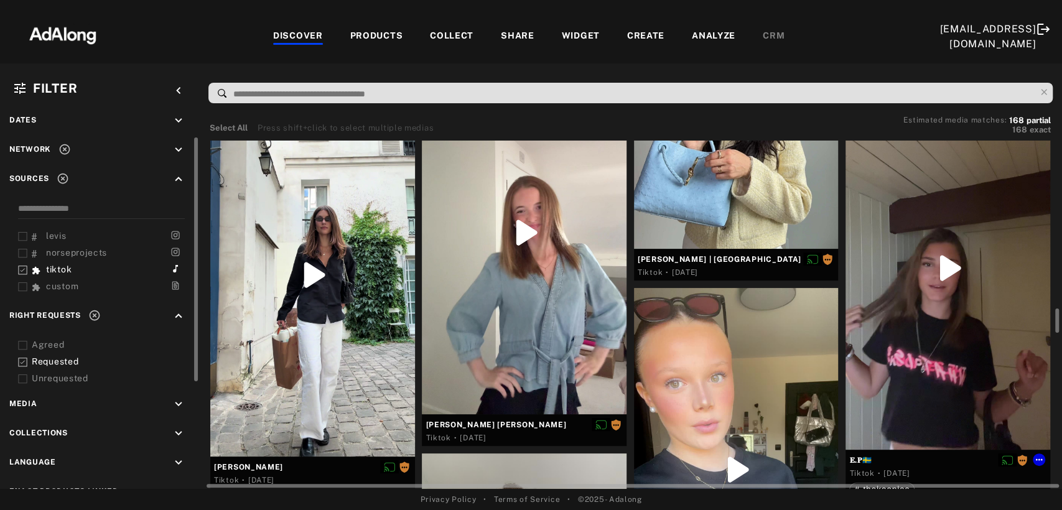
click at [946, 320] on div at bounding box center [947, 267] width 205 height 363
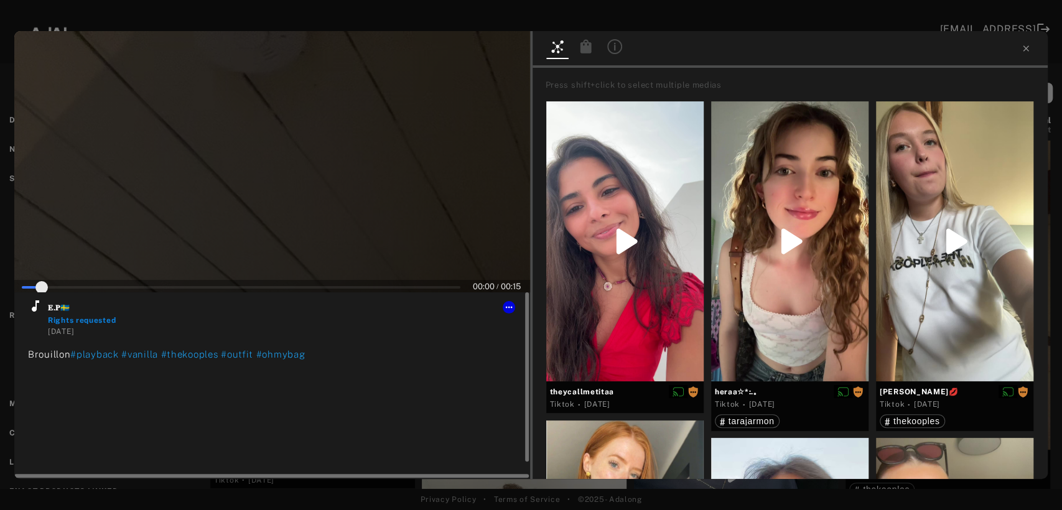
click at [35, 306] on icon at bounding box center [35, 306] width 15 height 15
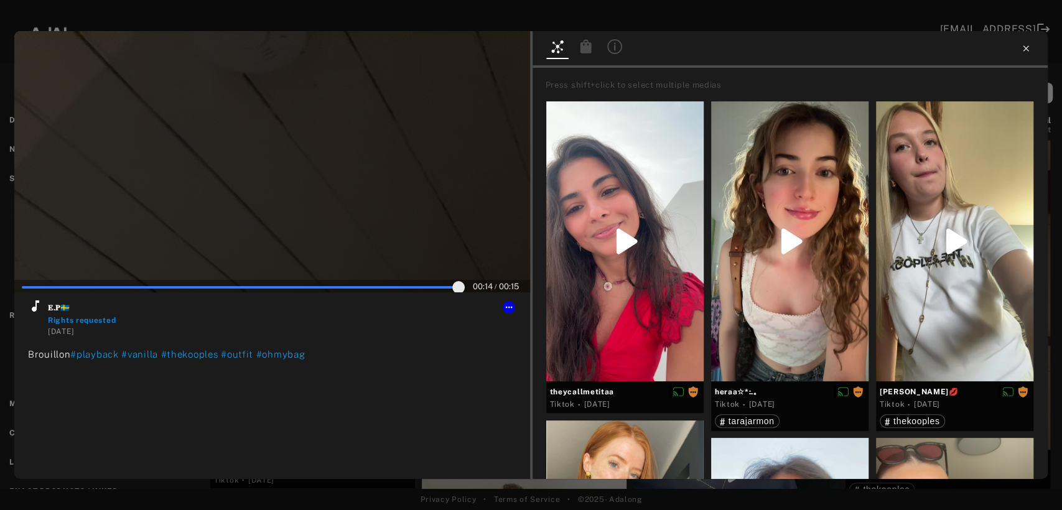
type input "***"
click at [1027, 47] on icon at bounding box center [1026, 48] width 6 height 6
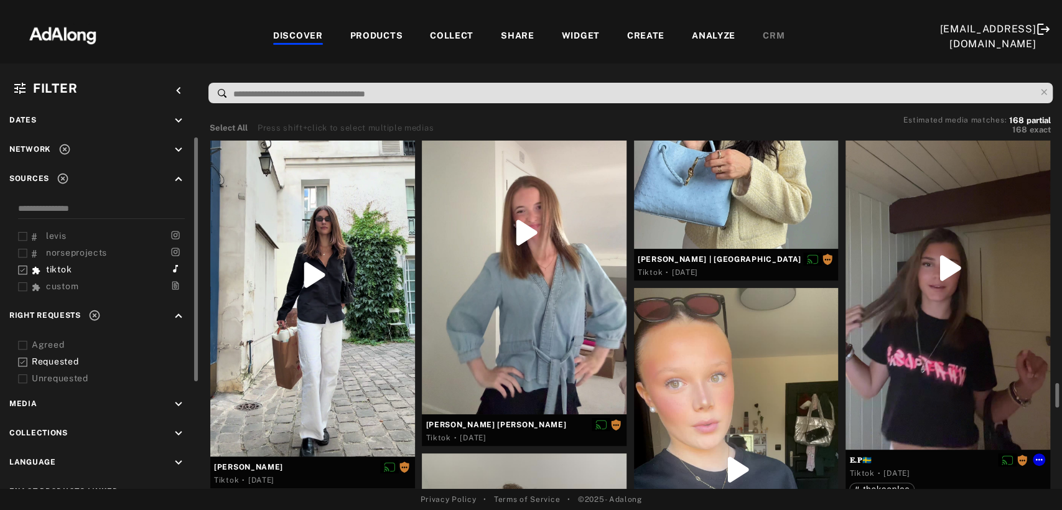
scroll to position [2558, 0]
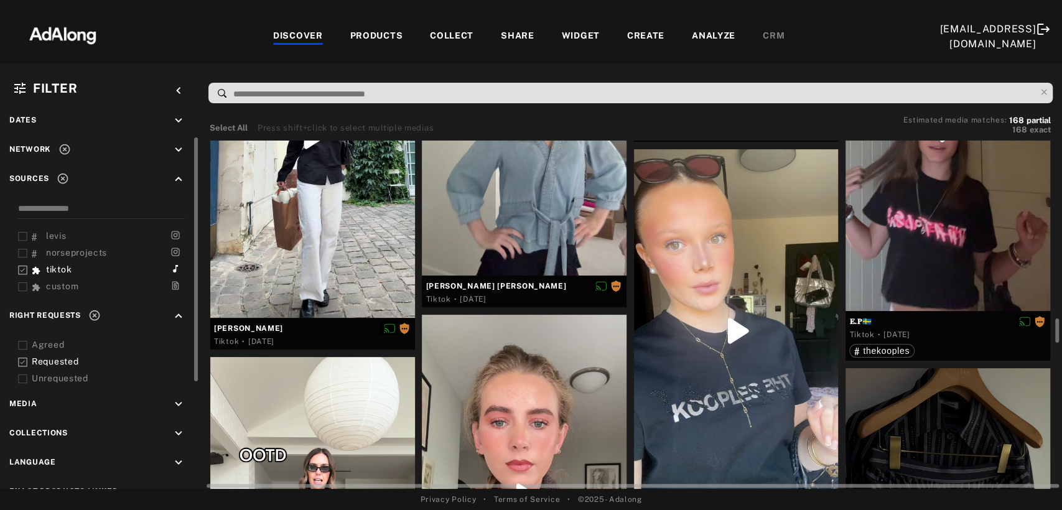
click at [722, 351] on div at bounding box center [736, 330] width 205 height 363
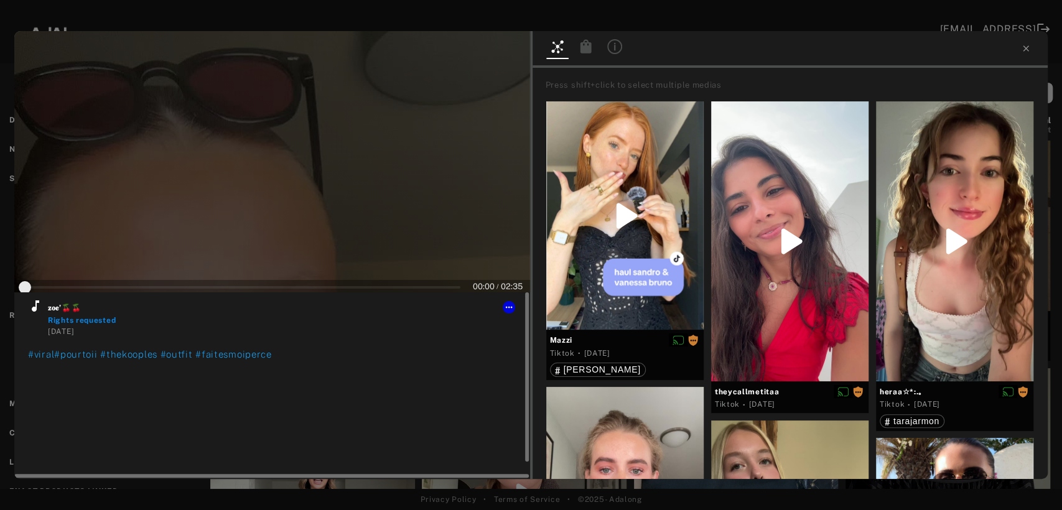
click at [37, 308] on icon at bounding box center [35, 306] width 15 height 15
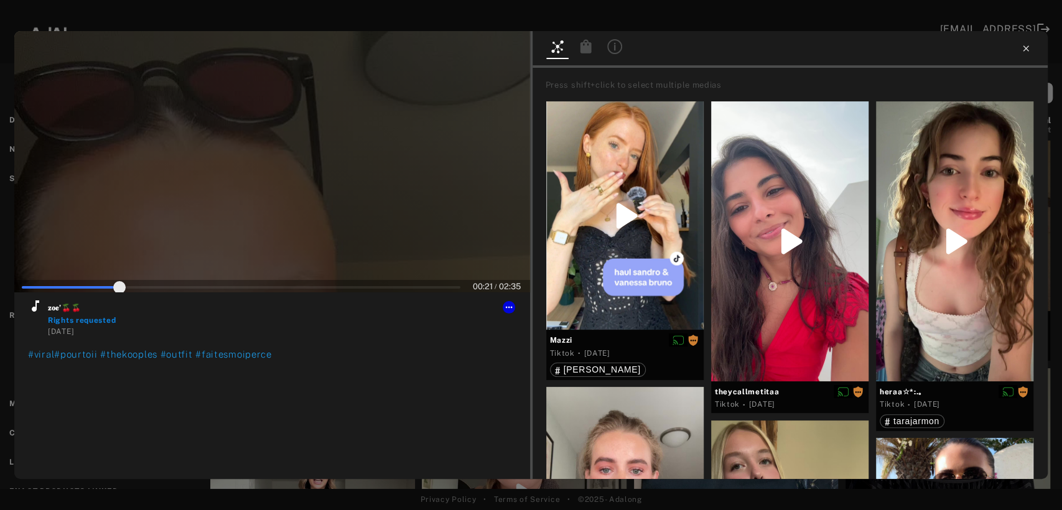
type input "**"
click at [1028, 47] on icon at bounding box center [1026, 49] width 10 height 10
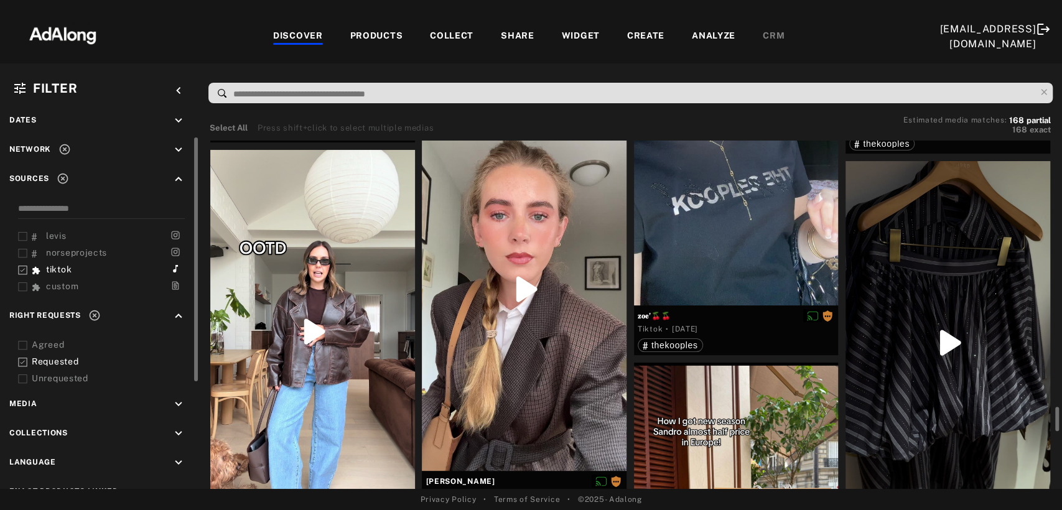
scroll to position [2834, 0]
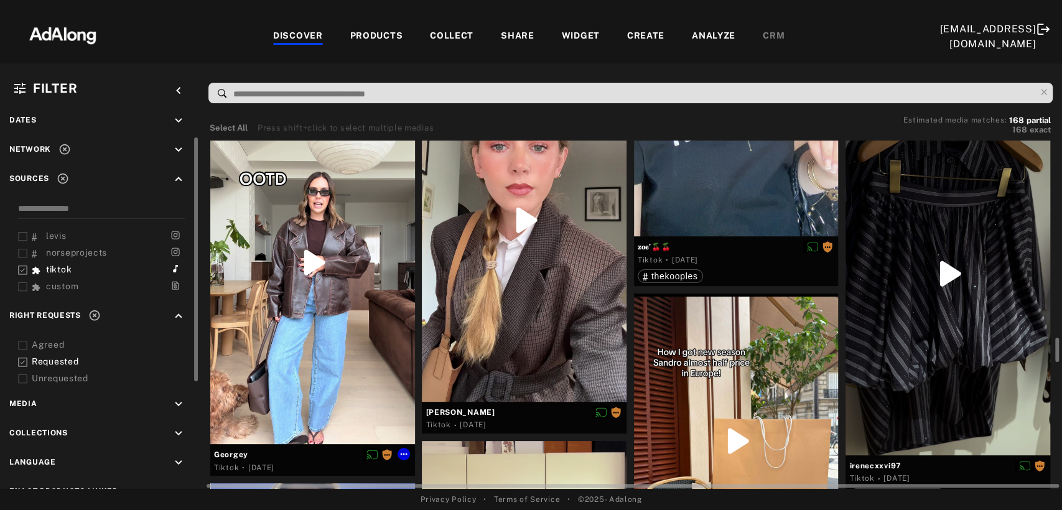
click at [298, 301] on div at bounding box center [312, 262] width 205 height 363
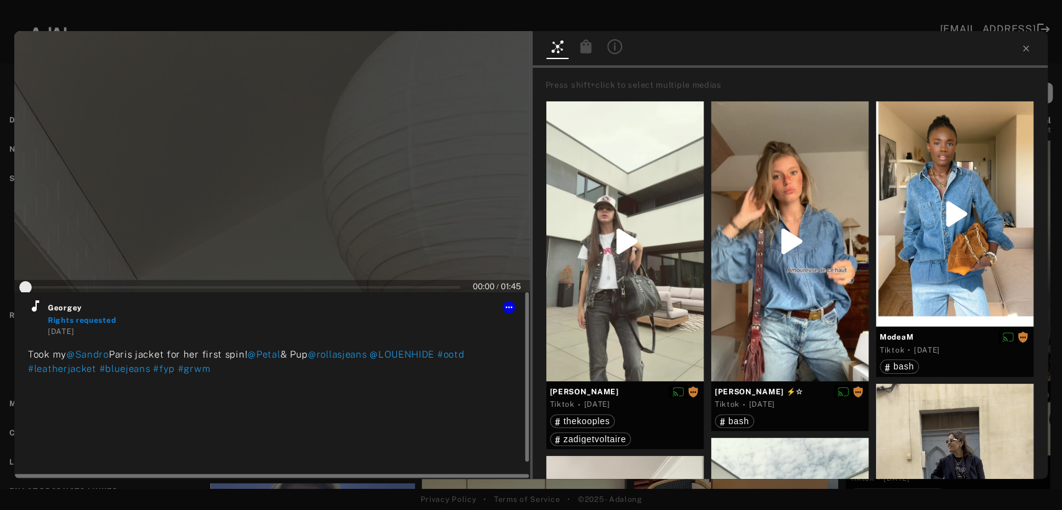
click at [37, 309] on icon at bounding box center [35, 306] width 15 height 15
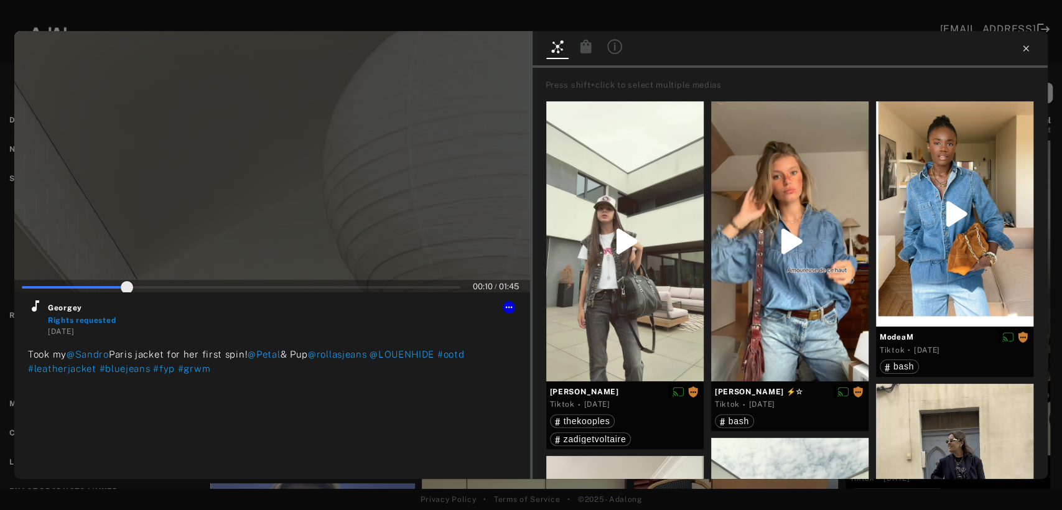
type input "**"
click at [1025, 47] on icon at bounding box center [1026, 48] width 6 height 6
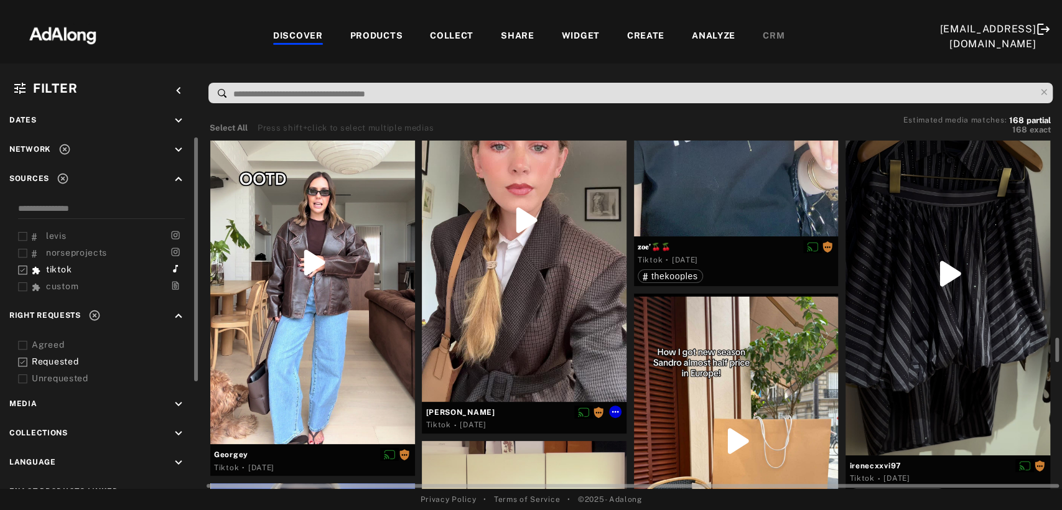
click at [554, 239] on div at bounding box center [524, 220] width 205 height 363
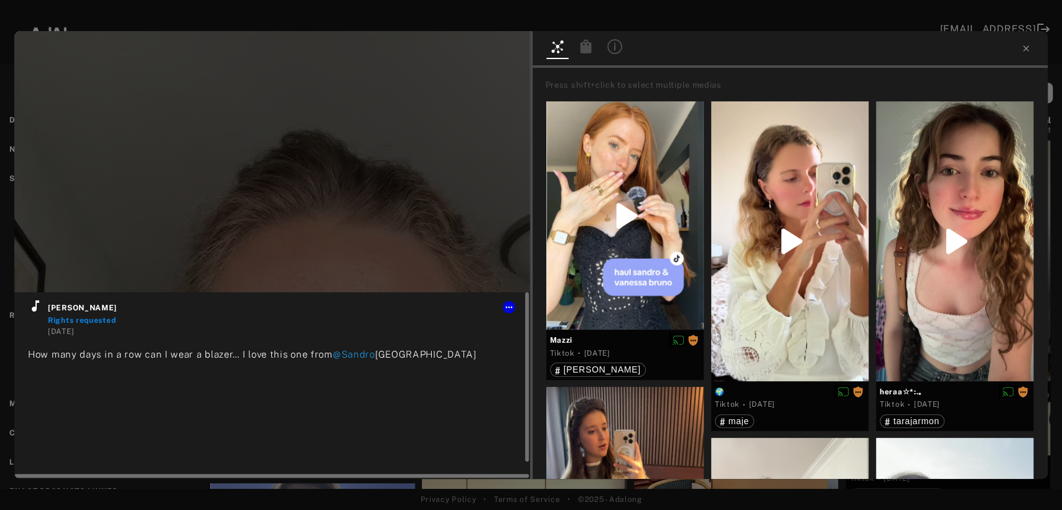
click at [34, 305] on icon at bounding box center [35, 306] width 15 height 15
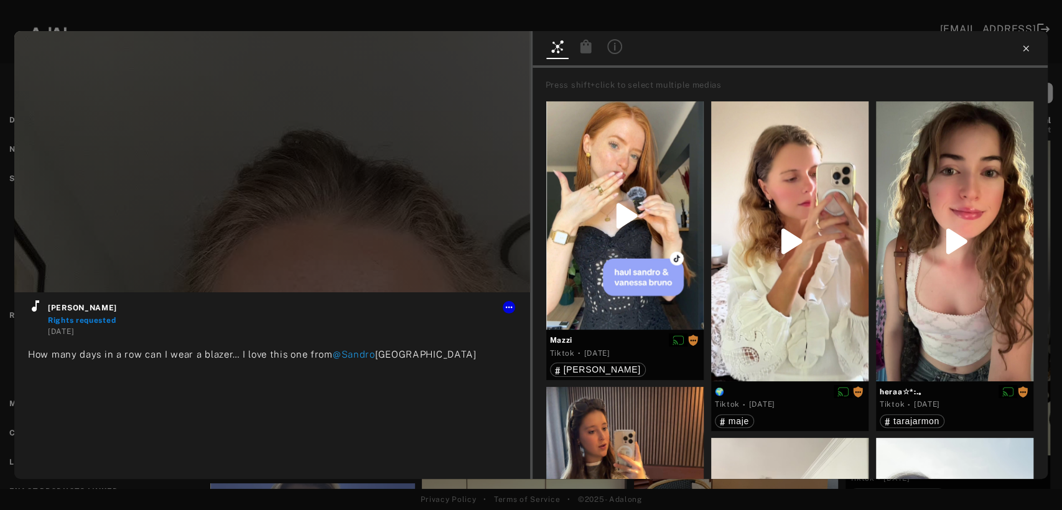
type input "**"
click at [1027, 50] on icon at bounding box center [1026, 48] width 6 height 6
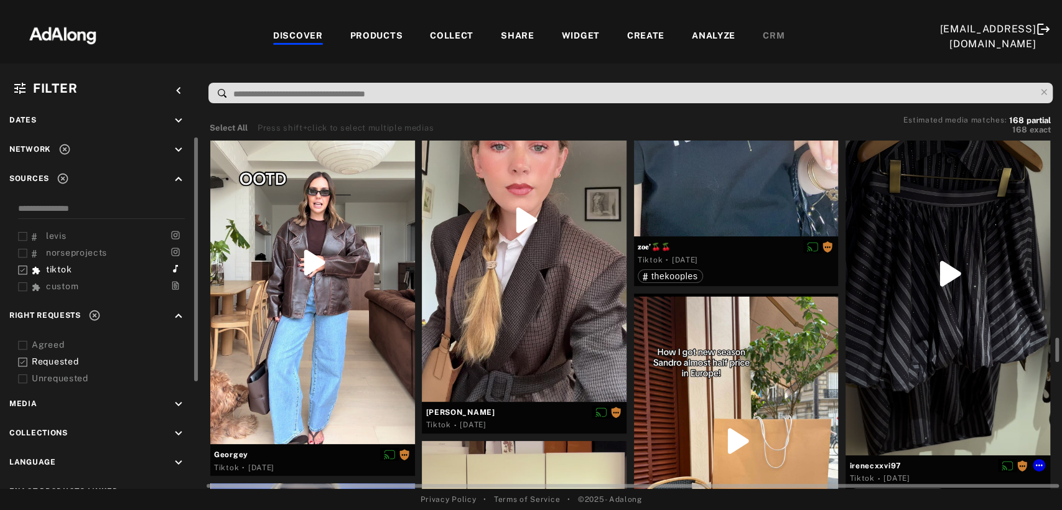
click at [929, 280] on div at bounding box center [947, 273] width 205 height 363
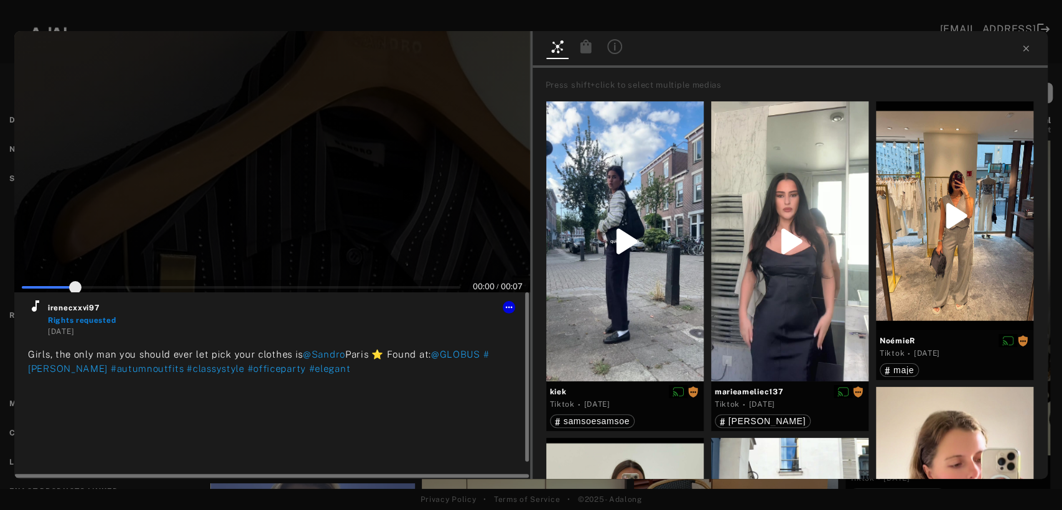
click at [38, 302] on icon at bounding box center [35, 305] width 7 height 11
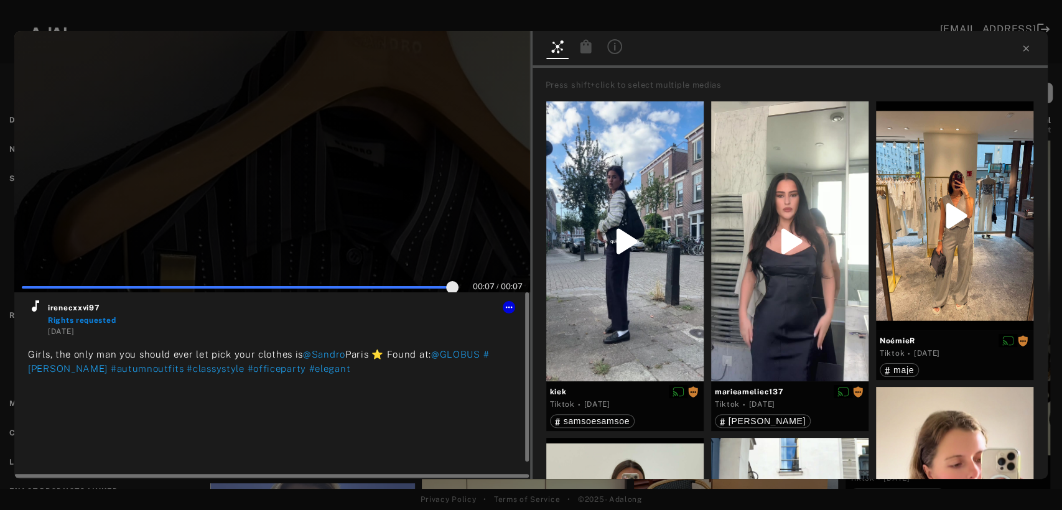
type input "***"
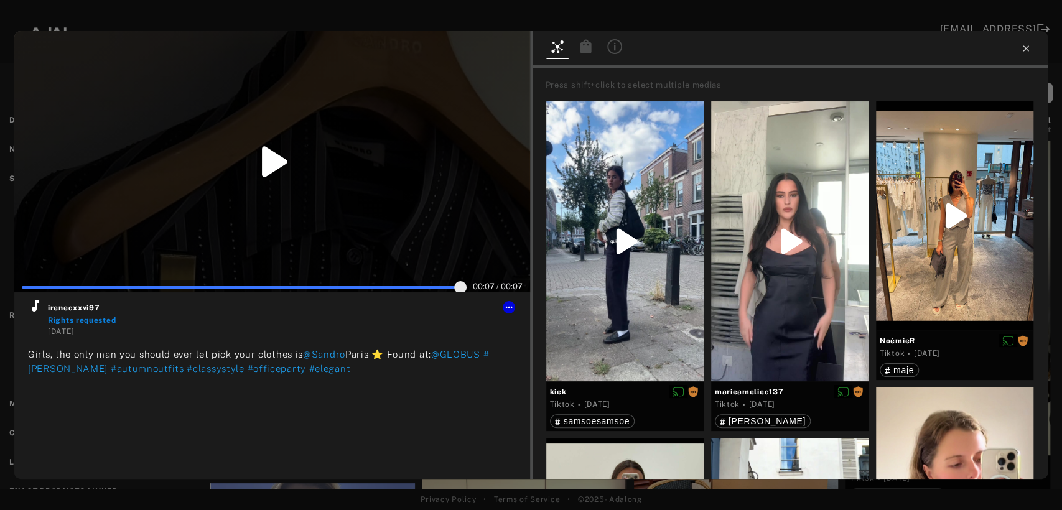
click at [1025, 49] on icon at bounding box center [1026, 48] width 6 height 6
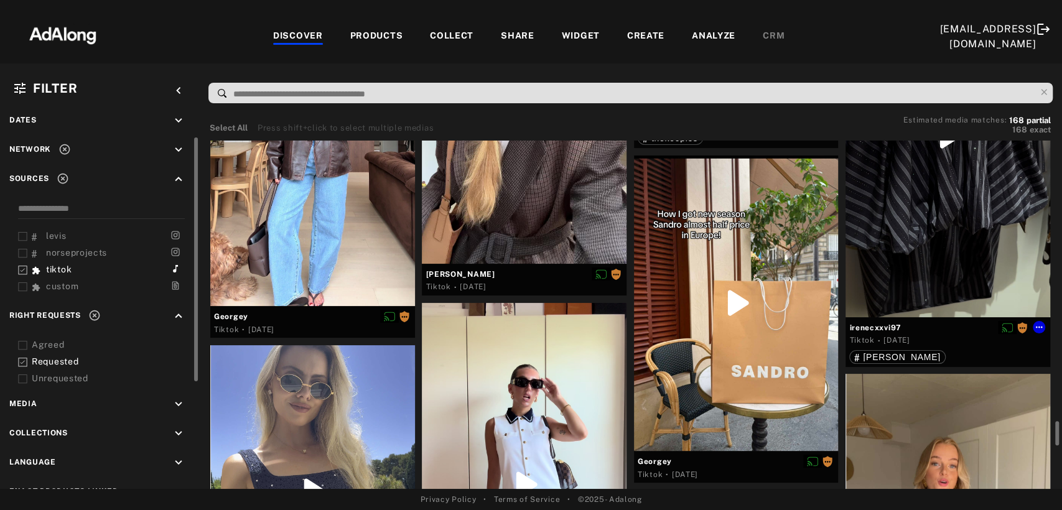
scroll to position [3041, 0]
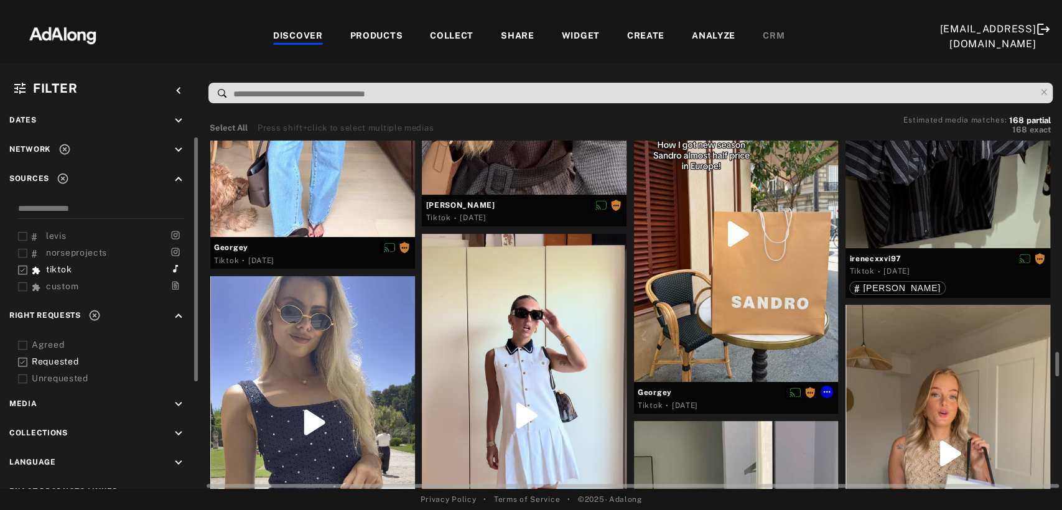
click at [789, 281] on div at bounding box center [736, 234] width 205 height 296
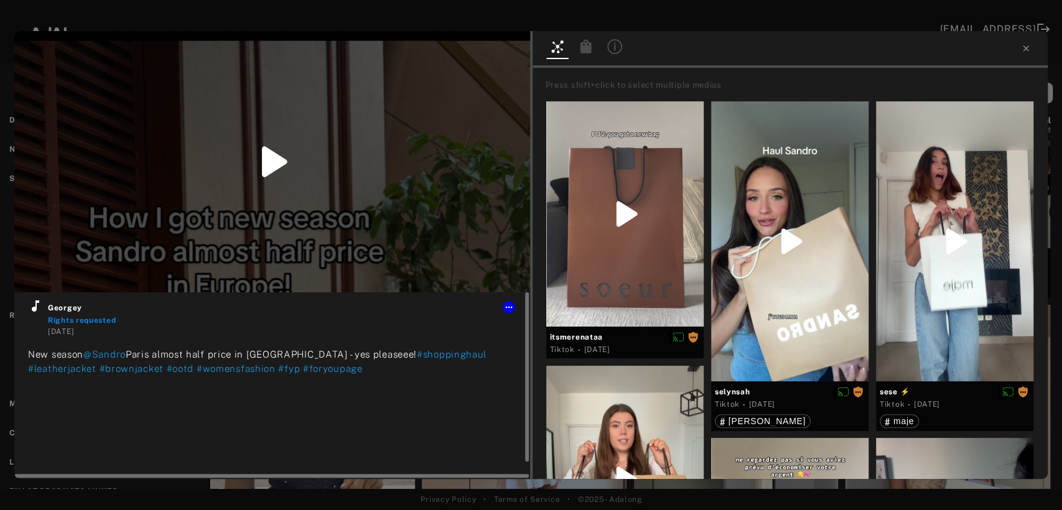
click at [37, 312] on icon at bounding box center [35, 306] width 15 height 15
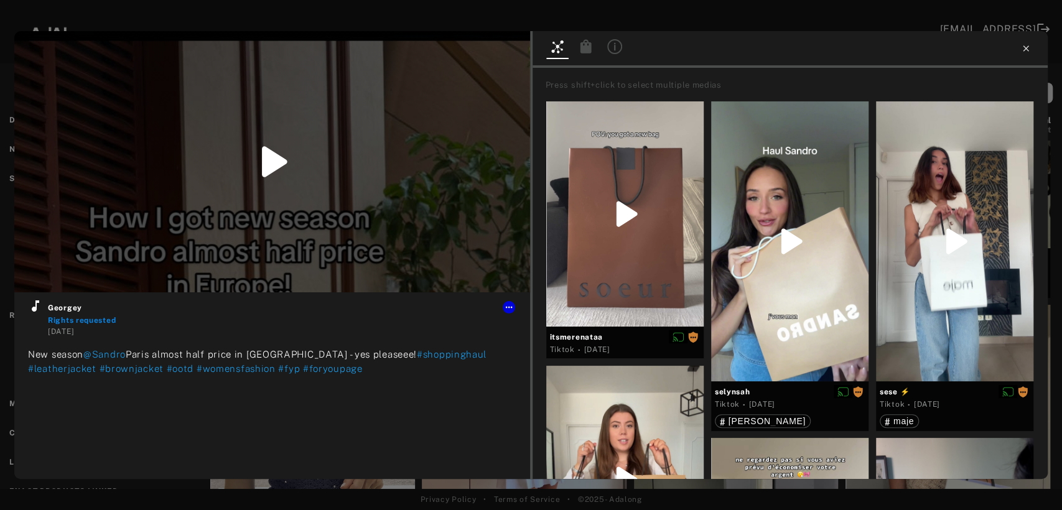
click at [1023, 51] on icon at bounding box center [1026, 49] width 10 height 10
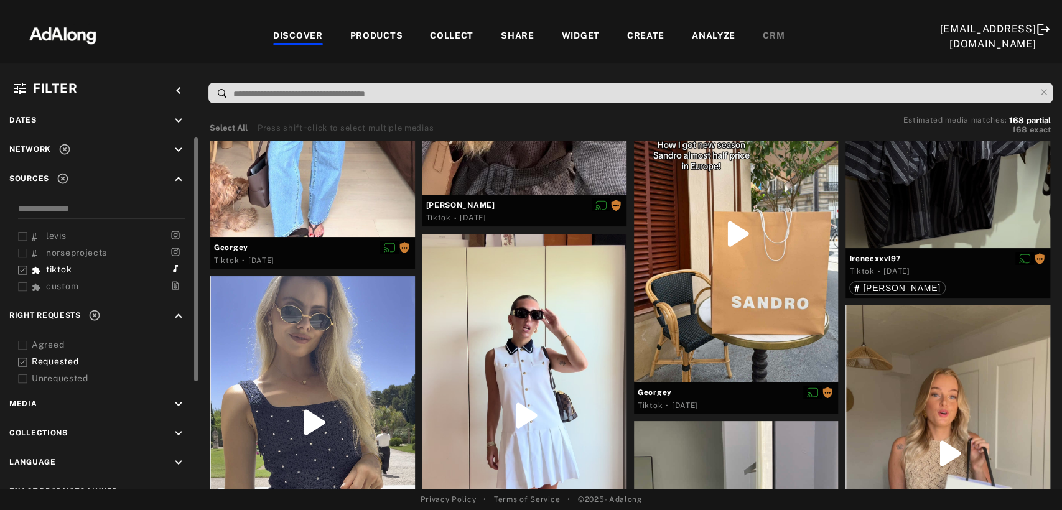
click at [26, 358] on icon at bounding box center [22, 362] width 9 height 9
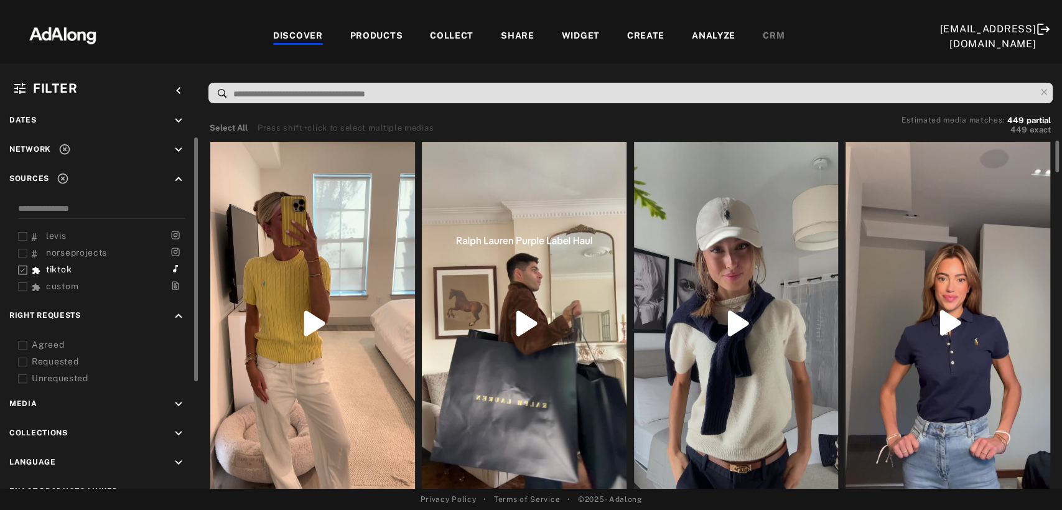
click at [24, 342] on icon at bounding box center [22, 345] width 9 height 9
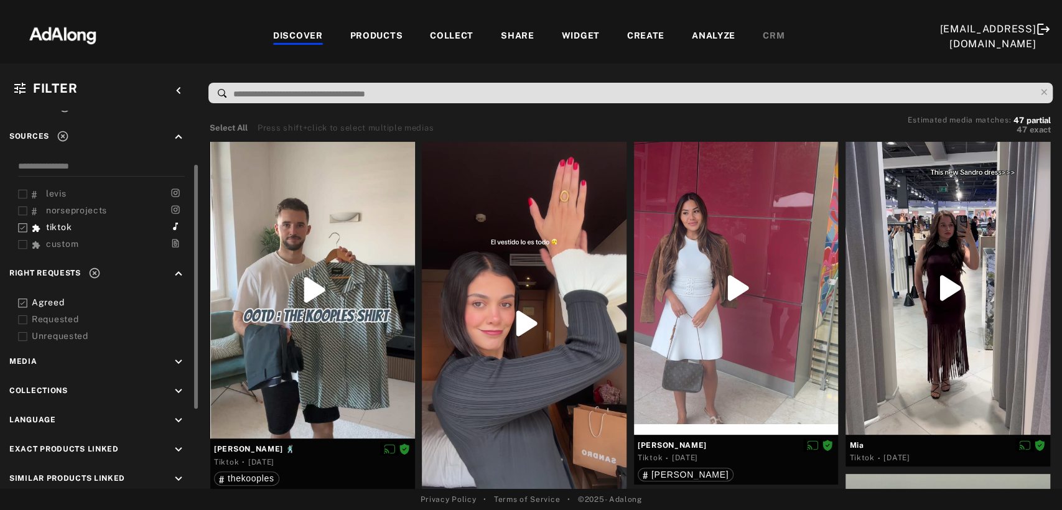
scroll to position [105, 0]
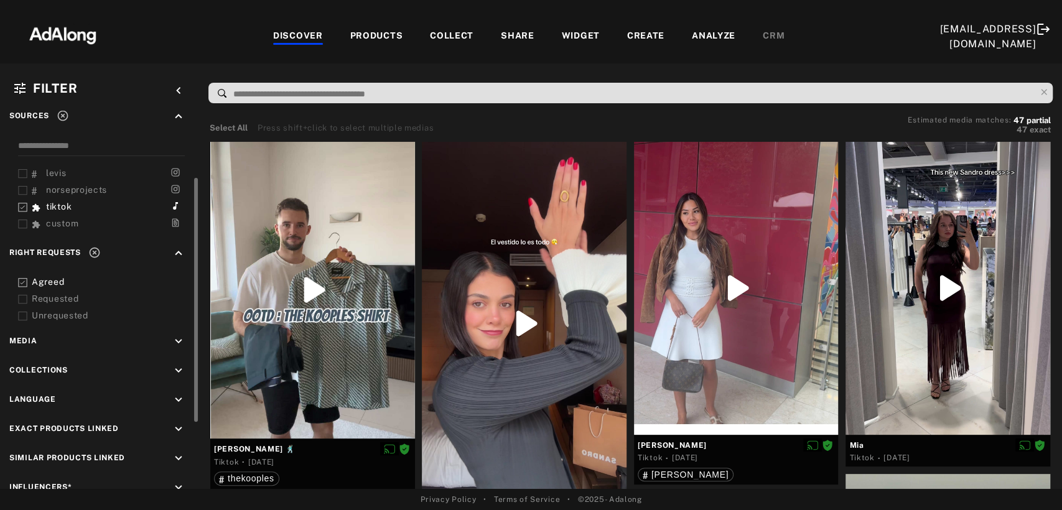
click at [177, 367] on icon "keyboard_arrow_down" at bounding box center [179, 371] width 14 height 14
click at [144, 393] on div "EXCLUSION" at bounding box center [140, 399] width 45 height 13
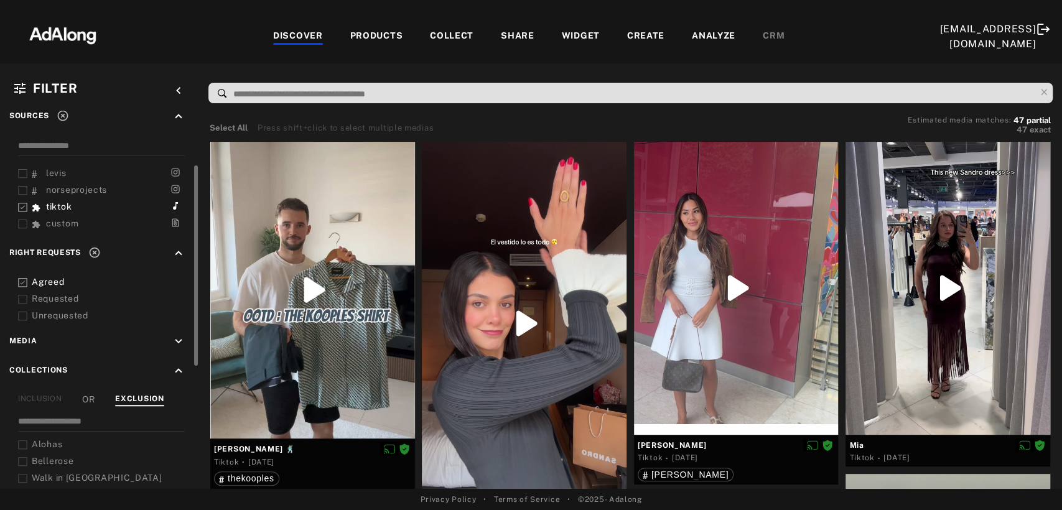
scroll to position [167, 0]
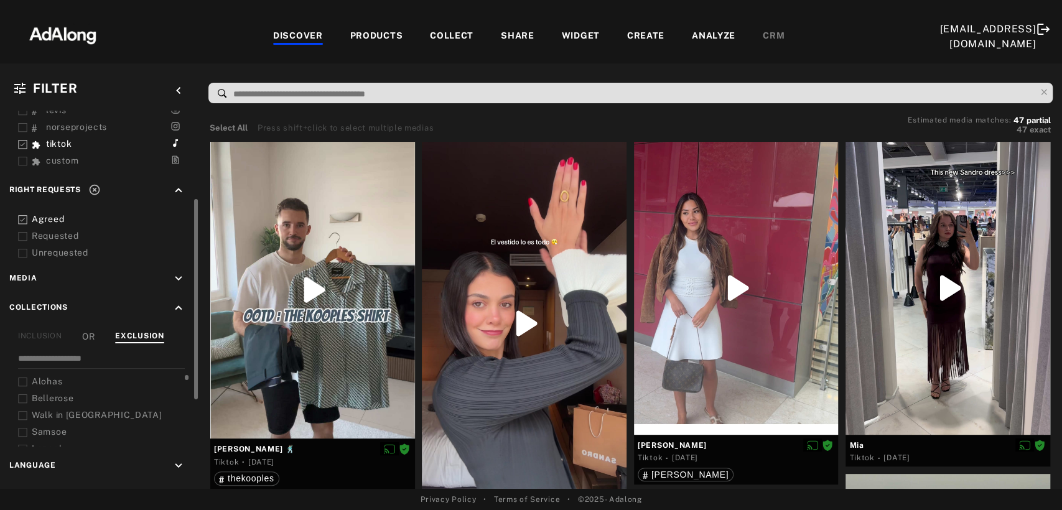
click at [57, 376] on span "Alohas" at bounding box center [47, 381] width 30 height 10
click at [55, 396] on span "Bellerose" at bounding box center [53, 398] width 42 height 10
click at [56, 410] on span "Walk in [GEOGRAPHIC_DATA]" at bounding box center [97, 415] width 131 height 10
click at [50, 427] on span "Samsoe" at bounding box center [49, 432] width 35 height 10
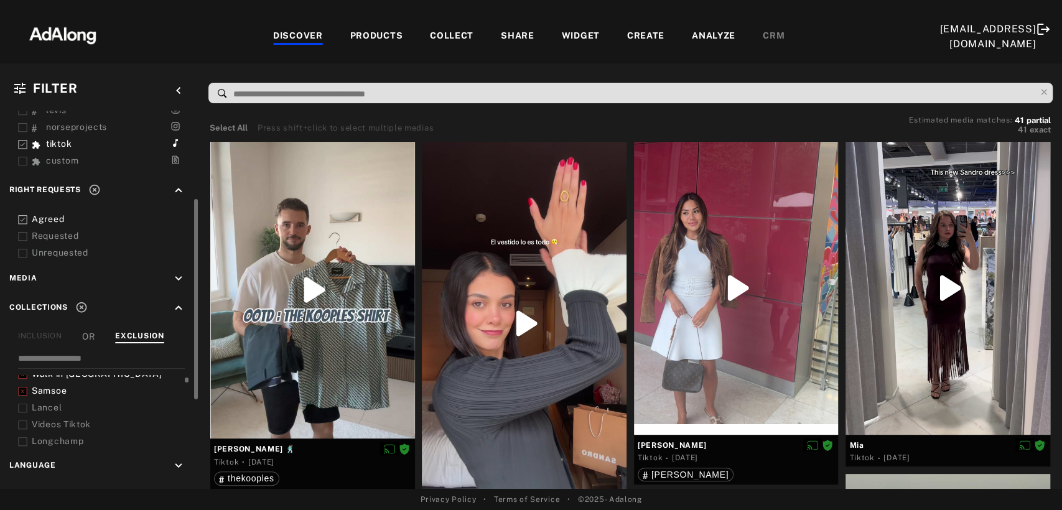
click at [50, 403] on span "Lancel" at bounding box center [47, 408] width 30 height 10
click at [59, 395] on span "Longchamp" at bounding box center [58, 399] width 52 height 10
click at [44, 411] on span "Levis" at bounding box center [43, 416] width 23 height 10
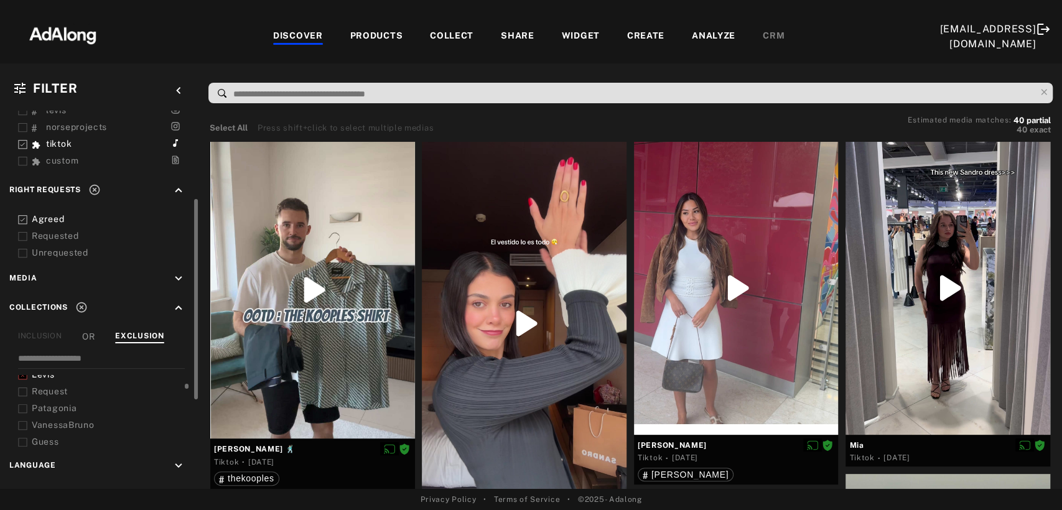
click at [50, 404] on span "Patagonia" at bounding box center [54, 408] width 45 height 10
click at [52, 420] on span "VanessaBruno" at bounding box center [63, 425] width 62 height 10
click at [47, 437] on span "Guess" at bounding box center [45, 442] width 27 height 10
click at [49, 413] on span "[PERSON_NAME]" at bounding box center [70, 417] width 77 height 10
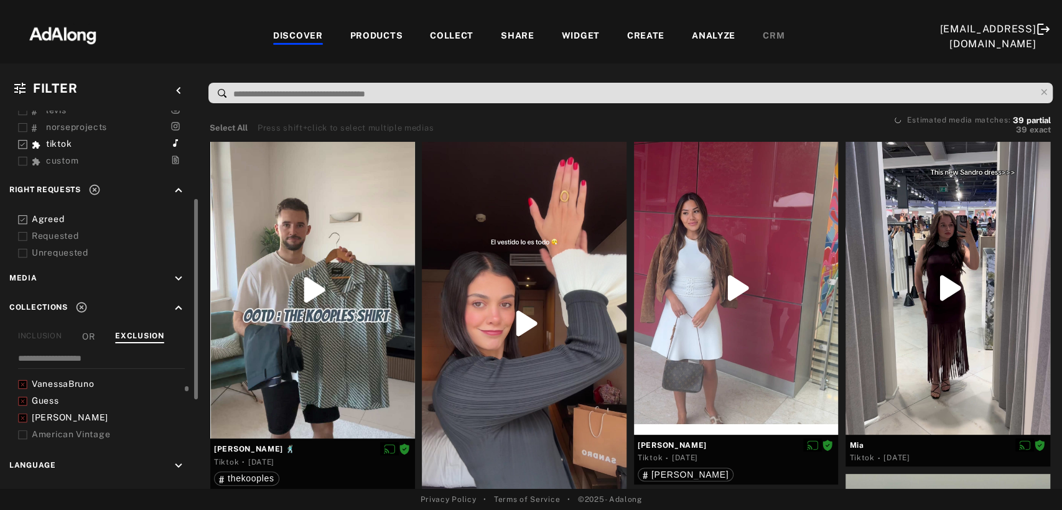
click at [56, 429] on span "American Vintage" at bounding box center [71, 434] width 78 height 10
drag, startPoint x: 43, startPoint y: 437, endPoint x: 71, endPoint y: 422, distance: 32.0
click at [44, 438] on span "[PERSON_NAME]" at bounding box center [70, 443] width 77 height 10
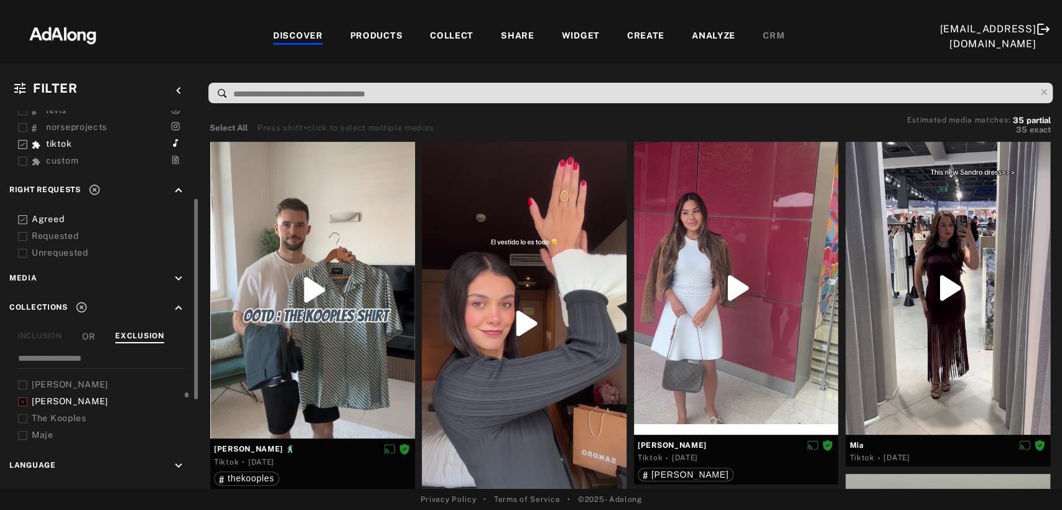
click at [70, 413] on span "The Kooples" at bounding box center [59, 418] width 55 height 10
click at [44, 430] on span "Maje" at bounding box center [43, 435] width 22 height 10
click at [50, 406] on span "[PERSON_NAME]" at bounding box center [70, 411] width 77 height 10
drag, startPoint x: 42, startPoint y: 420, endPoint x: 57, endPoint y: 433, distance: 19.4
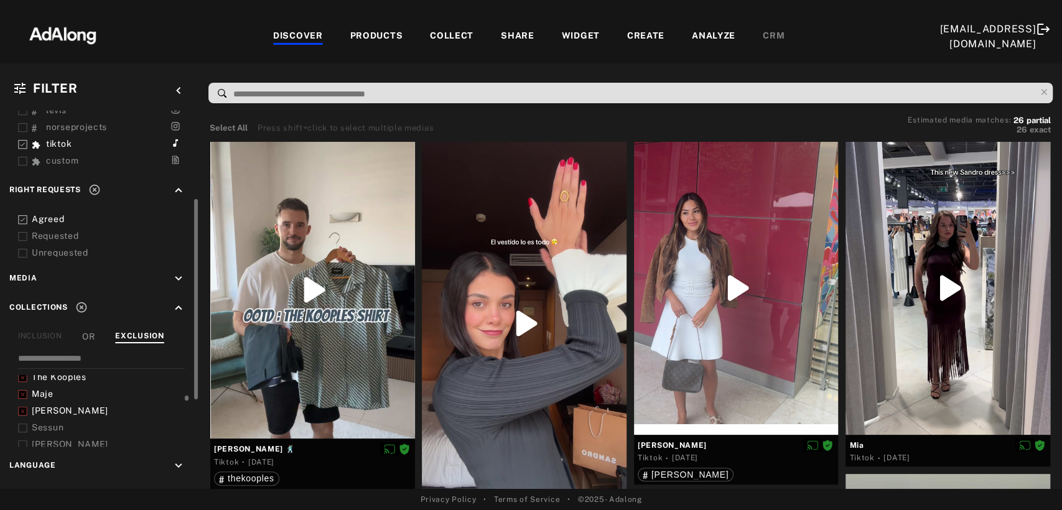
click at [42, 422] on span "Sessun" at bounding box center [48, 427] width 32 height 10
click at [57, 439] on span "[PERSON_NAME]" at bounding box center [70, 444] width 77 height 10
click at [43, 373] on span "[PERSON_NAME]" at bounding box center [70, 378] width 77 height 10
click at [50, 389] on span "[PERSON_NAME] [PERSON_NAME]" at bounding box center [110, 394] width 156 height 10
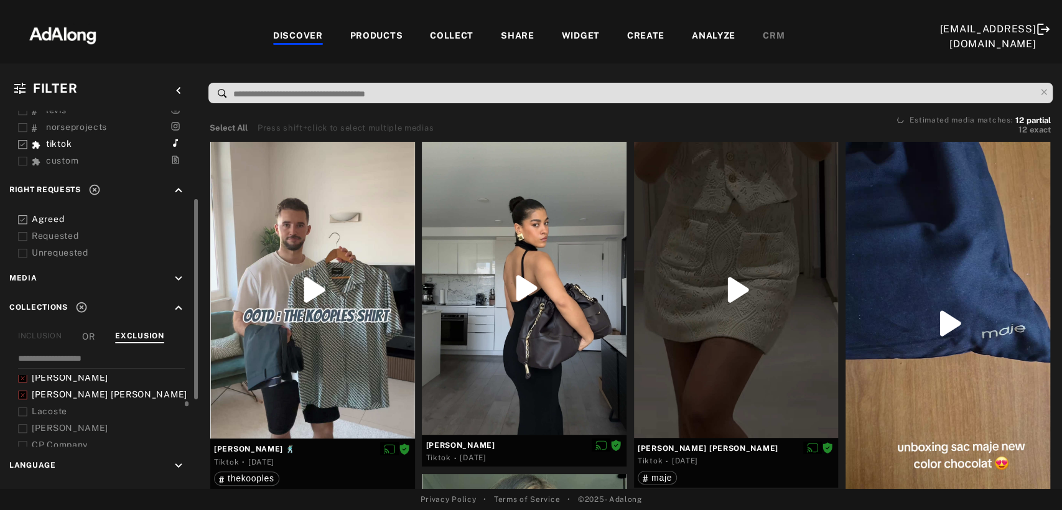
click at [53, 406] on span "Lacoste" at bounding box center [49, 411] width 35 height 10
click at [53, 423] on span "[PERSON_NAME]" at bounding box center [70, 428] width 77 height 10
click at [63, 399] on span "CP Company" at bounding box center [60, 404] width 56 height 10
click at [61, 416] on span "[PERSON_NAME]" at bounding box center [70, 421] width 77 height 10
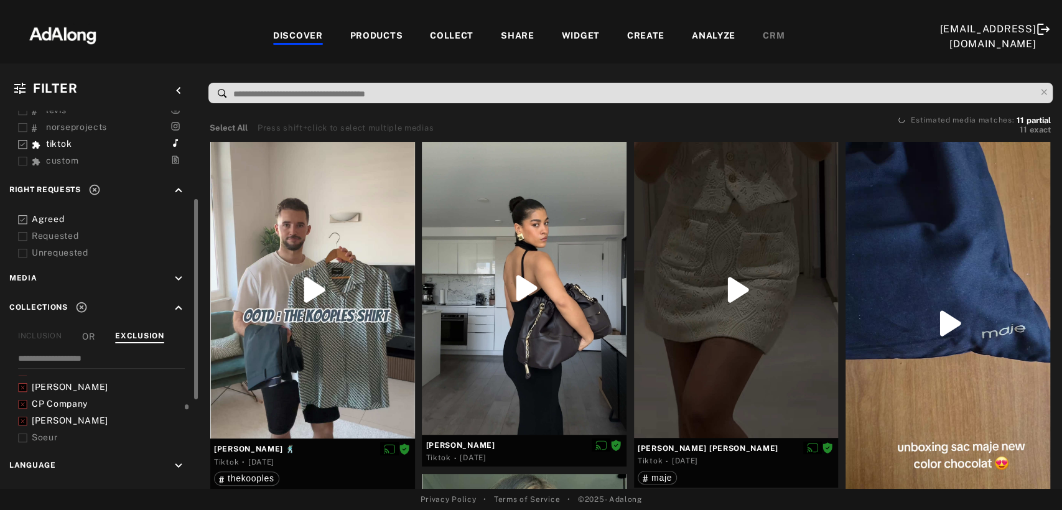
click at [50, 432] on span "Soeur" at bounding box center [45, 437] width 26 height 10
click at [39, 408] on span "Bash" at bounding box center [43, 412] width 22 height 10
click at [47, 424] on span "Golden Goose" at bounding box center [62, 429] width 61 height 10
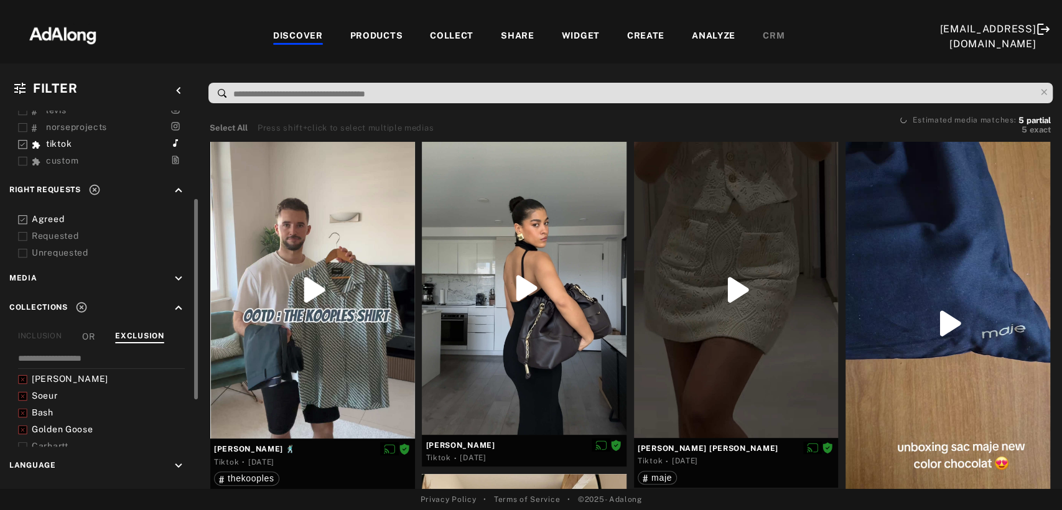
scroll to position [498, 0]
click at [45, 399] on span "Carhartt" at bounding box center [50, 404] width 37 height 10
click at [45, 416] on span "[PERSON_NAME]" at bounding box center [70, 421] width 77 height 10
click at [50, 433] on span "AMI [GEOGRAPHIC_DATA]" at bounding box center [90, 438] width 116 height 10
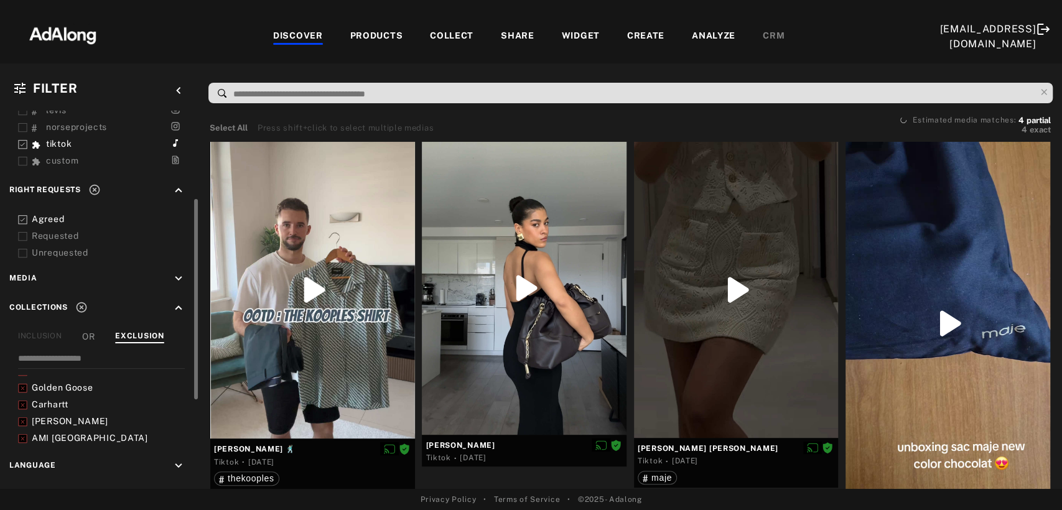
scroll to position [539, 0]
click at [57, 409] on span "ZadigVoltaire" at bounding box center [61, 414] width 58 height 10
click at [67, 409] on span "Jacquemus" at bounding box center [56, 414] width 49 height 10
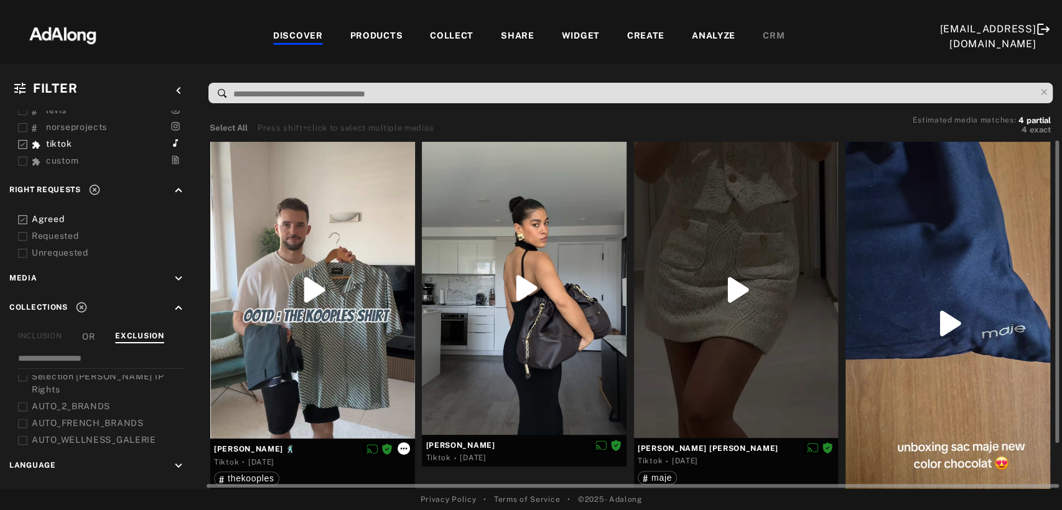
click at [399, 446] on icon at bounding box center [404, 449] width 10 height 10
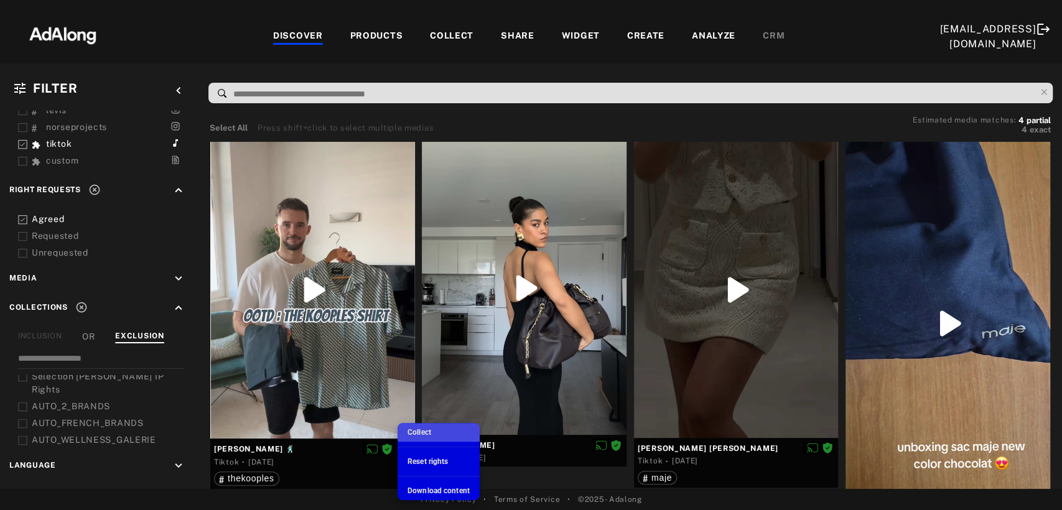
click at [418, 434] on span "Collect" at bounding box center [419, 432] width 24 height 9
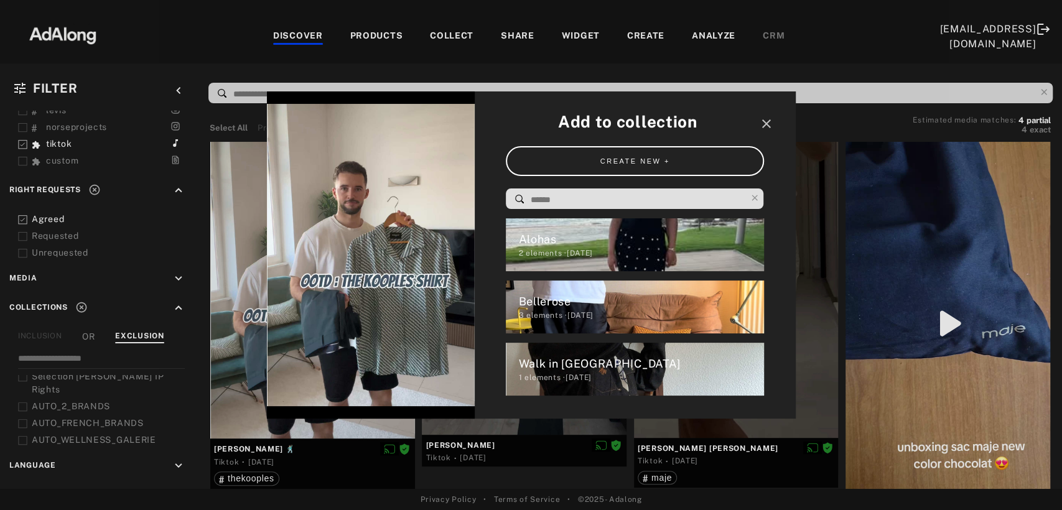
click at [567, 193] on input at bounding box center [637, 200] width 217 height 17
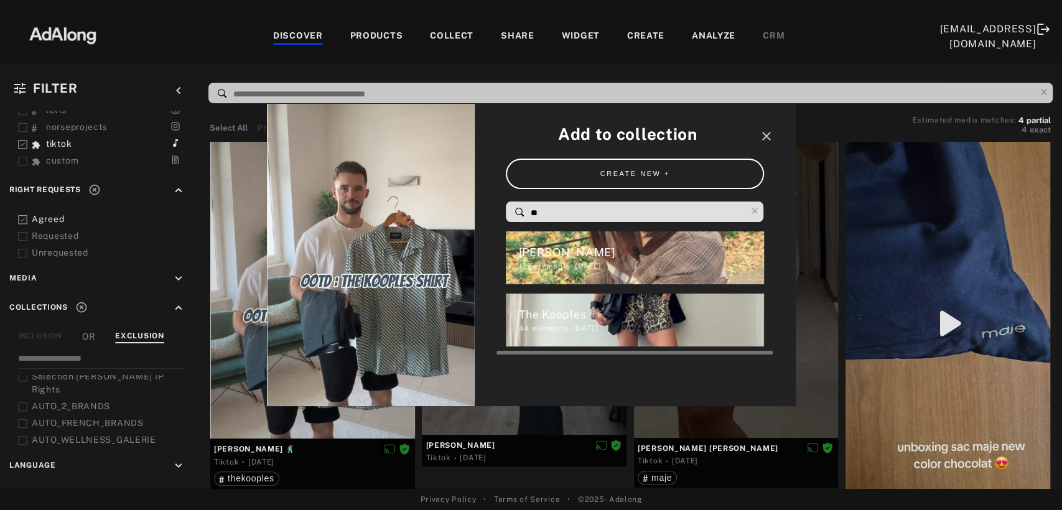
type input "**"
click at [561, 310] on div "The Kooples" at bounding box center [641, 314] width 246 height 17
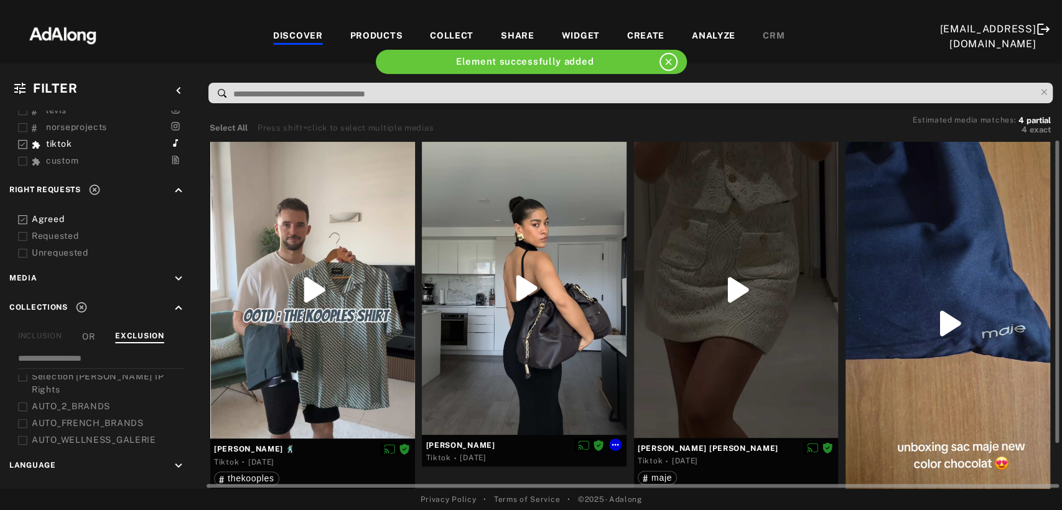
click at [494, 319] on div at bounding box center [524, 288] width 205 height 293
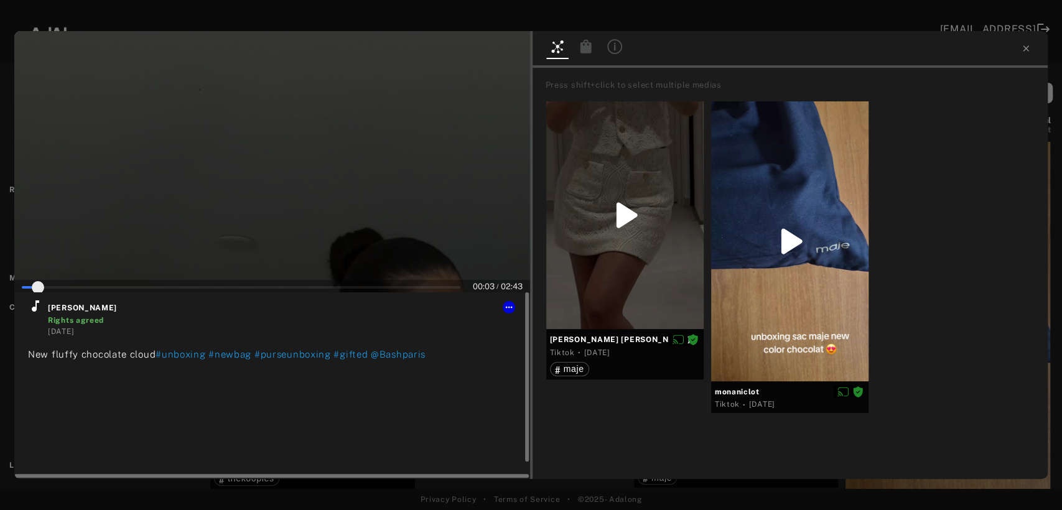
click at [40, 308] on icon at bounding box center [35, 306] width 15 height 15
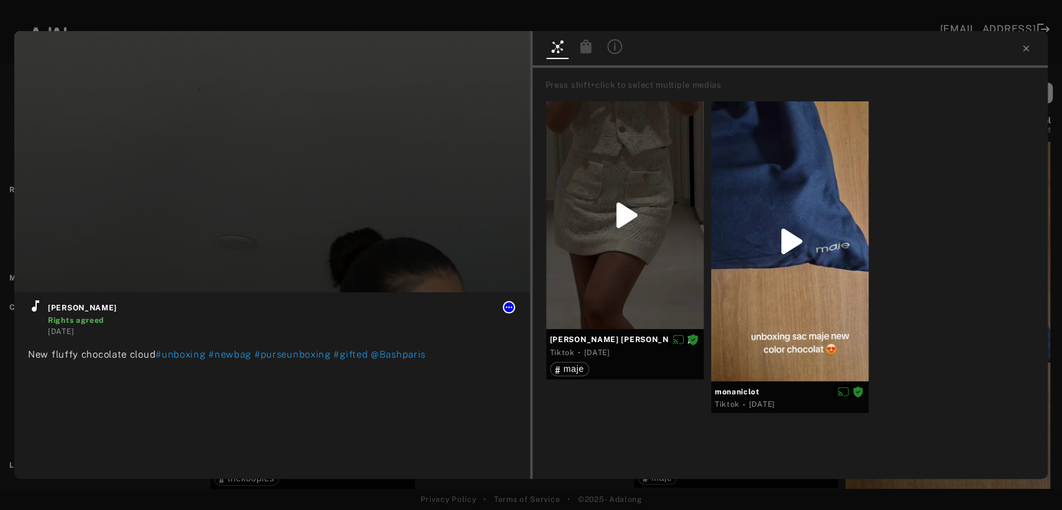
click at [505, 310] on icon at bounding box center [509, 307] width 10 height 10
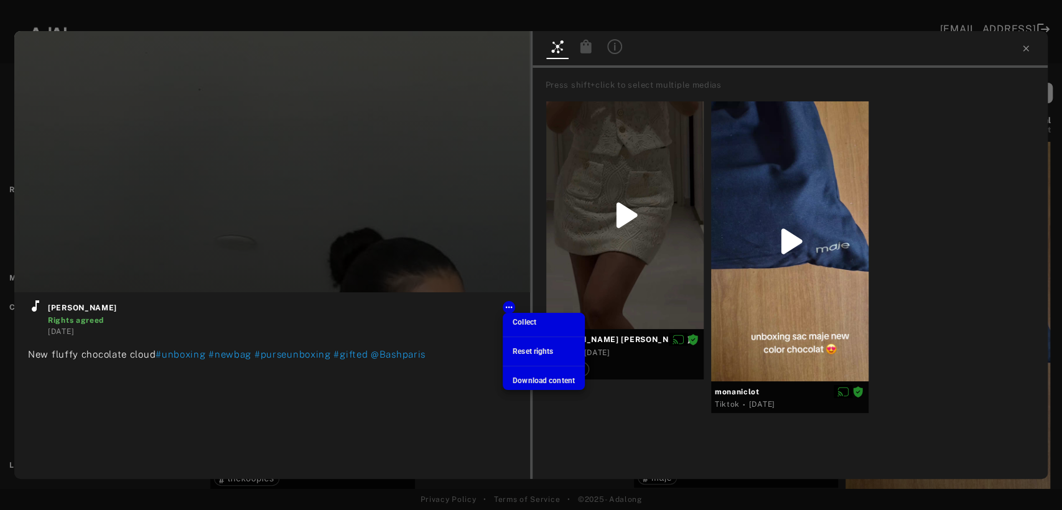
click at [518, 325] on span "Collect" at bounding box center [525, 322] width 24 height 9
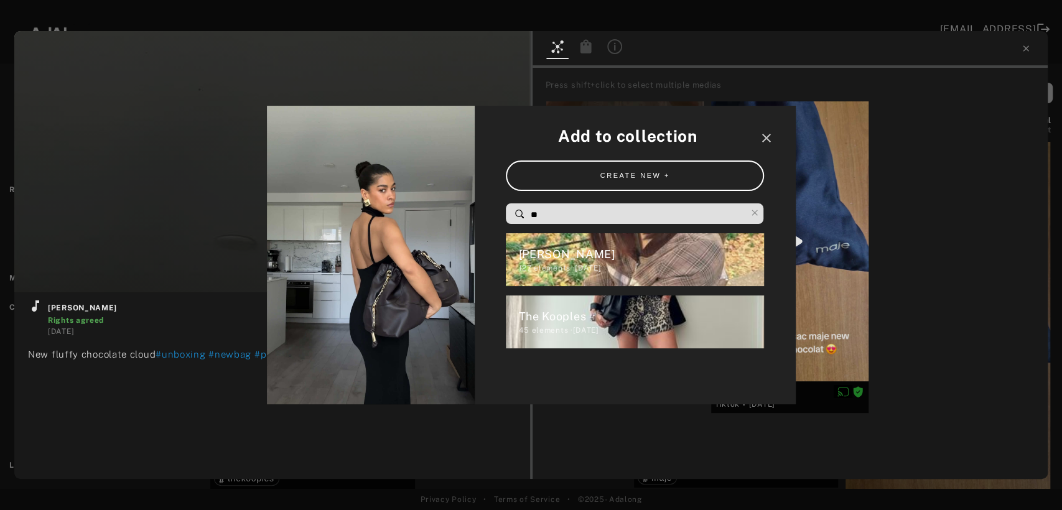
drag, startPoint x: 566, startPoint y: 210, endPoint x: 510, endPoint y: 215, distance: 56.2
click at [510, 215] on div "**" at bounding box center [635, 213] width 258 height 21
type input "**"
type input "*"
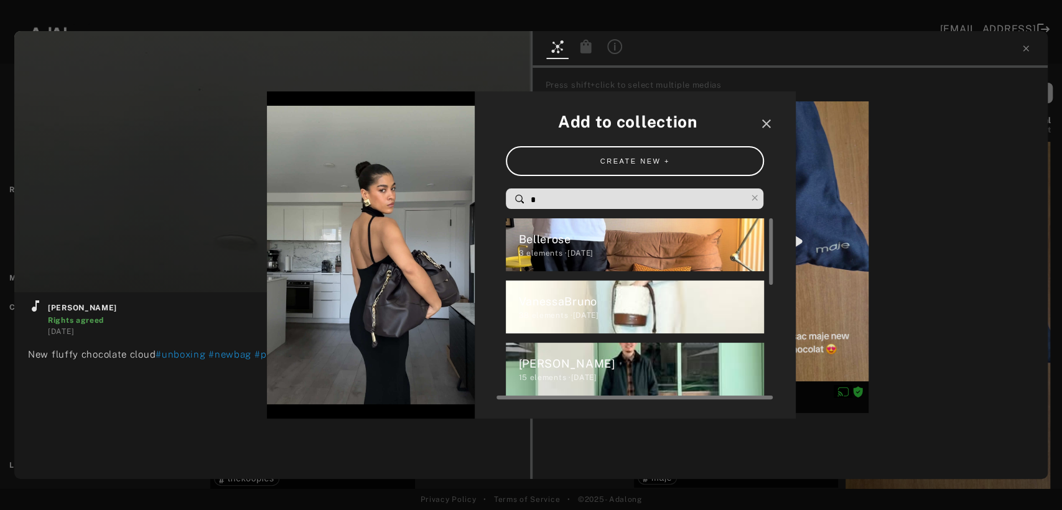
type input "**"
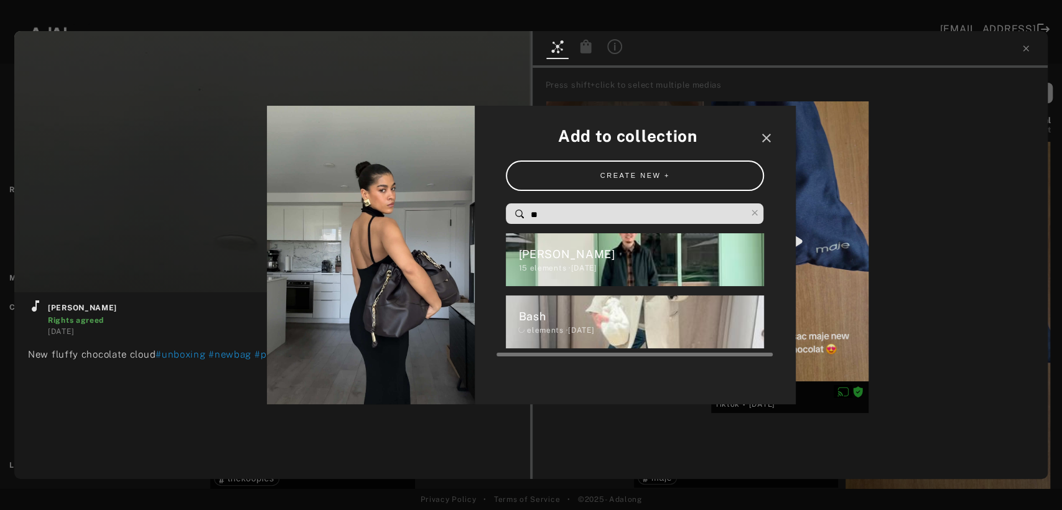
type input "**"
type input "***"
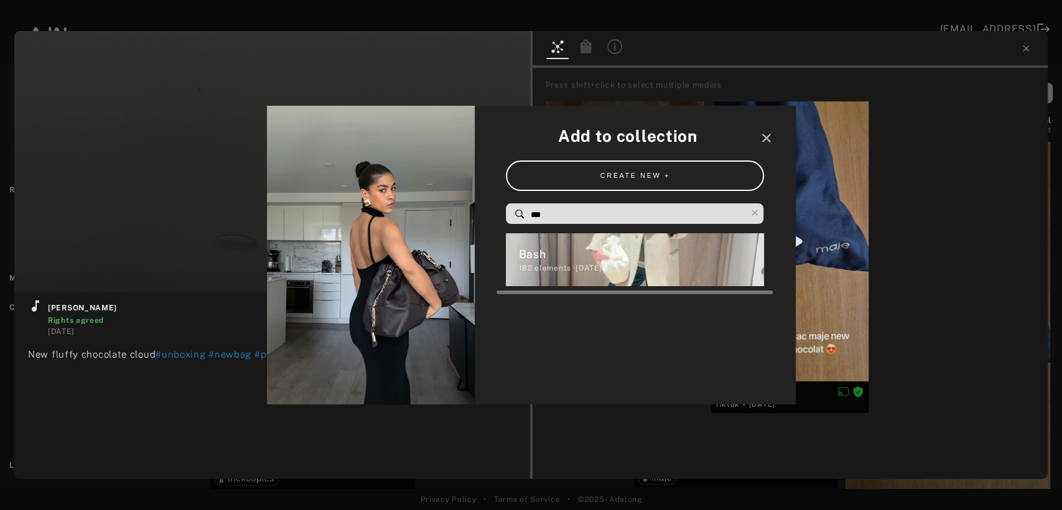
type input "**"
type input "***"
click at [538, 251] on div "Bash" at bounding box center [641, 254] width 246 height 17
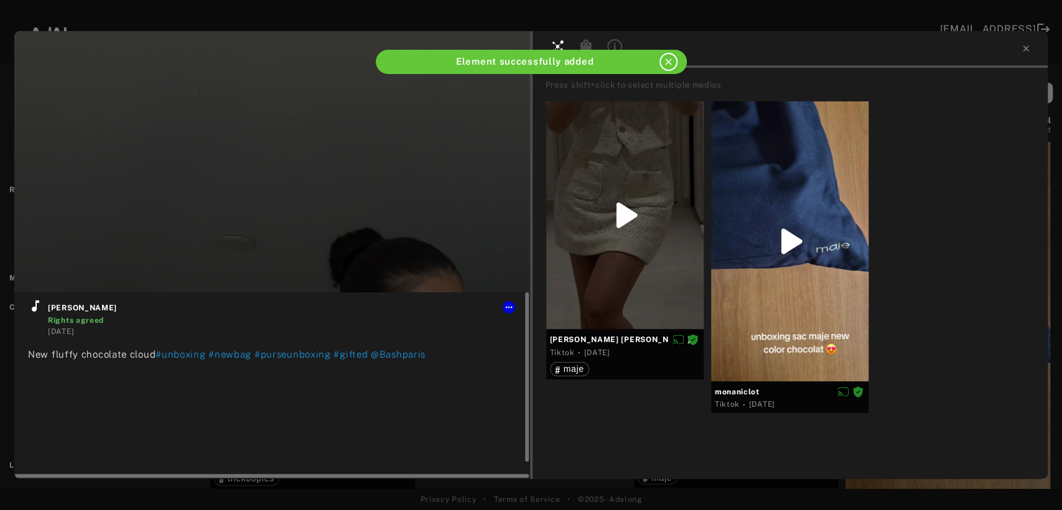
click at [31, 307] on icon at bounding box center [35, 306] width 15 height 15
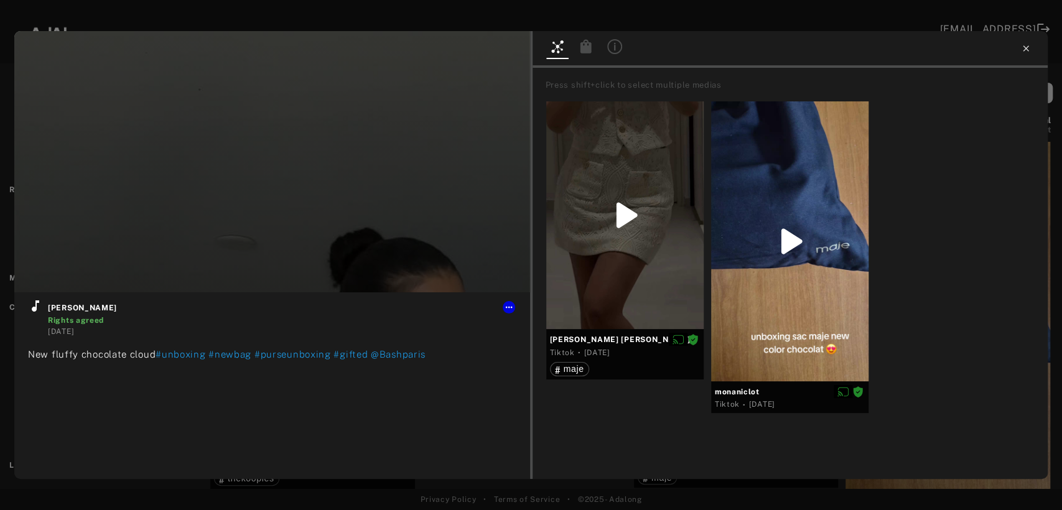
type input "**"
click at [1025, 47] on icon at bounding box center [1026, 48] width 6 height 6
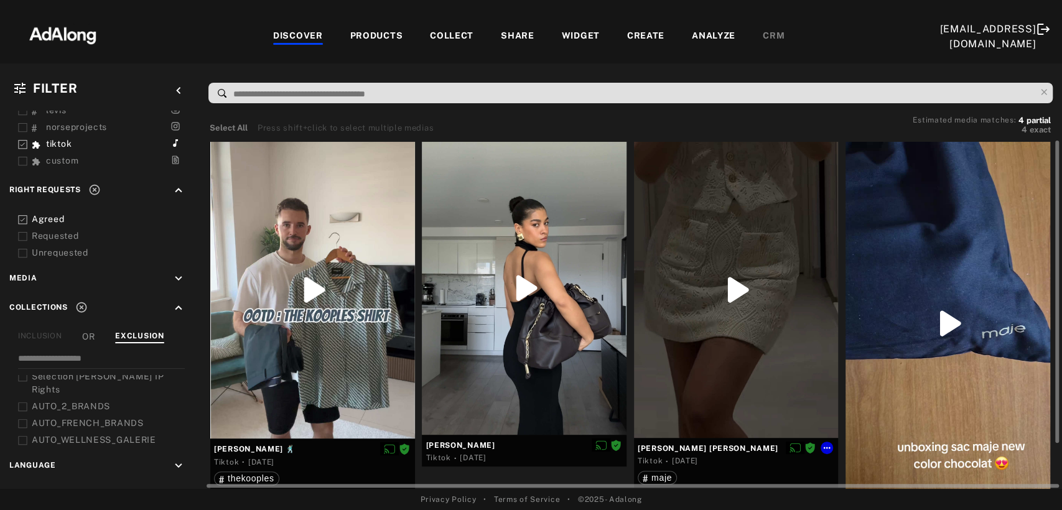
scroll to position [54, 0]
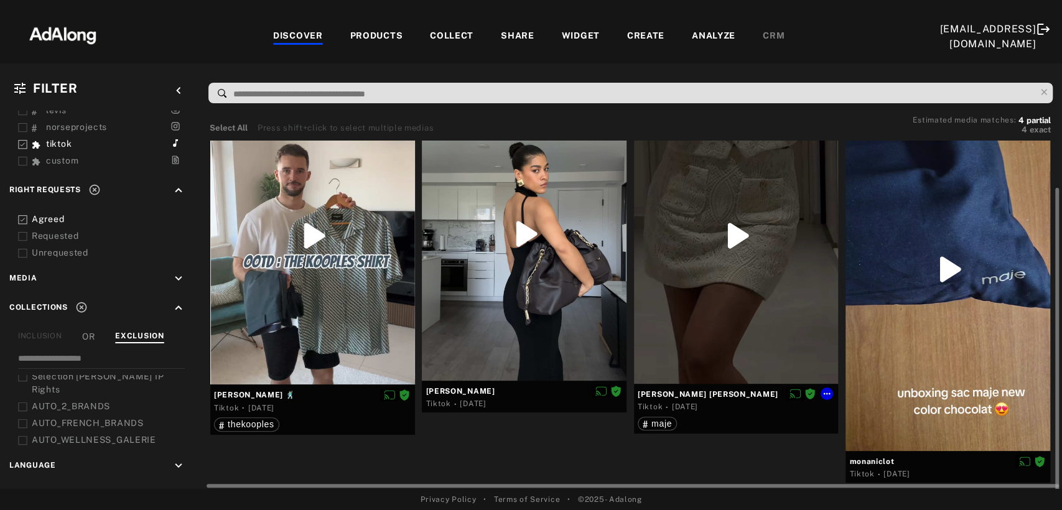
drag, startPoint x: 752, startPoint y: 316, endPoint x: 791, endPoint y: 311, distance: 40.1
click at [755, 315] on div at bounding box center [736, 236] width 205 height 296
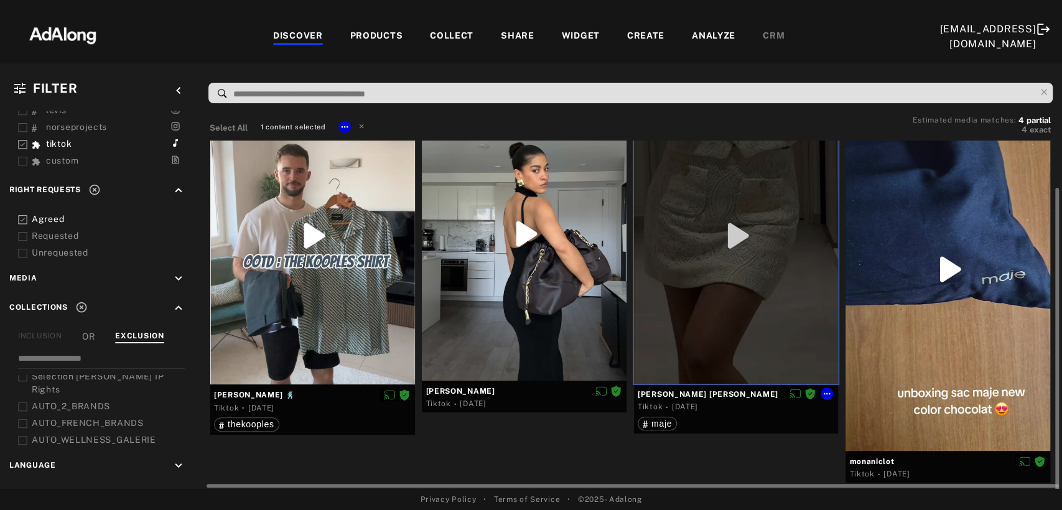
click at [925, 325] on div at bounding box center [947, 269] width 205 height 363
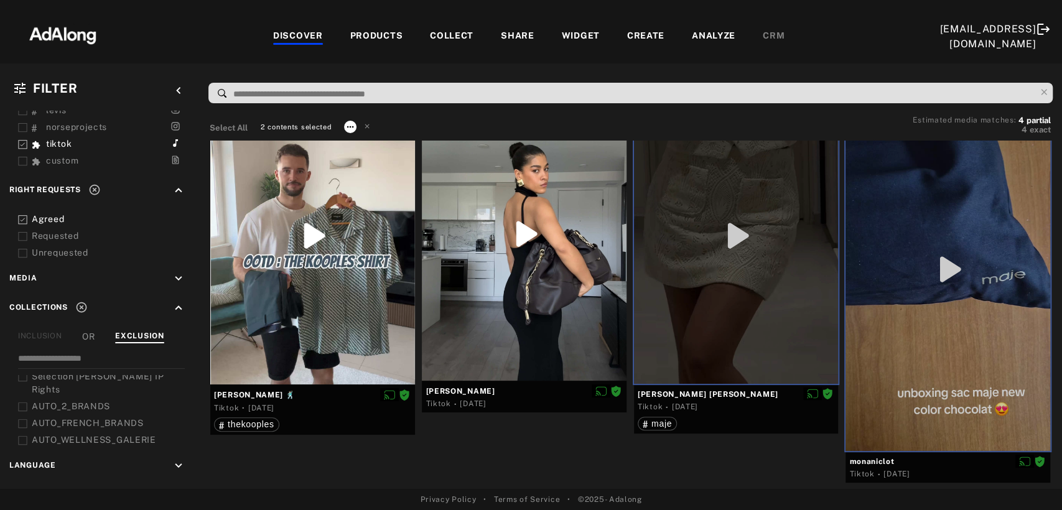
click at [345, 124] on icon at bounding box center [350, 127] width 10 height 10
click at [358, 144] on span "Collect" at bounding box center [365, 140] width 24 height 9
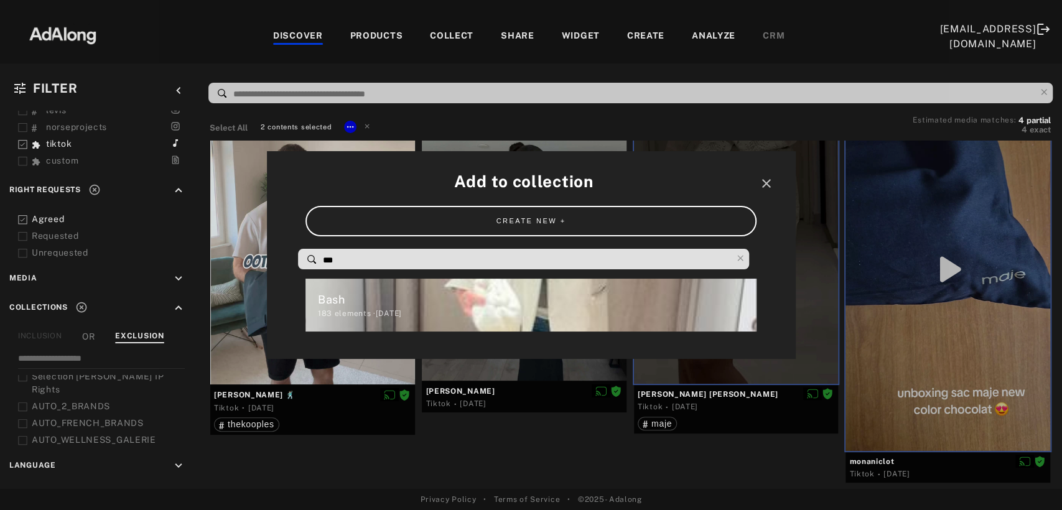
drag, startPoint x: 324, startPoint y: 259, endPoint x: 302, endPoint y: 256, distance: 22.0
click at [304, 257] on div "***" at bounding box center [523, 259] width 451 height 21
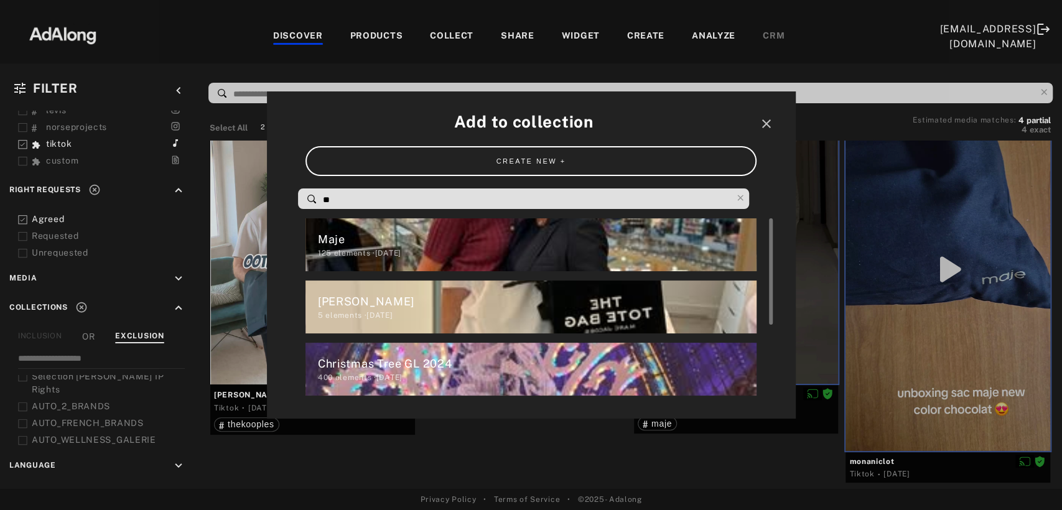
type input "**"
click at [341, 249] on div "125 elements · [DATE]" at bounding box center [537, 253] width 439 height 11
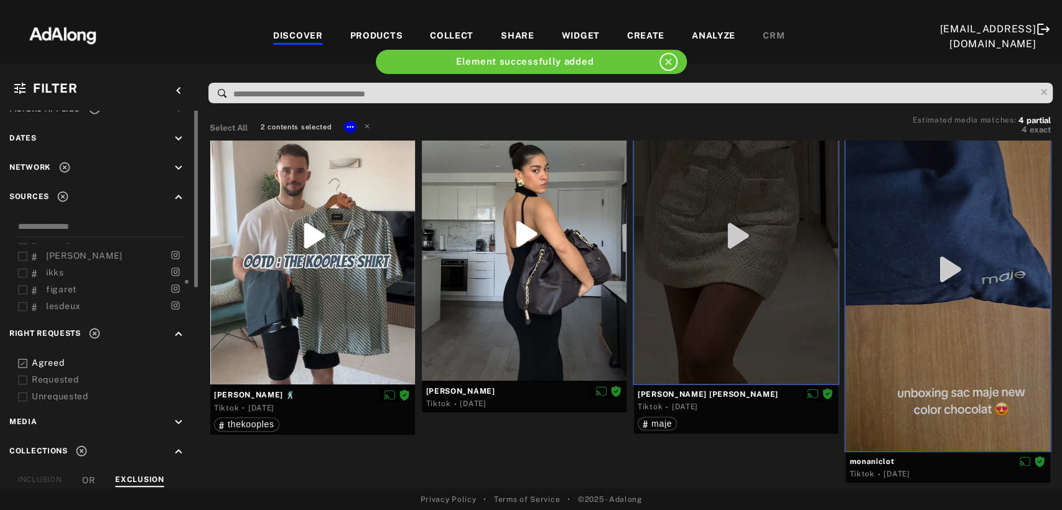
scroll to position [0, 0]
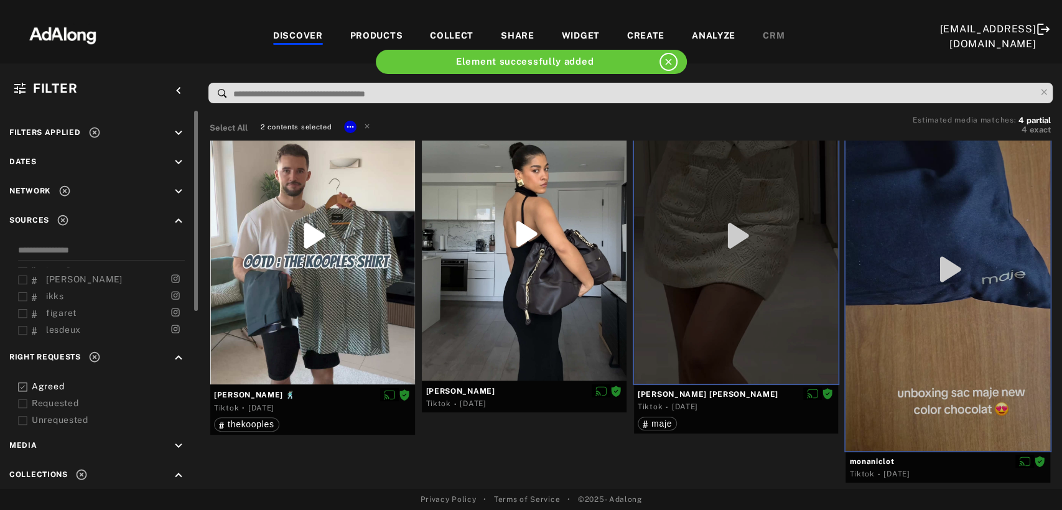
click at [91, 133] on icon at bounding box center [94, 133] width 11 height 11
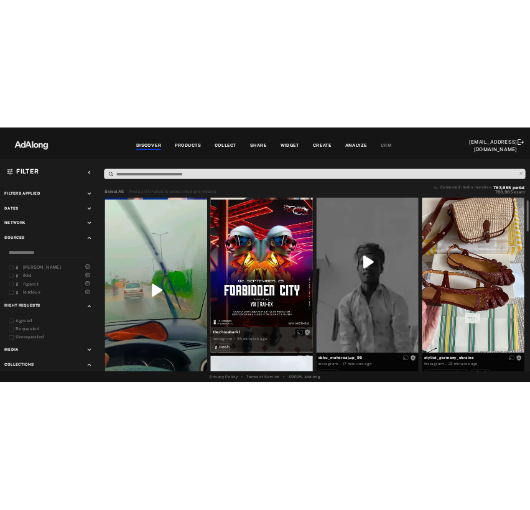
scroll to position [51, 0]
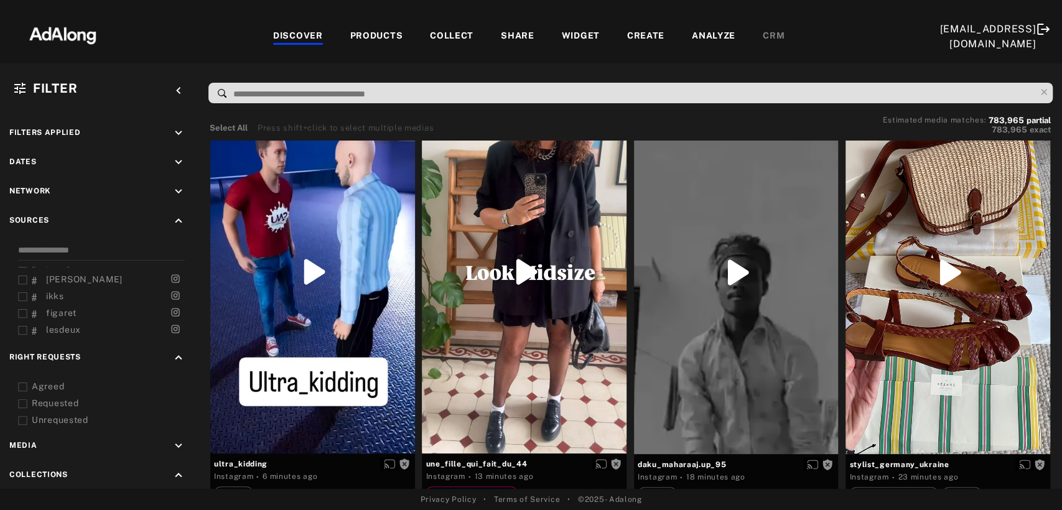
click at [430, 34] on div "COLLECT" at bounding box center [452, 36] width 44 height 15
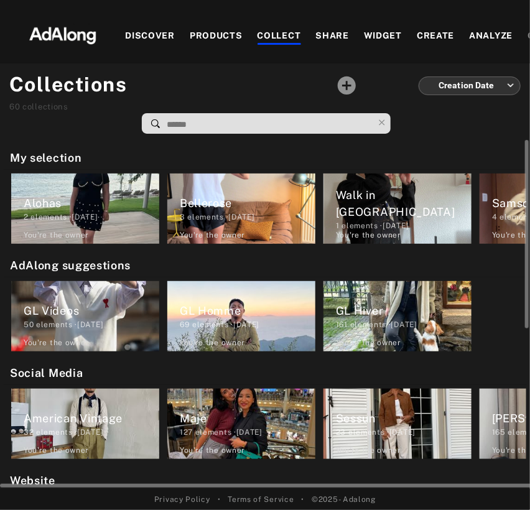
scroll to position [0, 523]
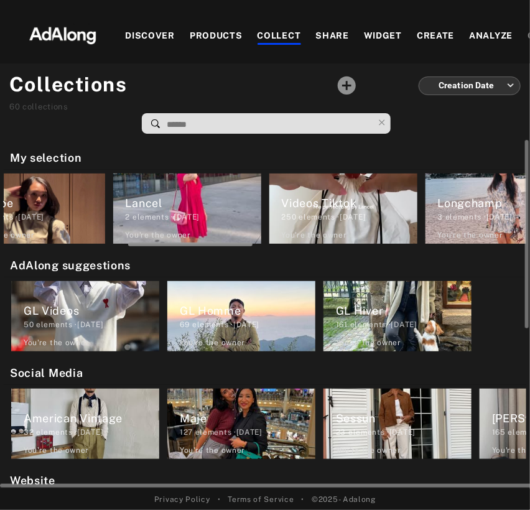
click at [112, 246] on div at bounding box center [265, 242] width 523 height 9
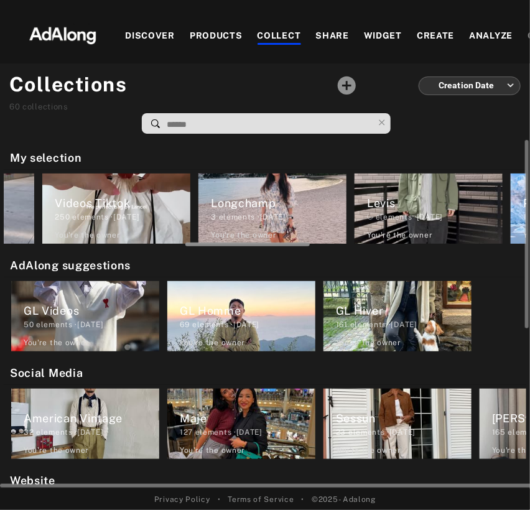
scroll to position [0, 755]
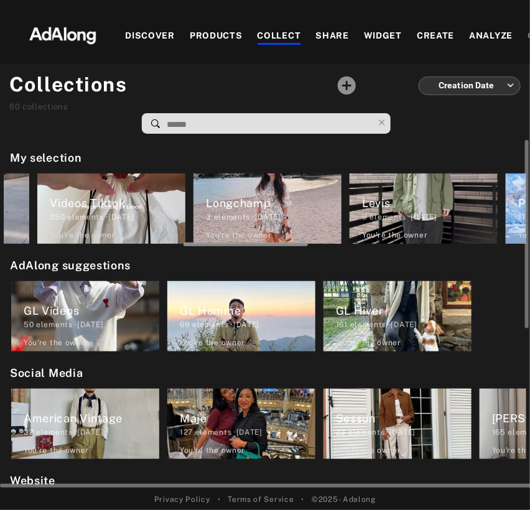
drag, startPoint x: 134, startPoint y: 242, endPoint x: 190, endPoint y: 257, distance: 57.3
click at [190, 257] on div "My selection Alohas 2 elements · [DATE] You're the owner [PERSON_NAME] 3 elemen…" at bounding box center [265, 314] width 530 height 349
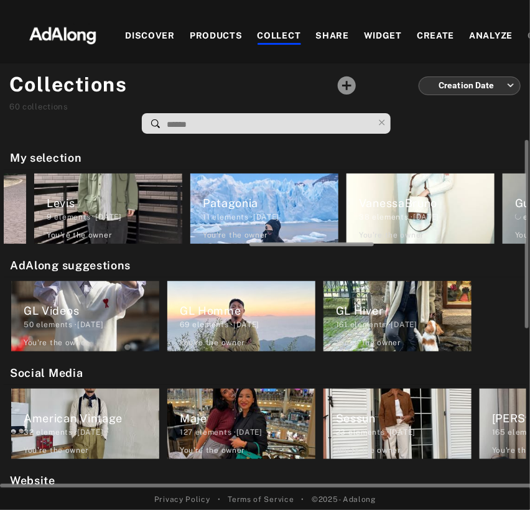
scroll to position [0, 1076]
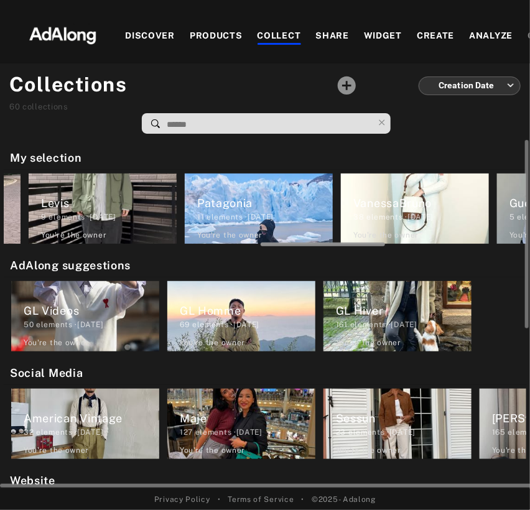
drag, startPoint x: 220, startPoint y: 242, endPoint x: 297, endPoint y: 258, distance: 78.1
click at [297, 258] on div "My selection Alohas 2 elements · [DATE] You're the owner [PERSON_NAME] 3 elemen…" at bounding box center [265, 314] width 530 height 349
click at [421, 225] on div "VanessaBruno 38 elements · [DATE] You're the owner delete" at bounding box center [415, 209] width 148 height 70
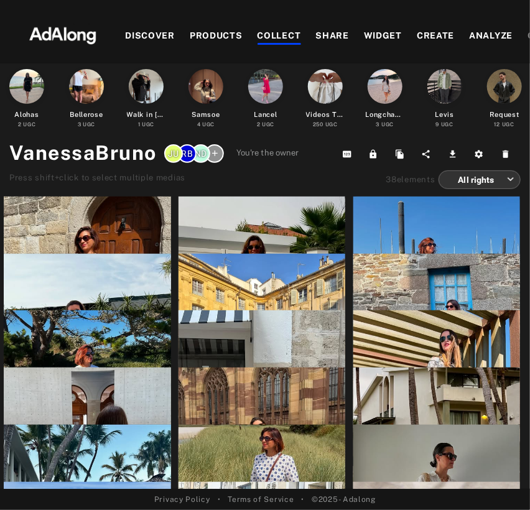
click at [495, 181] on body "Add to collection close CREATE NEW + ** Maje 127 elements · [DATE] [PERSON_NAME…" at bounding box center [265, 255] width 530 height 510
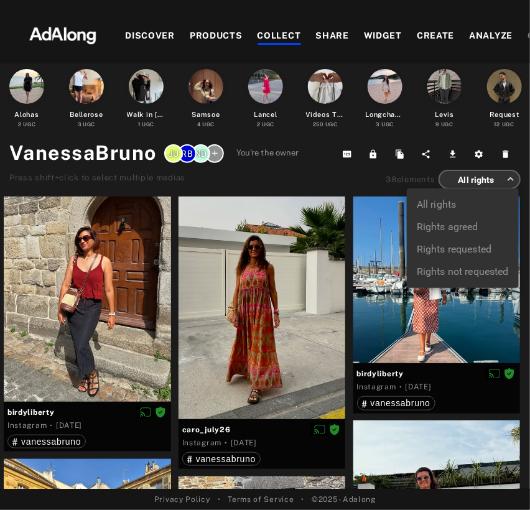
click at [465, 226] on li "Rights agreed" at bounding box center [463, 227] width 112 height 22
type input "******"
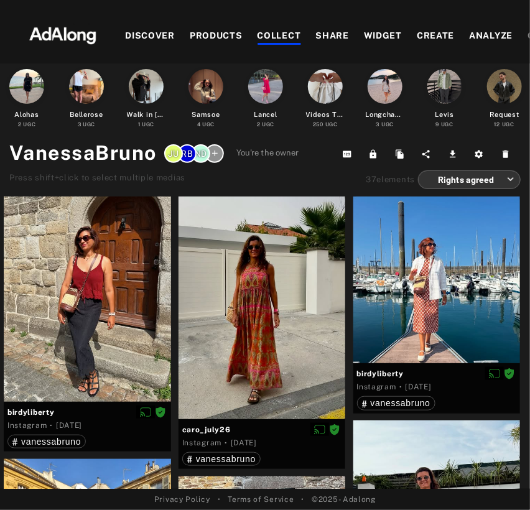
click at [279, 35] on div "COLLECT" at bounding box center [280, 36] width 44 height 15
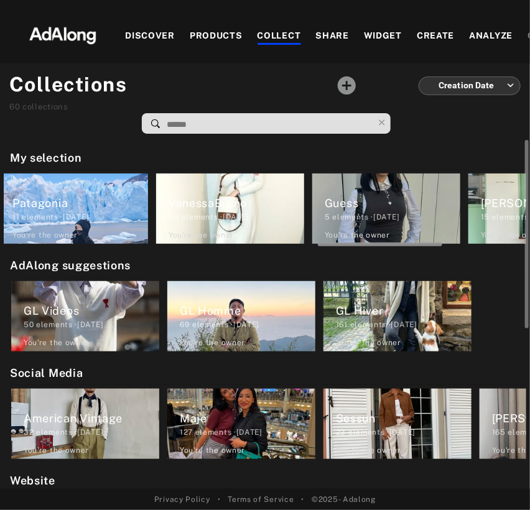
scroll to position [0, 1274]
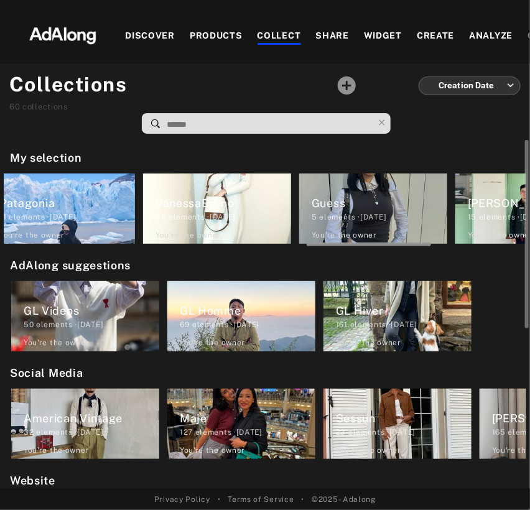
drag, startPoint x: 114, startPoint y: 244, endPoint x: 418, endPoint y: 263, distance: 304.2
click at [418, 263] on div "My selection Alohas 2 elements · [DATE] You're the owner [PERSON_NAME] 3 elemen…" at bounding box center [265, 314] width 530 height 349
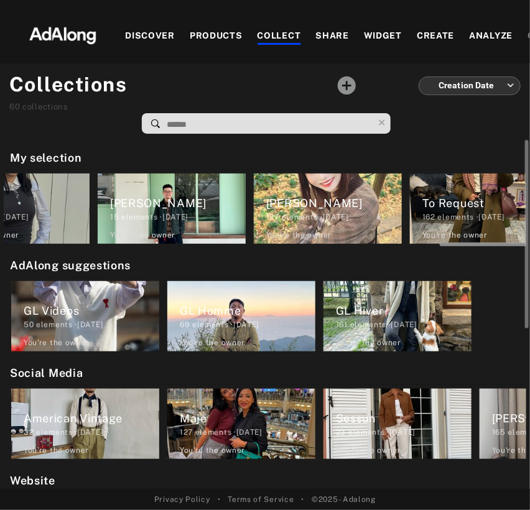
scroll to position [0, 1670]
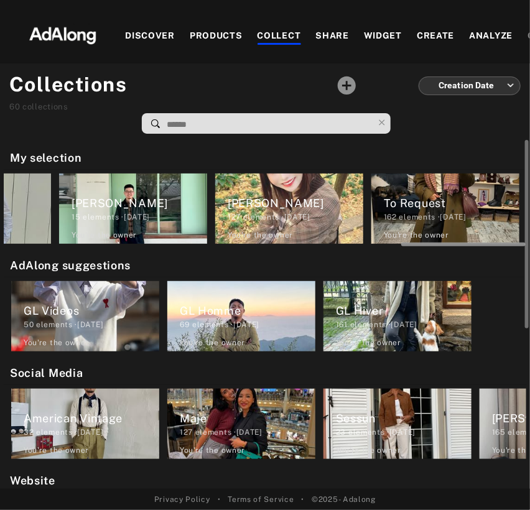
drag, startPoint x: 322, startPoint y: 243, endPoint x: 448, endPoint y: 245, distance: 126.3
click at [448, 245] on div at bounding box center [463, 245] width 124 height 4
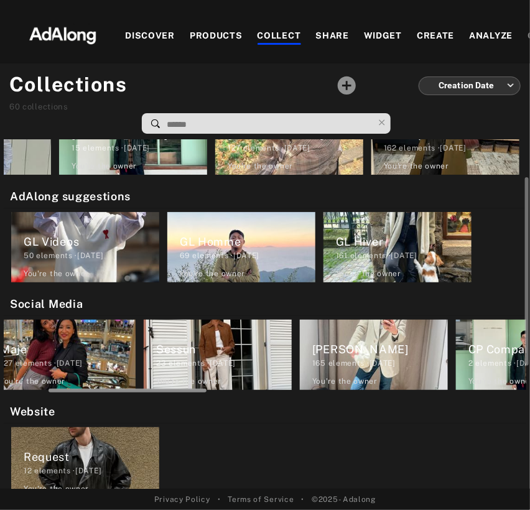
scroll to position [0, 211]
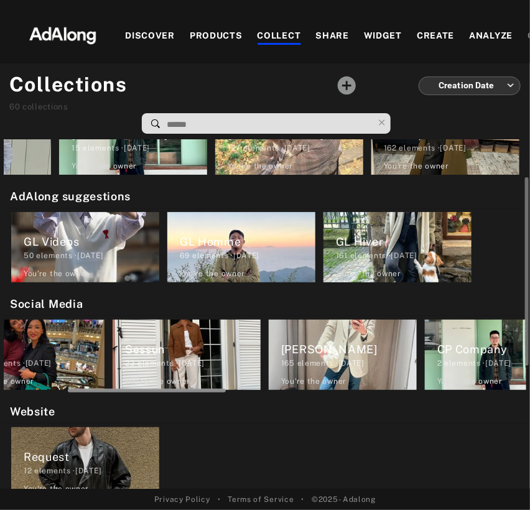
drag, startPoint x: 111, startPoint y: 389, endPoint x: 175, endPoint y: 386, distance: 64.1
click at [175, 386] on div at bounding box center [265, 388] width 523 height 9
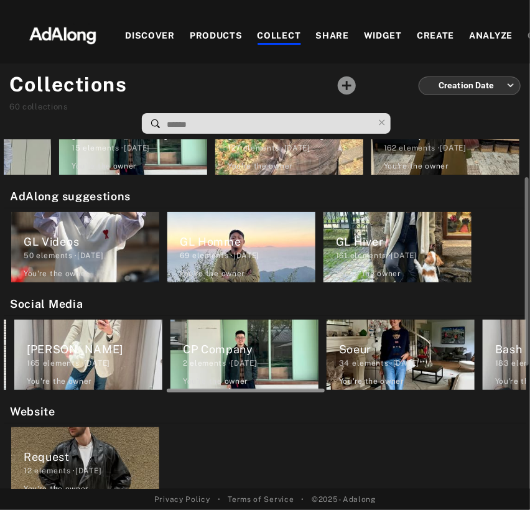
scroll to position [0, 506]
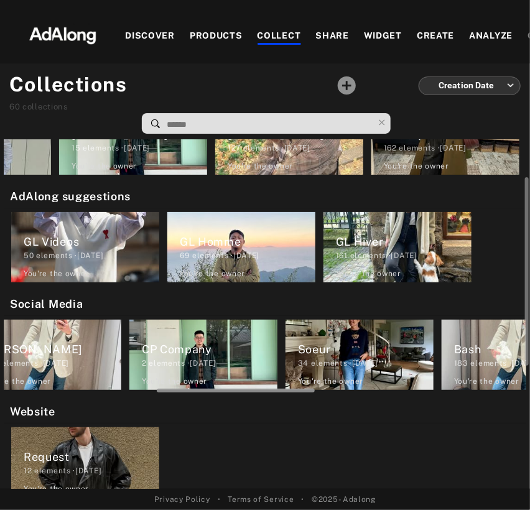
drag, startPoint x: 202, startPoint y: 389, endPoint x: 291, endPoint y: 406, distance: 91.0
click at [291, 406] on div "My selection Alohas 2 elements · [DATE] You're the owner [PERSON_NAME] 3 elemen…" at bounding box center [265, 314] width 530 height 349
click at [343, 365] on div "34 elements · [DATE]" at bounding box center [366, 363] width 136 height 11
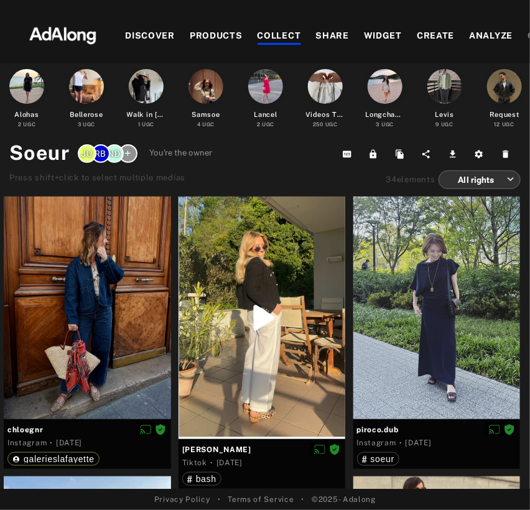
click at [491, 180] on body "Add to collection close CREATE NEW + ** Maje 127 elements · [DATE] [PERSON_NAME…" at bounding box center [265, 255] width 530 height 510
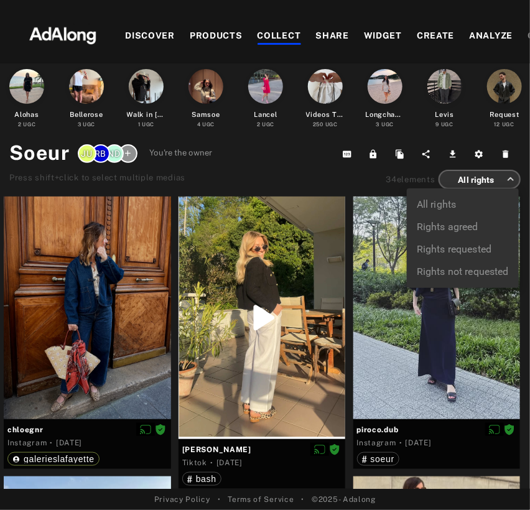
click at [466, 228] on li "Rights agreed" at bounding box center [463, 227] width 112 height 22
type input "******"
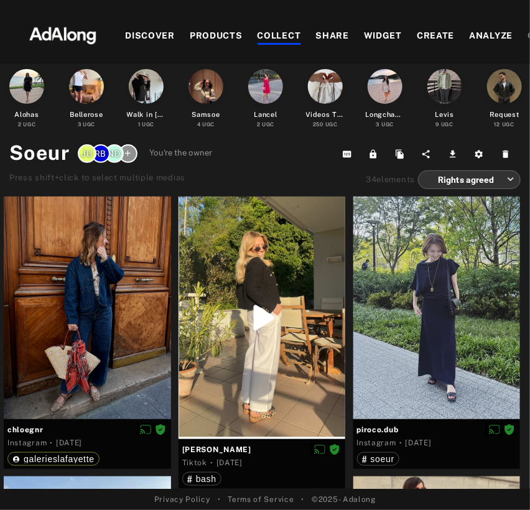
click at [279, 31] on div "COLLECT" at bounding box center [280, 36] width 44 height 15
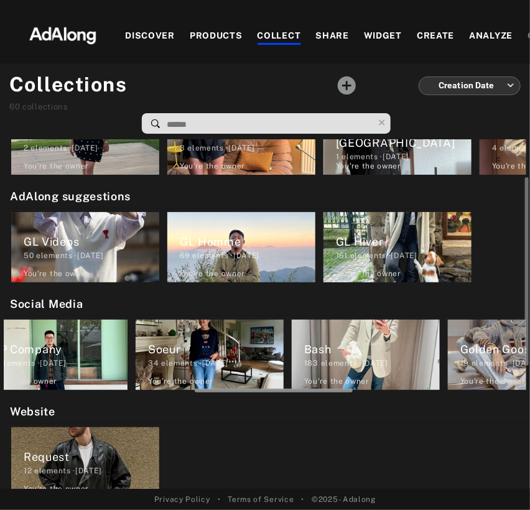
scroll to position [0, 668]
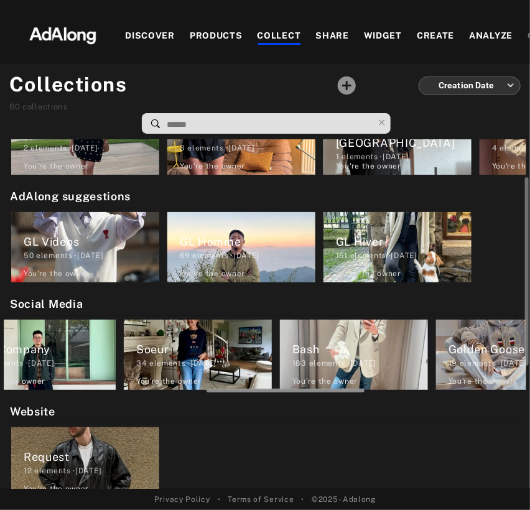
drag, startPoint x: 134, startPoint y: 389, endPoint x: 337, endPoint y: 403, distance: 203.2
click at [337, 403] on div "My selection Alohas 2 elements · [DATE] You're the owner [PERSON_NAME] 3 elemen…" at bounding box center [265, 314] width 530 height 349
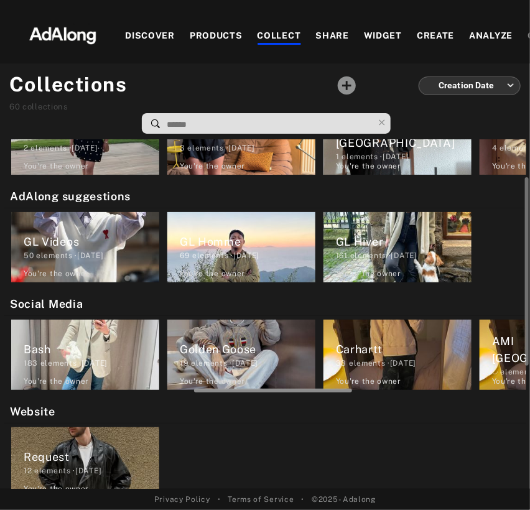
scroll to position [0, 943]
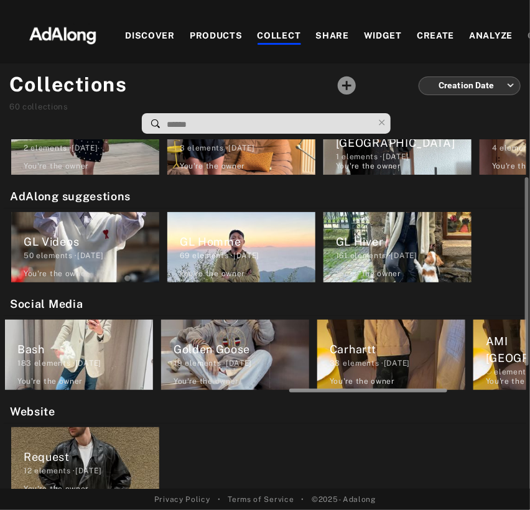
drag, startPoint x: 247, startPoint y: 391, endPoint x: 330, endPoint y: 393, distance: 83.4
click at [330, 393] on div at bounding box center [265, 388] width 523 height 9
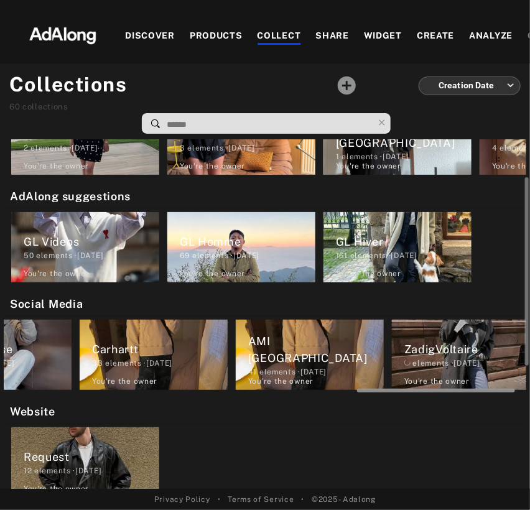
scroll to position [0, 1201]
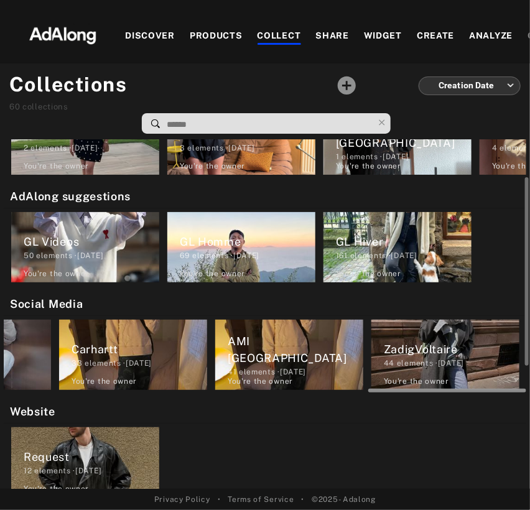
drag, startPoint x: 379, startPoint y: 389, endPoint x: 483, endPoint y: 391, distance: 103.9
click at [483, 391] on div at bounding box center [447, 391] width 158 height 4
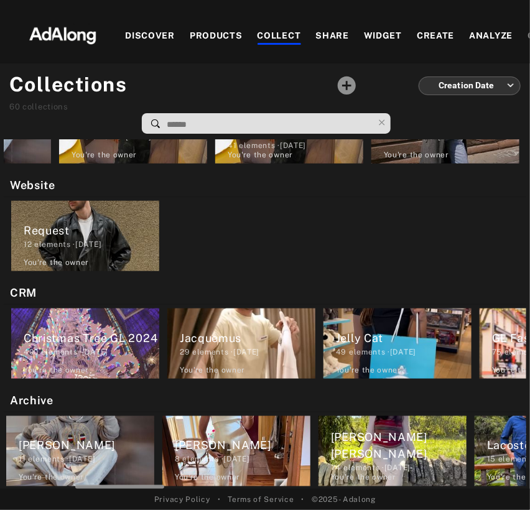
scroll to position [0, 332]
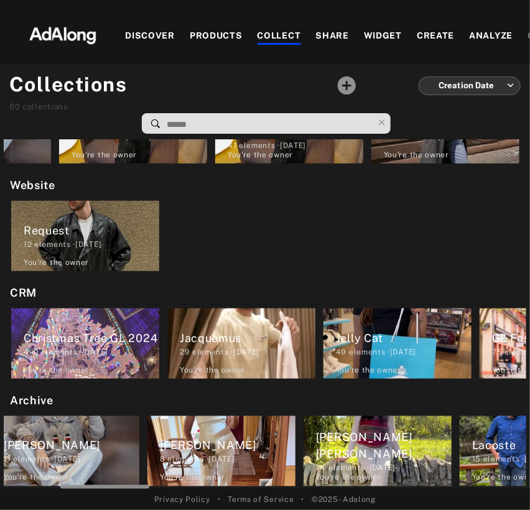
drag, startPoint x: 70, startPoint y: 485, endPoint x: 126, endPoint y: 496, distance: 57.7
click at [126, 496] on div "DISCOVER PRODUCTS COLLECT SHARE WIDGET CREATE ANALYZE CRM [EMAIL_ADDRESS][DOMAI…" at bounding box center [265, 255] width 530 height 510
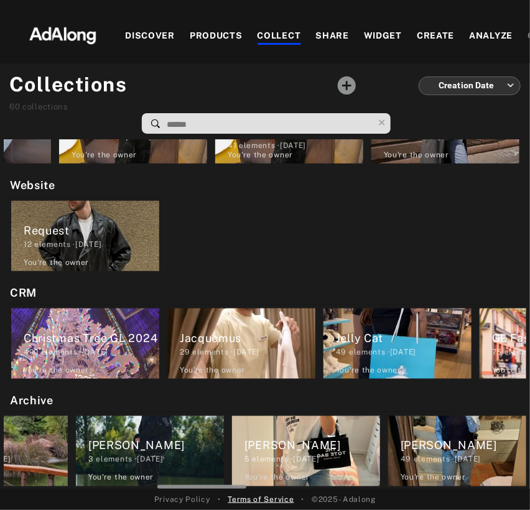
scroll to position [0, 876]
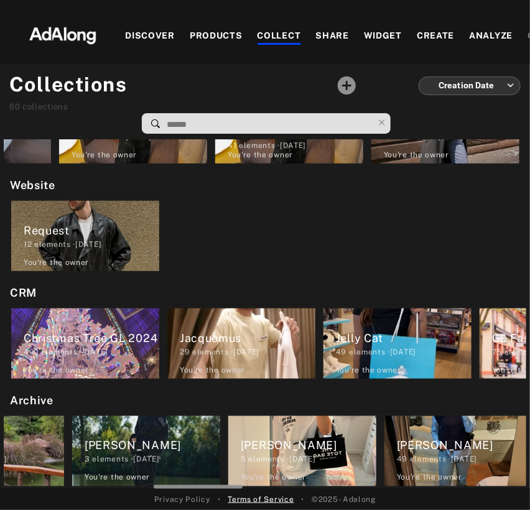
drag, startPoint x: 134, startPoint y: 486, endPoint x: 226, endPoint y: 493, distance: 93.0
click at [226, 493] on div "DISCOVER PRODUCTS COLLECT SHARE WIDGET CREATE ANALYZE CRM [EMAIL_ADDRESS][DOMAI…" at bounding box center [265, 255] width 530 height 510
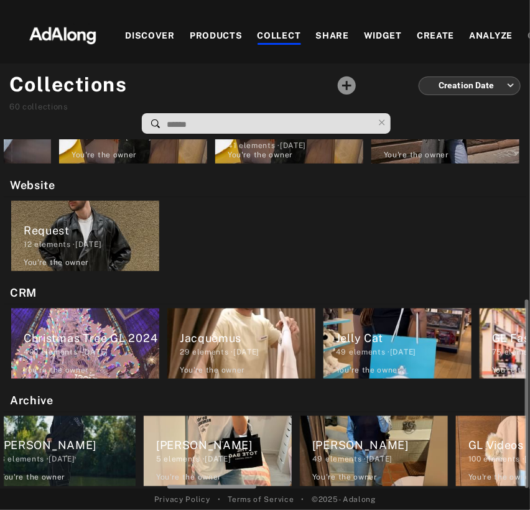
scroll to position [0, 967]
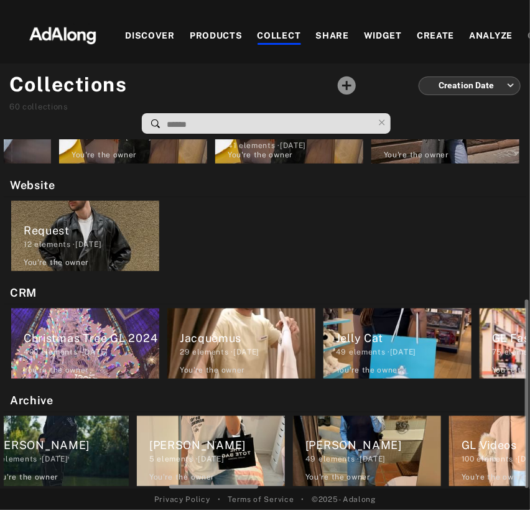
drag, startPoint x: 230, startPoint y: 486, endPoint x: 246, endPoint y: 486, distance: 15.6
click at [246, 486] on div at bounding box center [213, 487] width 89 height 4
click at [152, 30] on div "DISCOVER" at bounding box center [150, 36] width 50 height 15
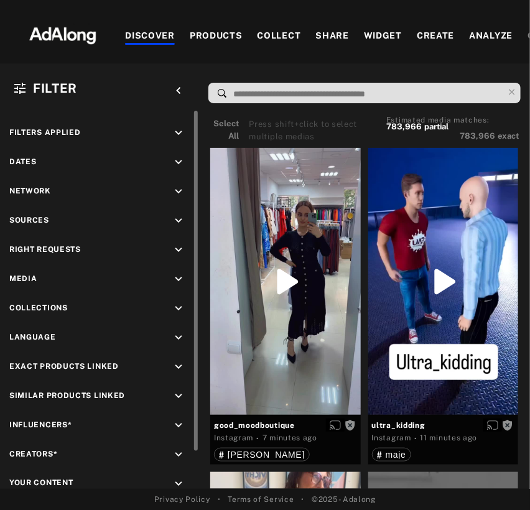
click at [174, 245] on icon "keyboard_arrow_down" at bounding box center [179, 250] width 14 height 14
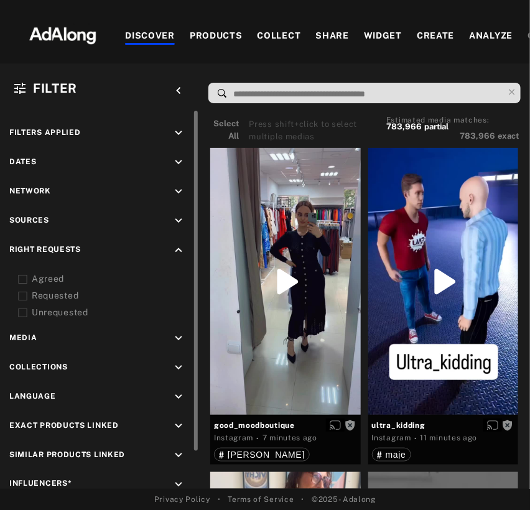
click at [20, 277] on icon at bounding box center [22, 279] width 9 height 9
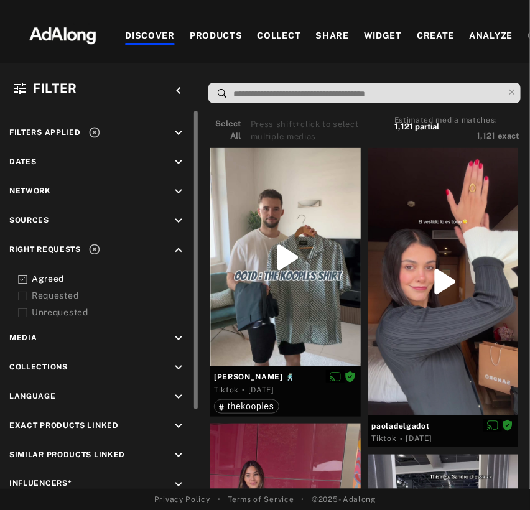
click at [172, 217] on icon "keyboard_arrow_down" at bounding box center [179, 221] width 14 height 14
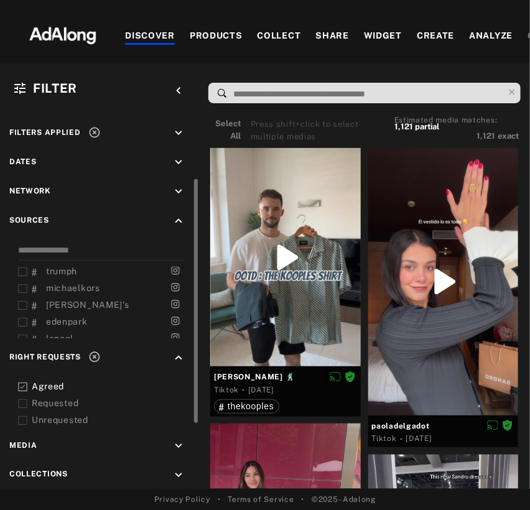
scroll to position [42, 0]
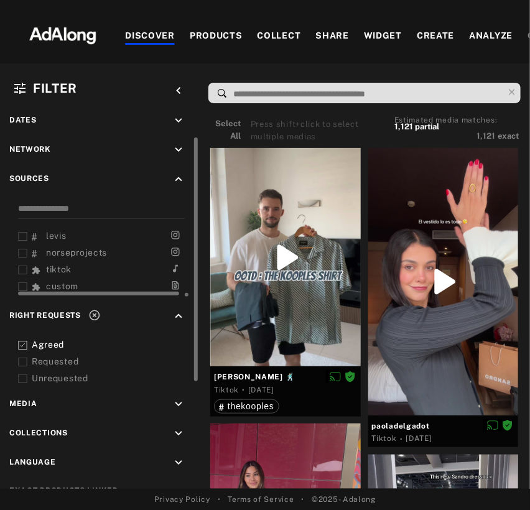
click at [58, 264] on span "tiktok" at bounding box center [59, 269] width 26 height 10
click at [60, 143] on icon at bounding box center [64, 149] width 12 height 12
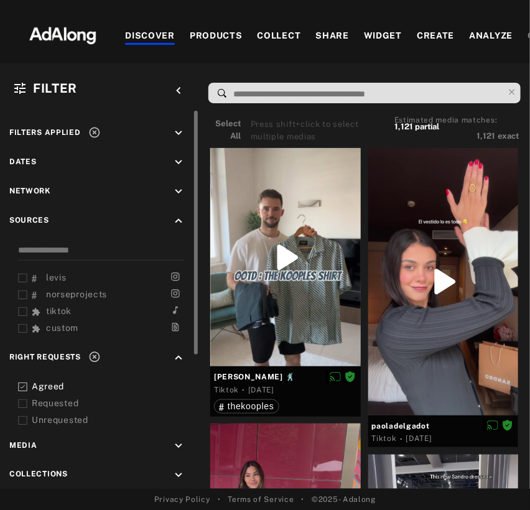
click at [97, 129] on icon at bounding box center [94, 133] width 11 height 11
click at [289, 34] on div "COLLECT" at bounding box center [280, 36] width 44 height 15
